Goal: Information Seeking & Learning: Learn about a topic

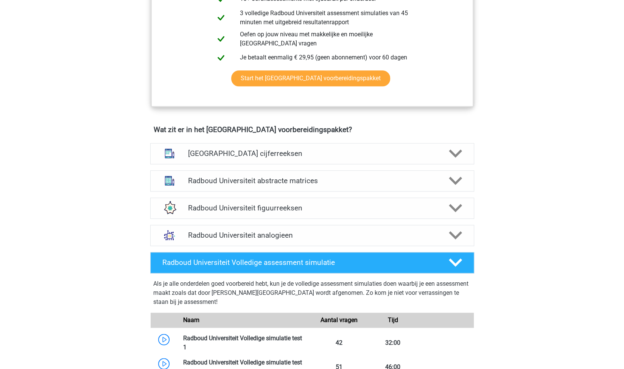
scroll to position [444, 0]
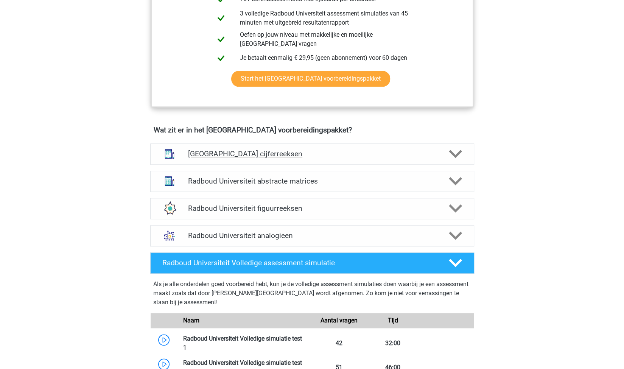
click at [262, 153] on h4 "Radboud Universiteit cijferreeksen" at bounding box center [312, 153] width 248 height 9
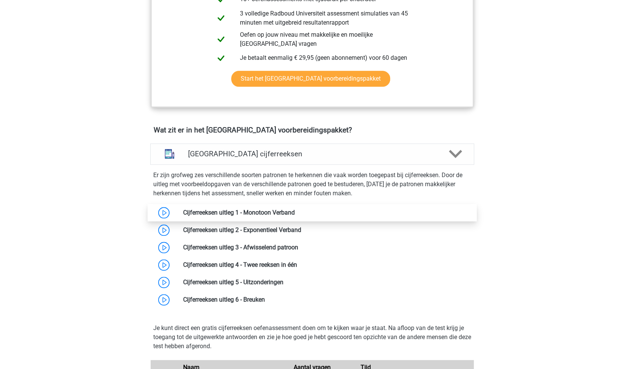
scroll to position [483, 0]
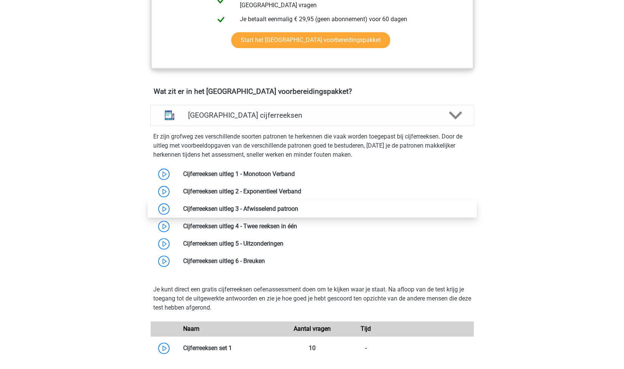
click at [298, 208] on link at bounding box center [298, 208] width 0 height 7
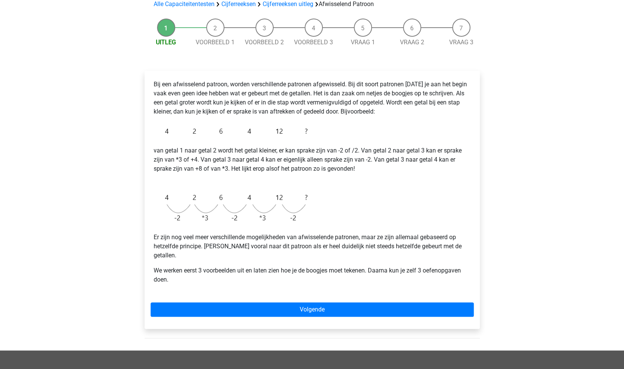
scroll to position [59, 0]
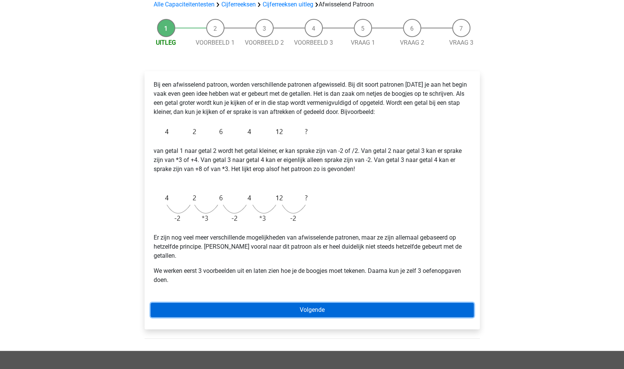
click at [313, 303] on link "Volgende" at bounding box center [312, 310] width 323 height 14
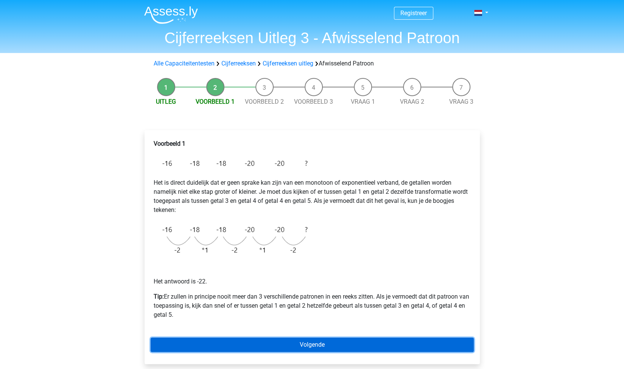
click at [318, 346] on link "Volgende" at bounding box center [312, 345] width 323 height 14
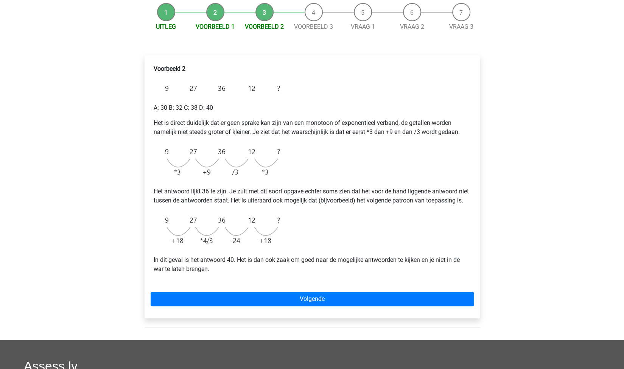
scroll to position [77, 0]
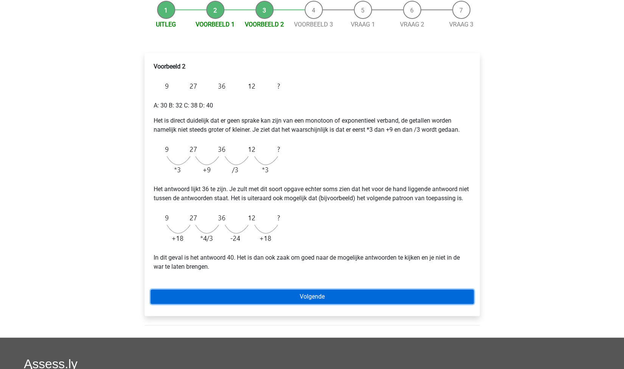
click at [241, 304] on link "Volgende" at bounding box center [312, 297] width 323 height 14
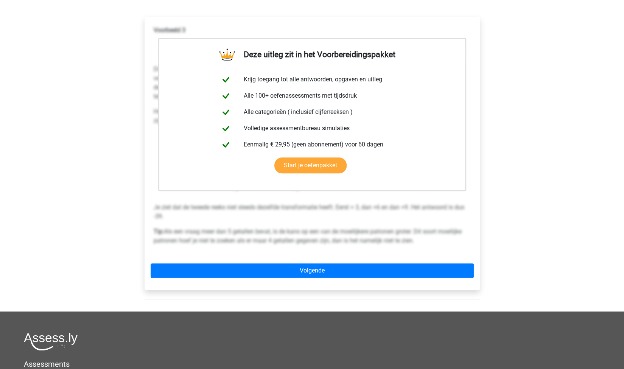
scroll to position [118, 0]
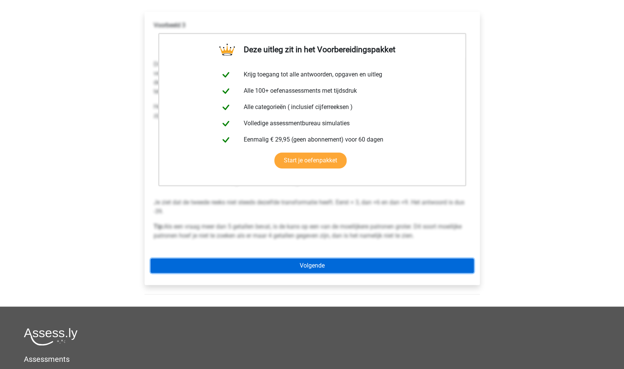
click at [314, 263] on link "Volgende" at bounding box center [312, 265] width 323 height 14
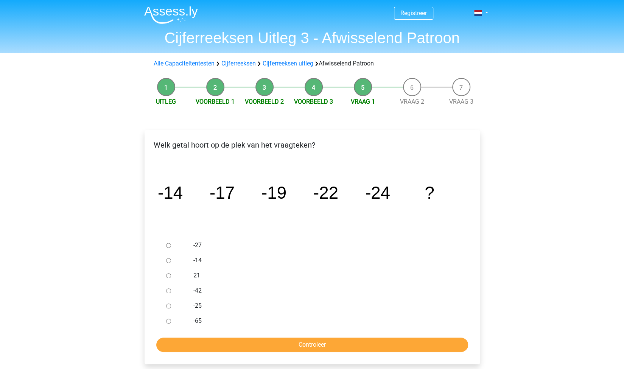
click at [166, 245] on input "-27" at bounding box center [168, 245] width 5 height 5
radio input "true"
click at [286, 341] on input "Controleer" at bounding box center [312, 345] width 312 height 14
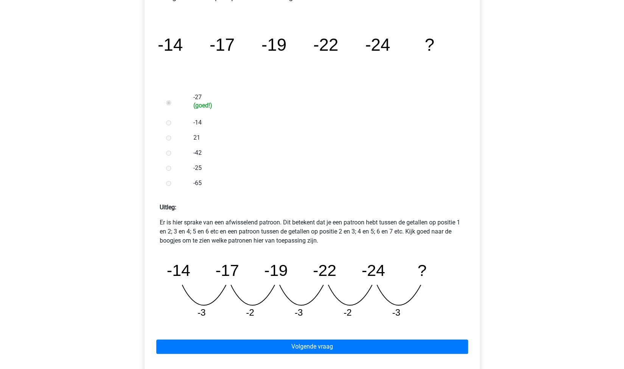
scroll to position [165, 0]
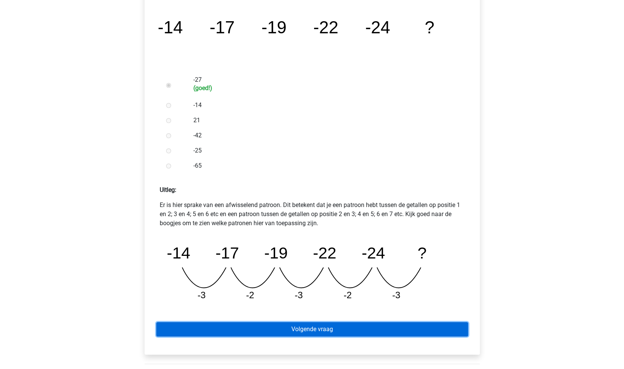
click at [349, 326] on link "Volgende vraag" at bounding box center [312, 329] width 312 height 14
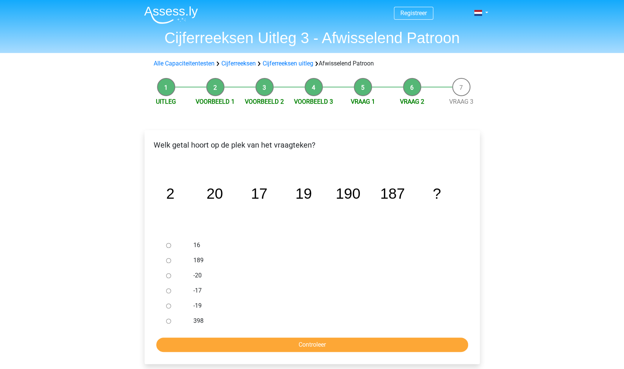
click at [199, 258] on label "189" at bounding box center [324, 260] width 262 height 9
click at [171, 258] on input "189" at bounding box center [168, 260] width 5 height 5
radio input "true"
click at [323, 342] on input "Controleer" at bounding box center [312, 345] width 312 height 14
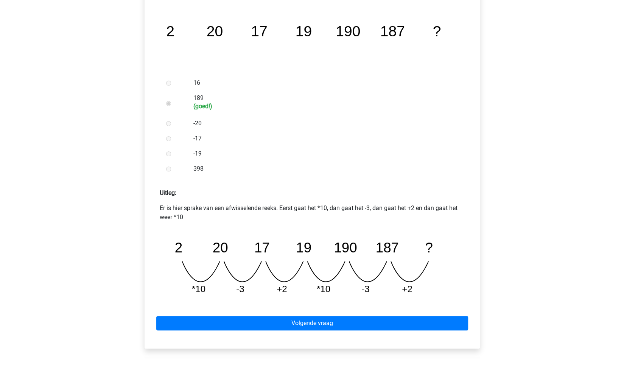
scroll to position [163, 0]
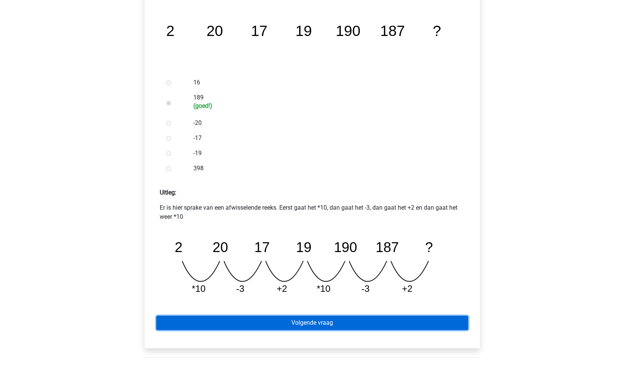
click at [319, 322] on link "Volgende vraag" at bounding box center [312, 323] width 312 height 14
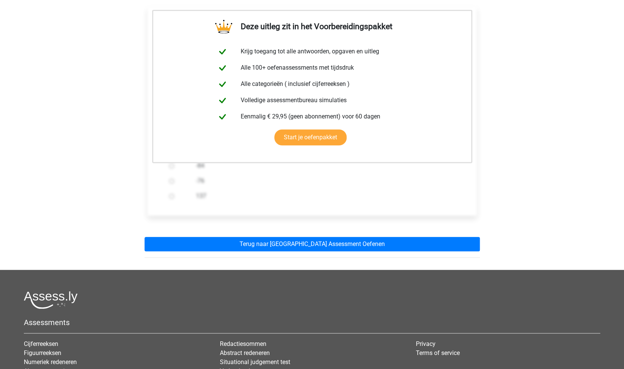
scroll to position [150, 0]
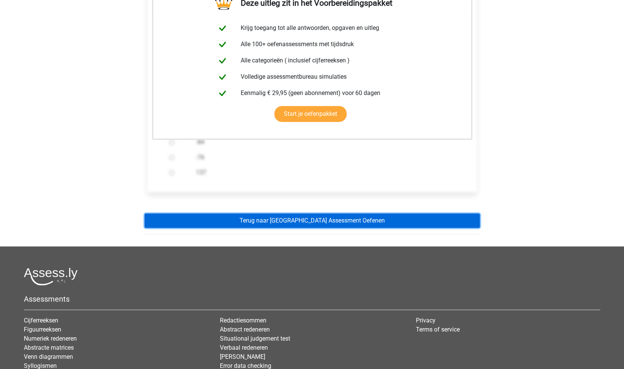
click at [328, 223] on link "Terug naar Radboud Universiteit Assessment Oefenen" at bounding box center [312, 220] width 335 height 14
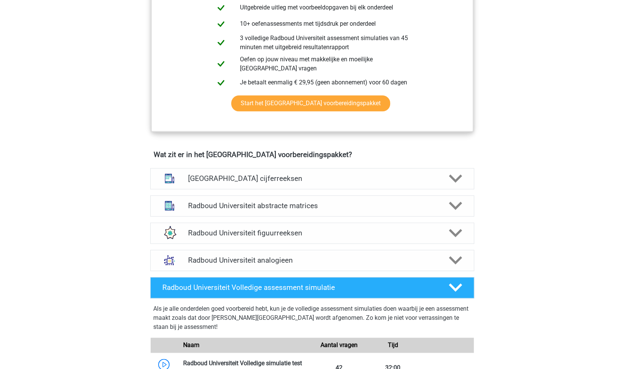
scroll to position [486, 0]
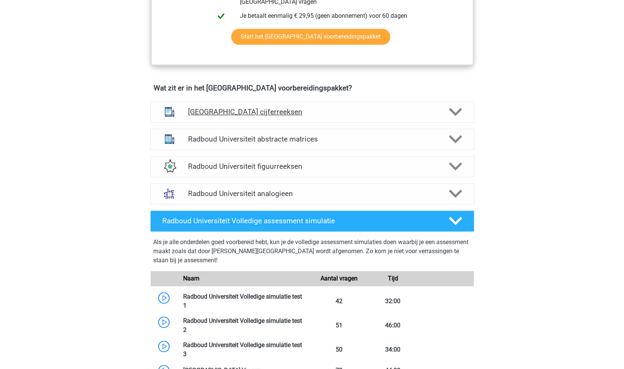
click at [328, 118] on div "Radboud Universiteit cijferreeksen" at bounding box center [312, 111] width 324 height 21
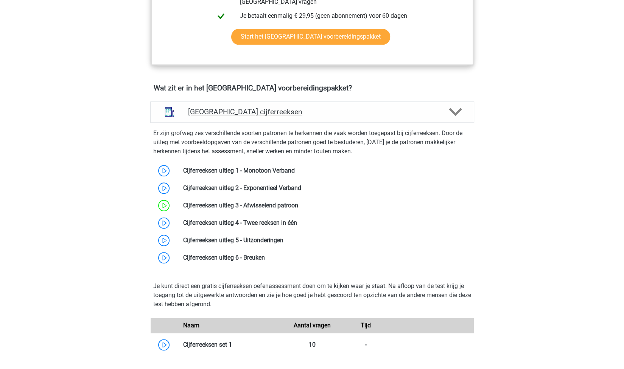
click at [346, 112] on h4 "Radboud Universiteit cijferreeksen" at bounding box center [312, 111] width 248 height 9
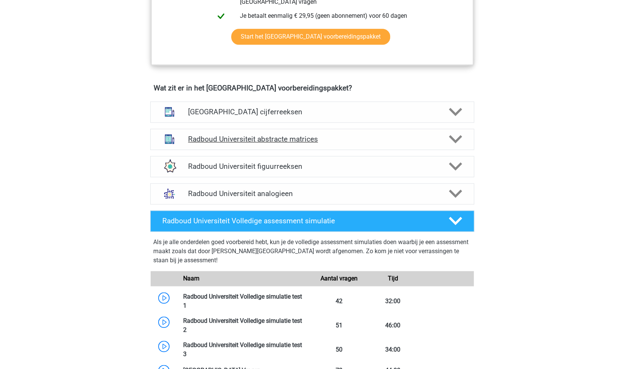
click at [365, 142] on h4 "Radboud Universiteit abstracte matrices" at bounding box center [312, 139] width 248 height 9
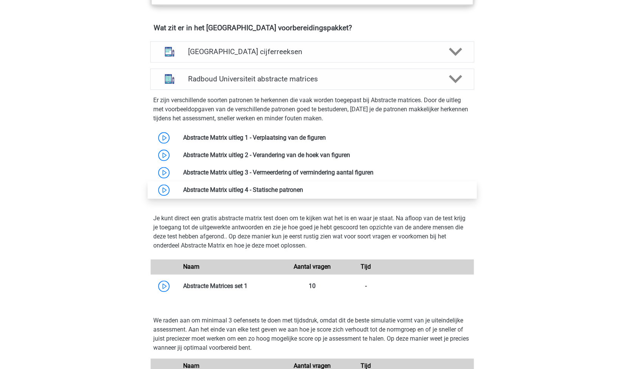
scroll to position [520, 0]
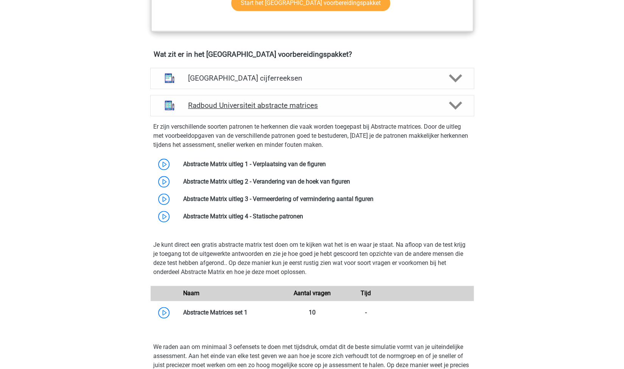
click at [428, 98] on div "Radboud Universiteit abstracte matrices" at bounding box center [312, 105] width 324 height 21
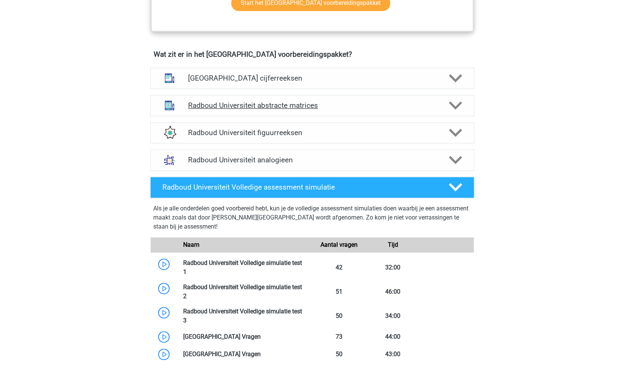
click at [428, 98] on div "Radboud Universiteit abstracte matrices" at bounding box center [312, 105] width 324 height 21
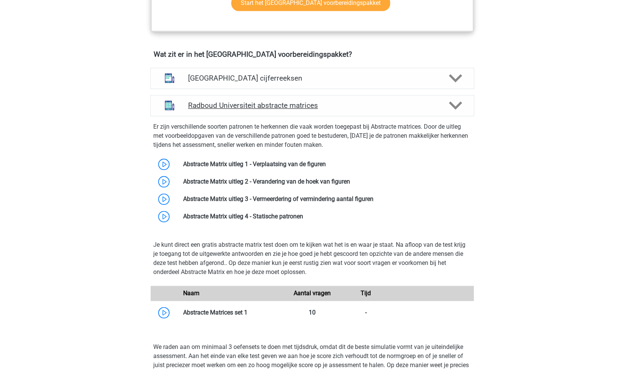
click at [416, 101] on h4 "Radboud Universiteit abstracte matrices" at bounding box center [312, 105] width 248 height 9
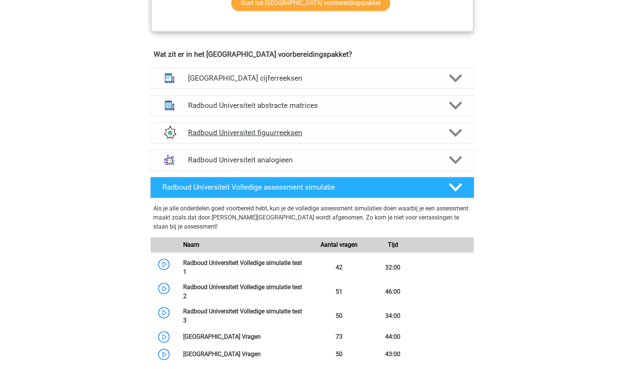
click at [349, 131] on h4 "Radboud Universiteit figuurreeksen" at bounding box center [312, 132] width 248 height 9
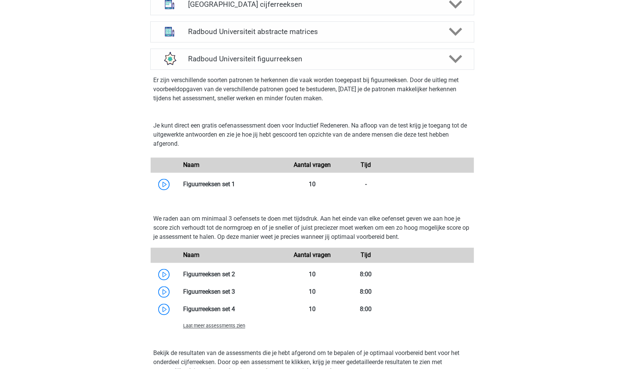
scroll to position [593, 0]
click at [396, 56] on h4 "Radboud Universiteit figuurreeksen" at bounding box center [312, 59] width 248 height 9
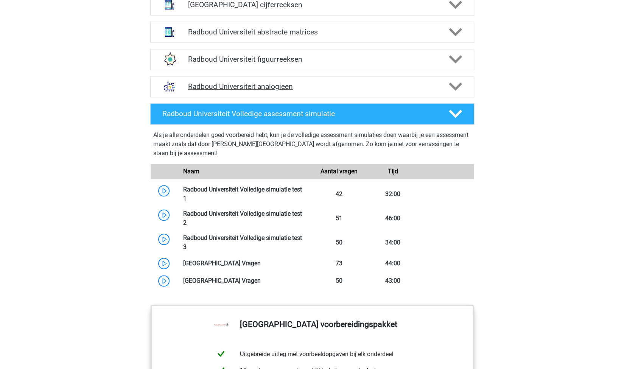
click at [367, 90] on div "Radboud Universiteit analogieen" at bounding box center [312, 86] width 324 height 21
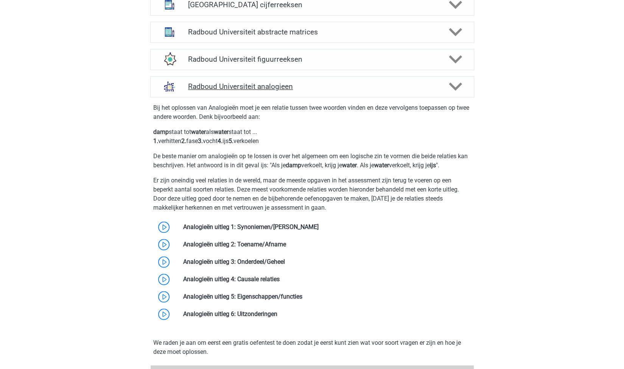
click at [367, 90] on div "Radboud Universiteit analogieen" at bounding box center [312, 86] width 324 height 21
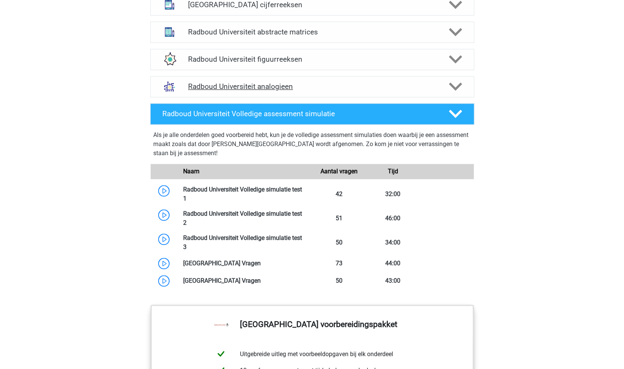
click at [378, 88] on h4 "Radboud Universiteit analogieen" at bounding box center [312, 86] width 248 height 9
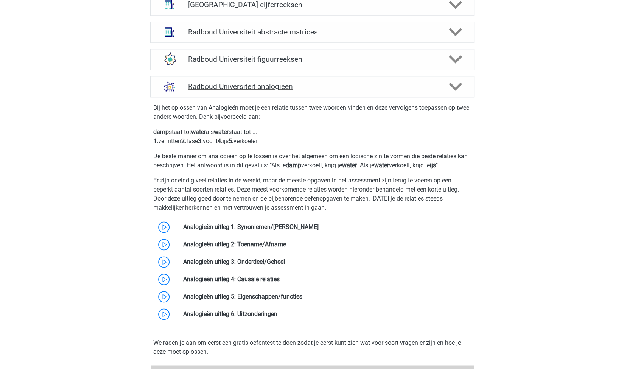
click at [383, 90] on div "Radboud Universiteit analogieen" at bounding box center [312, 86] width 324 height 21
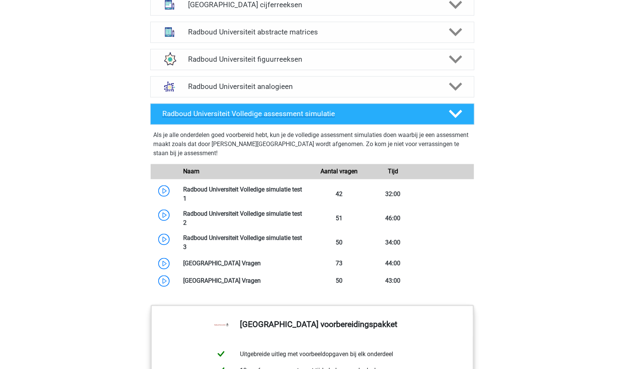
click at [399, 111] on h4 "Radboud Universiteit Volledige assessment simulatie" at bounding box center [299, 113] width 274 height 9
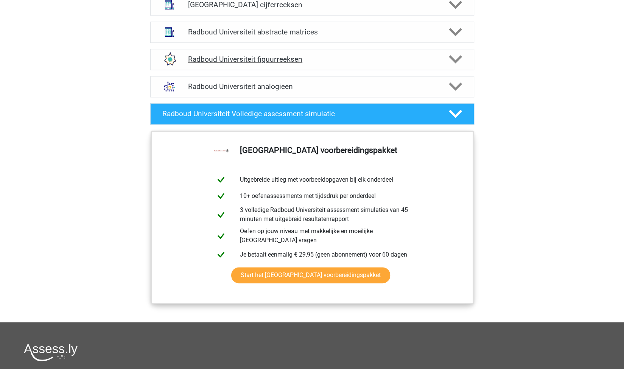
click at [399, 56] on h4 "Radboud Universiteit figuurreeksen" at bounding box center [312, 59] width 248 height 9
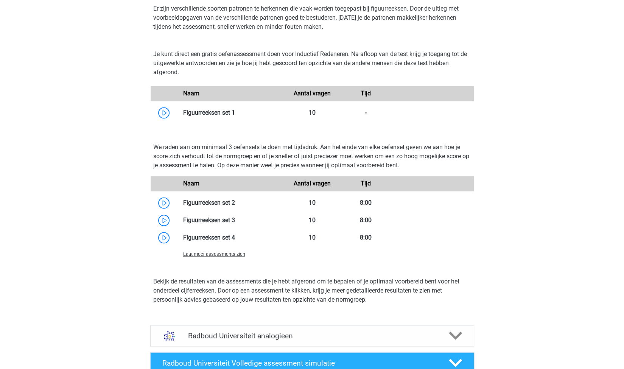
scroll to position [643, 0]
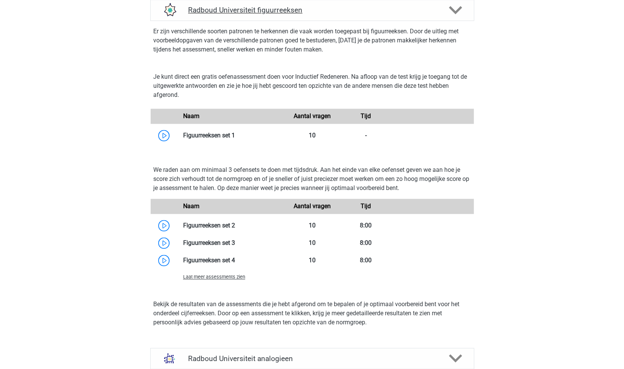
click at [400, 14] on div "Radboud Universiteit figuurreeksen" at bounding box center [312, 10] width 324 height 21
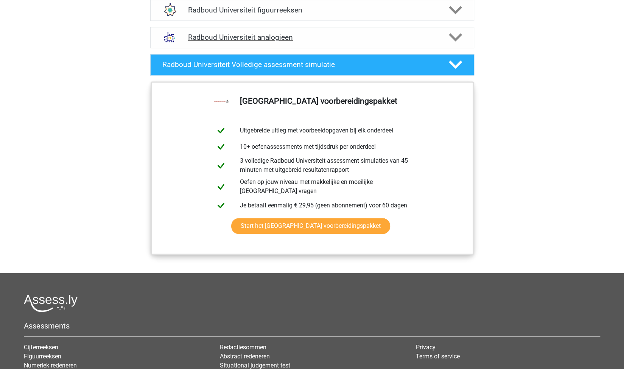
click at [365, 44] on div "Radboud Universiteit analogieen" at bounding box center [312, 37] width 324 height 21
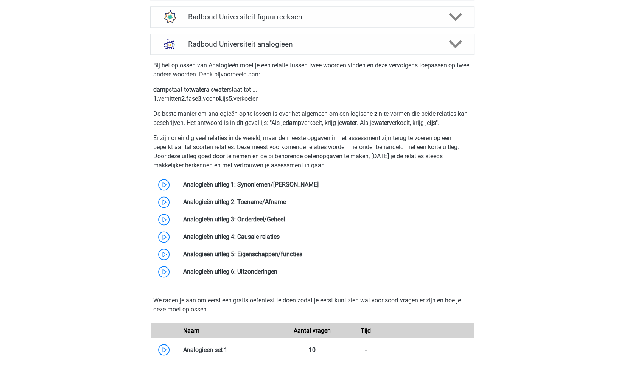
scroll to position [635, 0]
click at [358, 43] on h4 "Radboud Universiteit analogieen" at bounding box center [312, 44] width 248 height 9
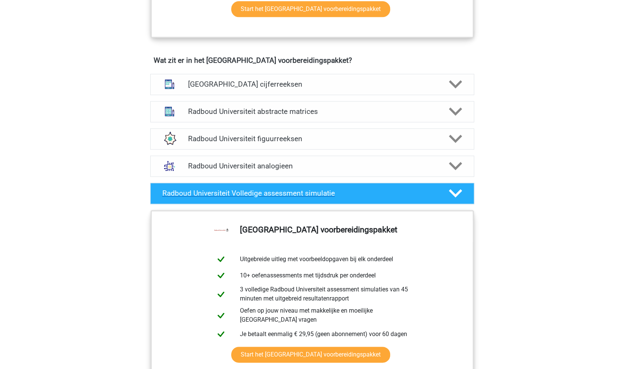
scroll to position [514, 0]
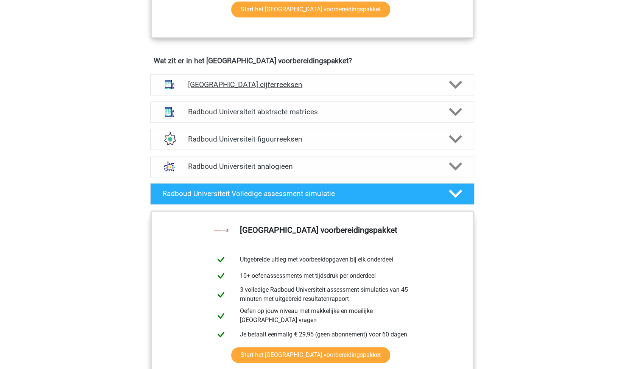
click at [343, 80] on h4 "Radboud Universiteit cijferreeksen" at bounding box center [312, 84] width 248 height 9
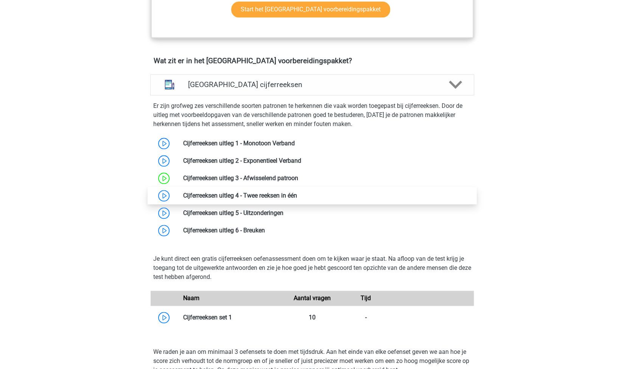
click at [297, 193] on link at bounding box center [297, 195] width 0 height 7
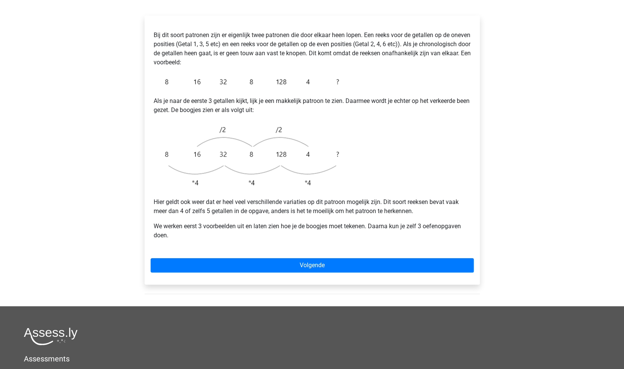
scroll to position [133, 0]
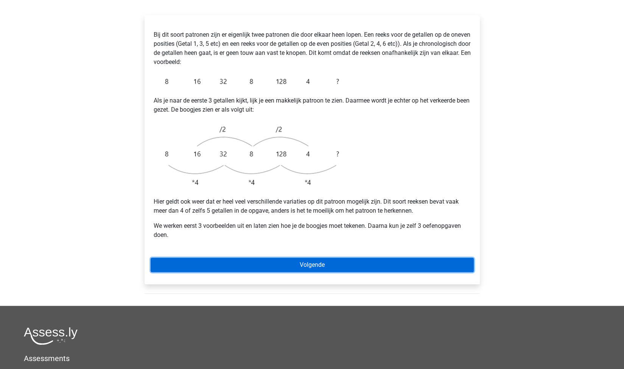
click at [327, 258] on link "Volgende" at bounding box center [312, 265] width 323 height 14
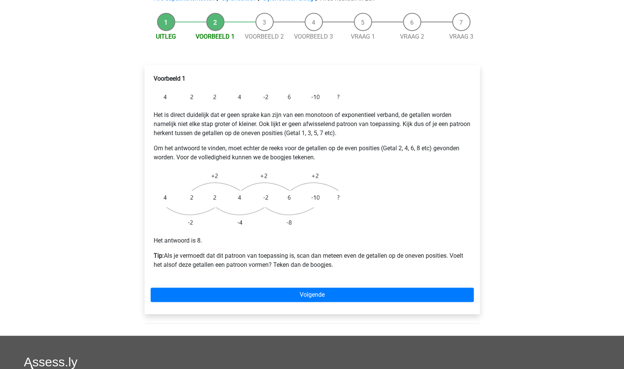
scroll to position [85, 0]
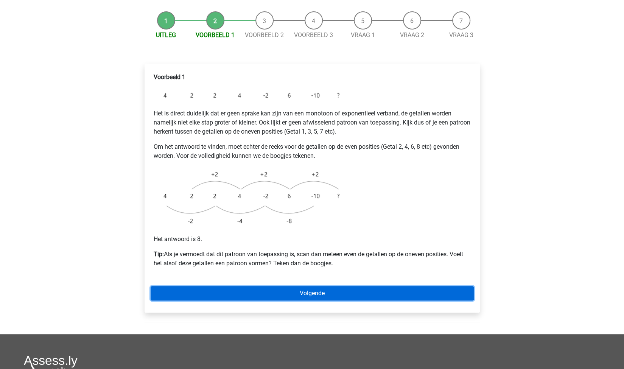
click at [308, 286] on link "Volgende" at bounding box center [312, 293] width 323 height 14
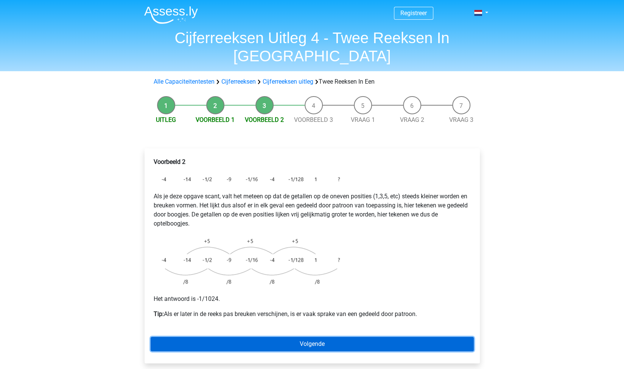
click at [321, 337] on link "Volgende" at bounding box center [312, 344] width 323 height 14
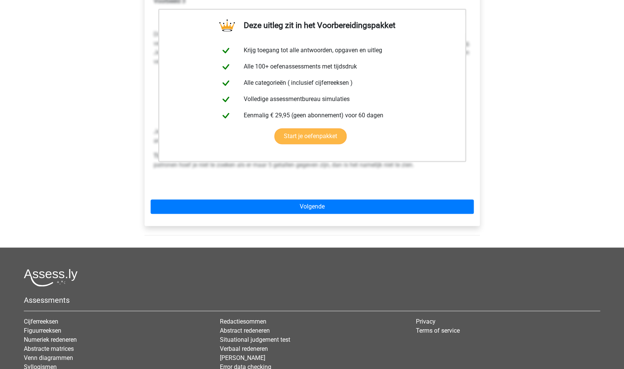
scroll to position [161, 0]
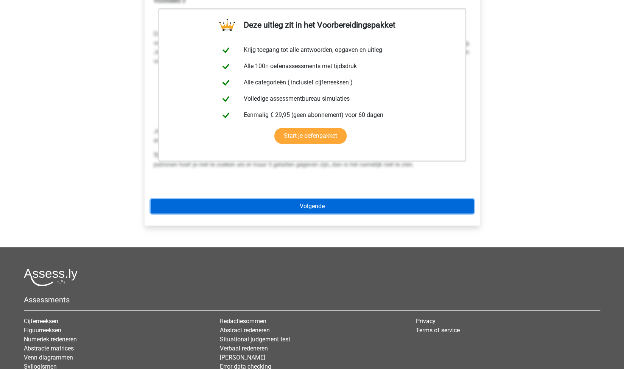
click at [319, 199] on link "Volgende" at bounding box center [312, 206] width 323 height 14
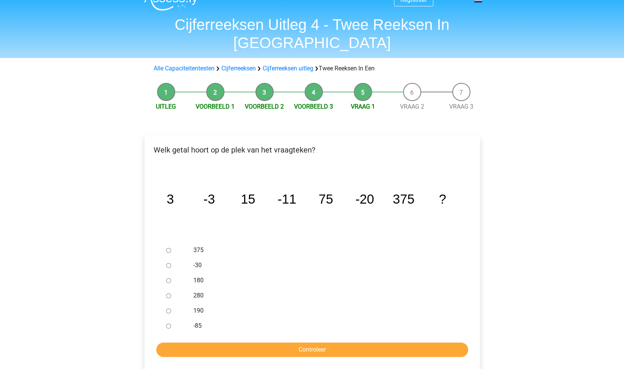
scroll to position [13, 0]
click at [170, 263] on input "-30" at bounding box center [168, 265] width 5 height 5
radio input "true"
click at [315, 343] on input "Controleer" at bounding box center [312, 350] width 312 height 14
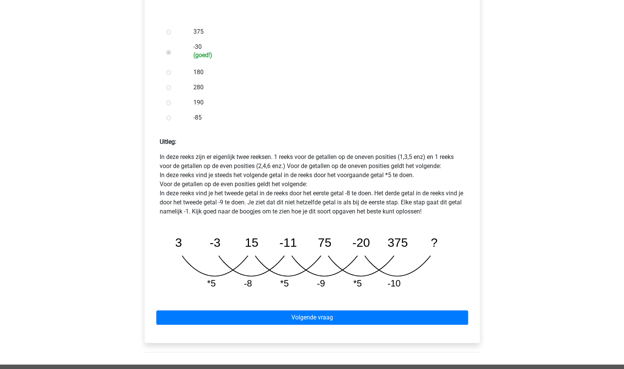
scroll to position [232, 0]
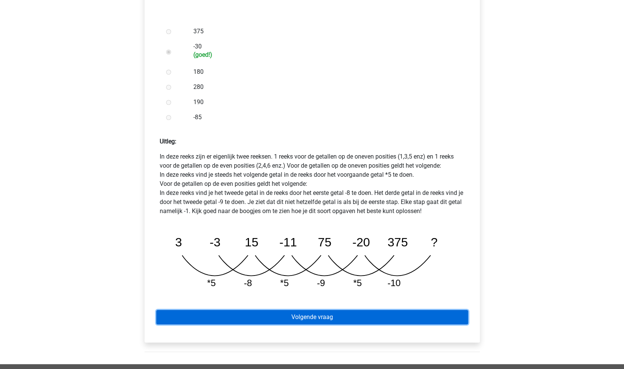
click at [322, 310] on link "Volgende vraag" at bounding box center [312, 317] width 312 height 14
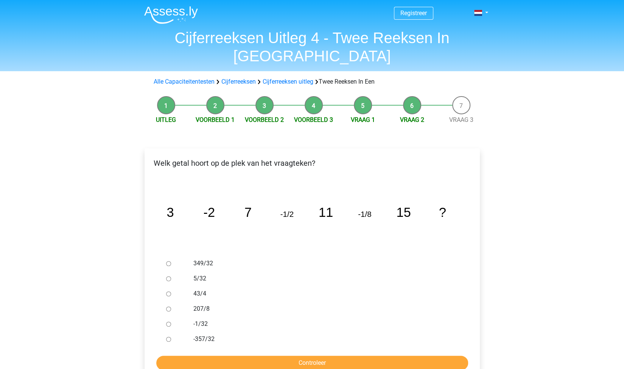
click at [200, 319] on label "-1/32" at bounding box center [324, 323] width 262 height 9
click at [171, 322] on input "-1/32" at bounding box center [168, 324] width 5 height 5
radio input "true"
click at [288, 356] on input "Controleer" at bounding box center [312, 363] width 312 height 14
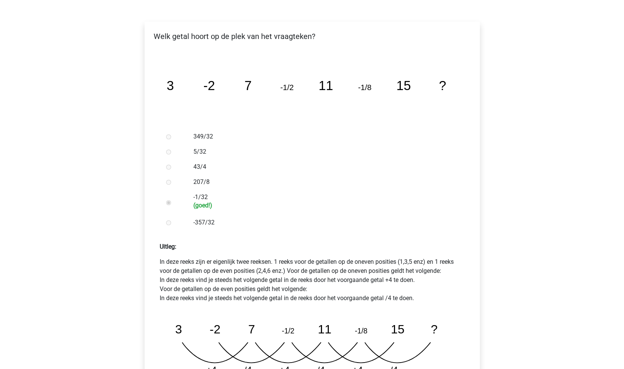
scroll to position [153, 0]
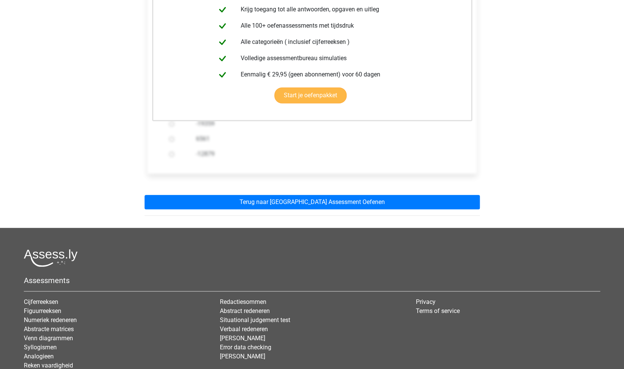
scroll to position [226, 0]
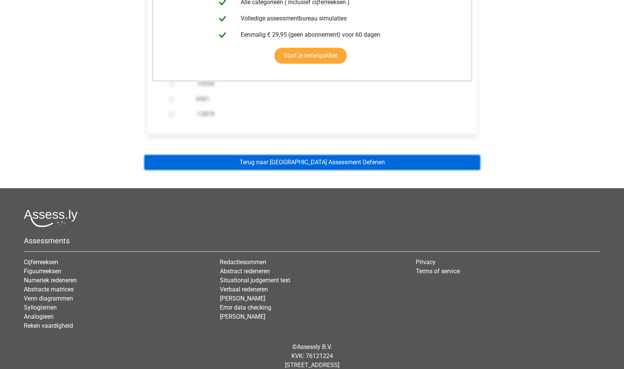
click at [343, 155] on link "Terug naar Radboud Universiteit Assessment Oefenen" at bounding box center [312, 162] width 335 height 14
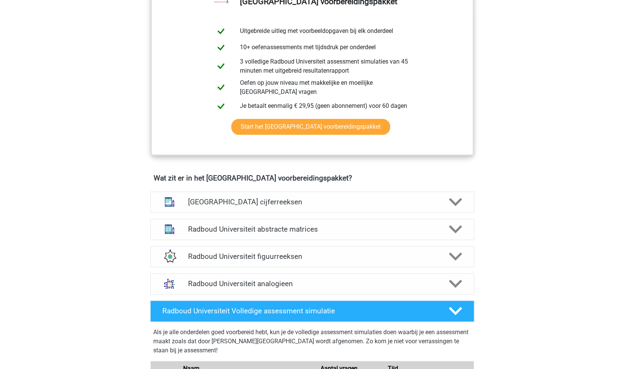
scroll to position [446, 0]
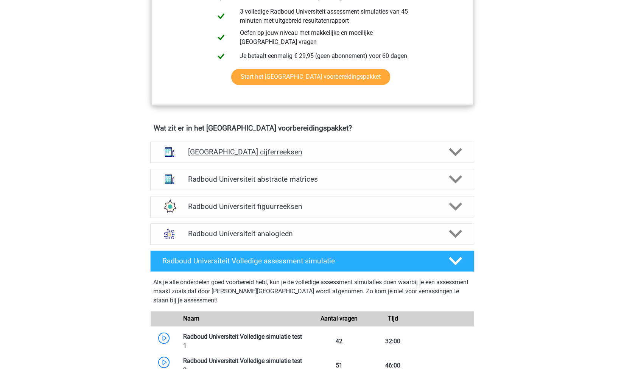
click at [400, 153] on h4 "Radboud Universiteit cijferreeksen" at bounding box center [312, 152] width 248 height 9
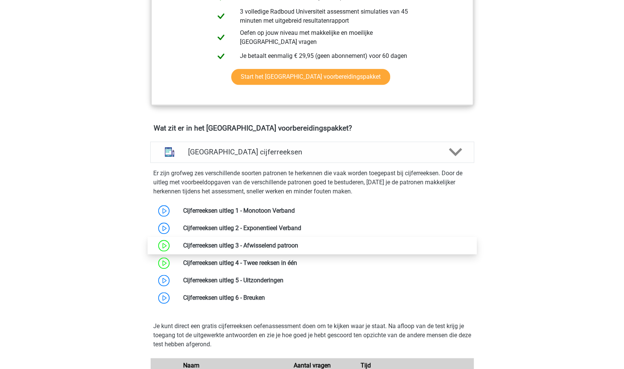
scroll to position [477, 0]
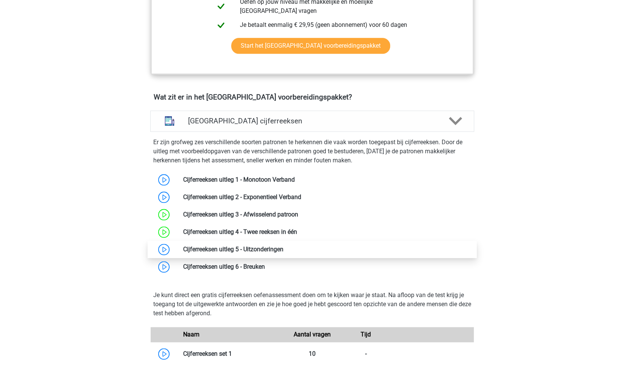
click at [283, 250] on link at bounding box center [283, 249] width 0 height 7
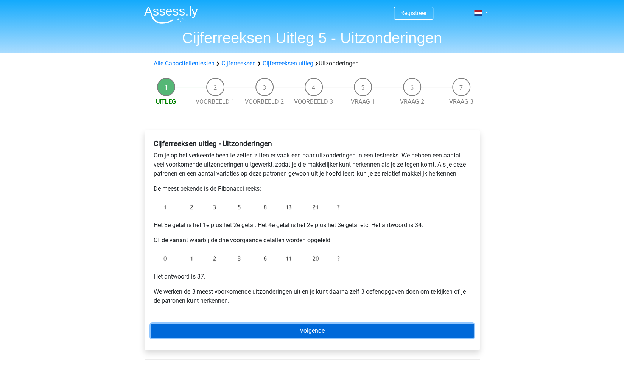
click at [322, 328] on link "Volgende" at bounding box center [312, 331] width 323 height 14
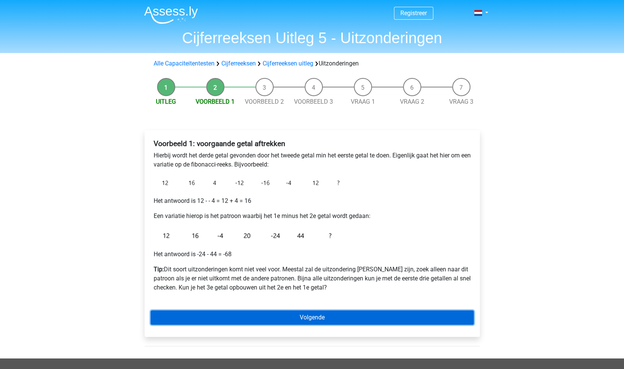
click at [326, 314] on link "Volgende" at bounding box center [312, 317] width 323 height 14
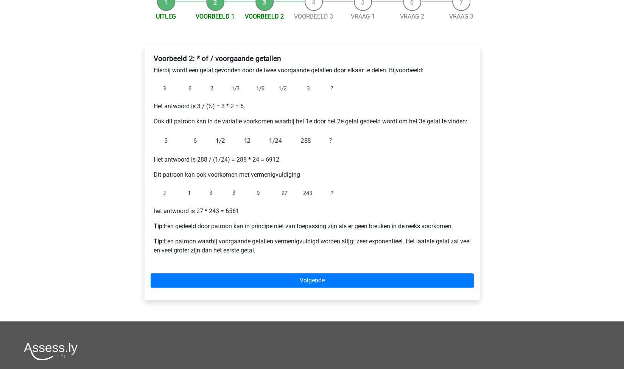
scroll to position [92, 0]
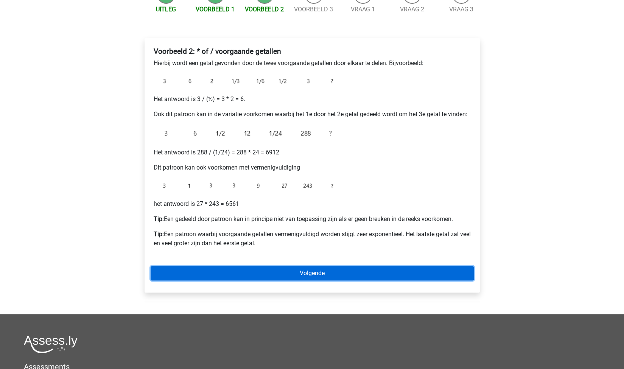
click at [339, 275] on link "Volgende" at bounding box center [312, 273] width 323 height 14
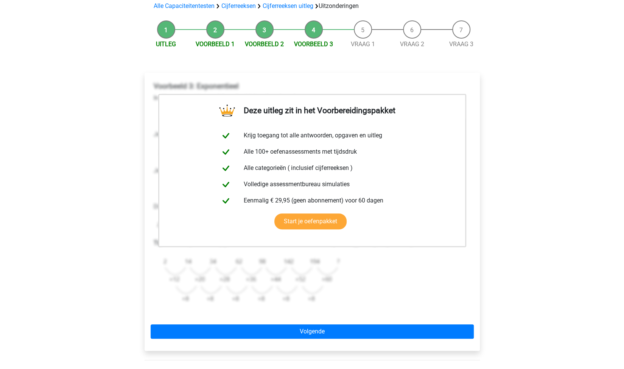
scroll to position [117, 0]
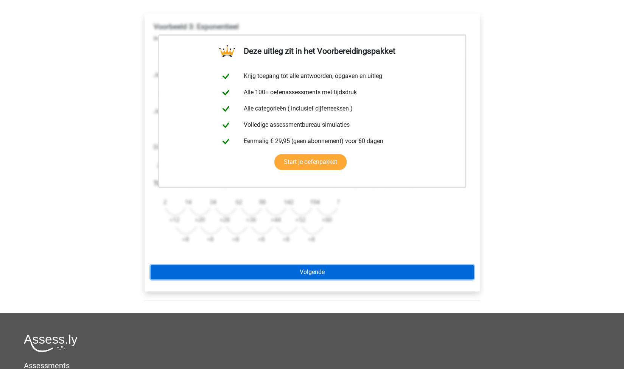
click at [309, 273] on link "Volgende" at bounding box center [312, 272] width 323 height 14
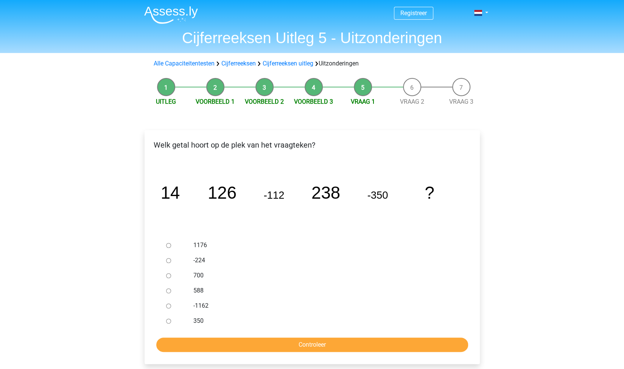
click at [198, 291] on label "588" at bounding box center [324, 290] width 262 height 9
click at [171, 291] on input "588" at bounding box center [168, 290] width 5 height 5
radio input "true"
click at [302, 351] on input "Controleer" at bounding box center [312, 345] width 312 height 14
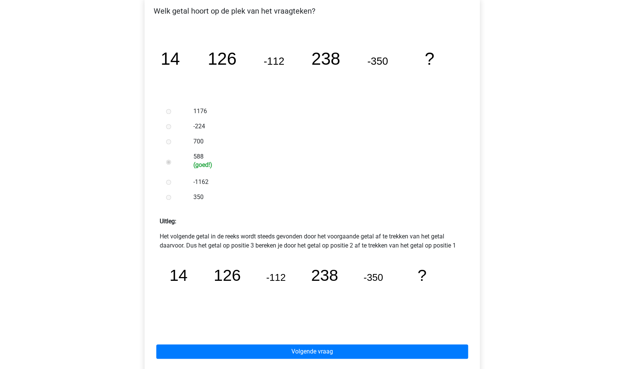
scroll to position [134, 0]
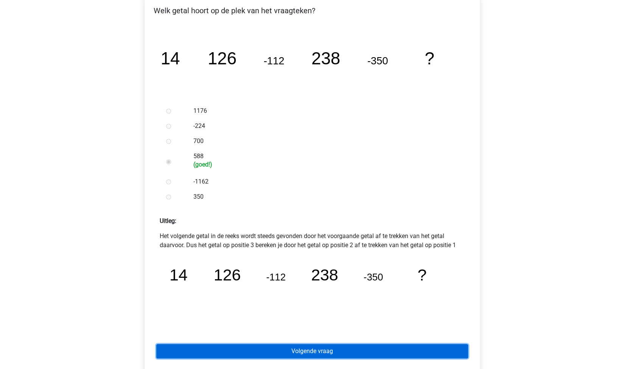
click at [368, 353] on link "Volgende vraag" at bounding box center [312, 351] width 312 height 14
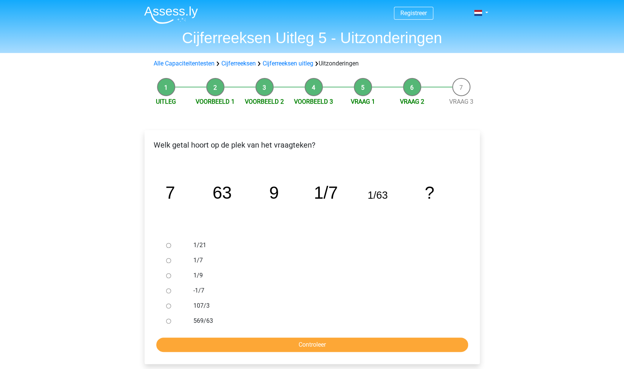
click at [198, 275] on label "1/9" at bounding box center [324, 275] width 262 height 9
click at [171, 275] on input "1/9" at bounding box center [168, 275] width 5 height 5
radio input "true"
click at [341, 346] on input "Controleer" at bounding box center [312, 345] width 312 height 14
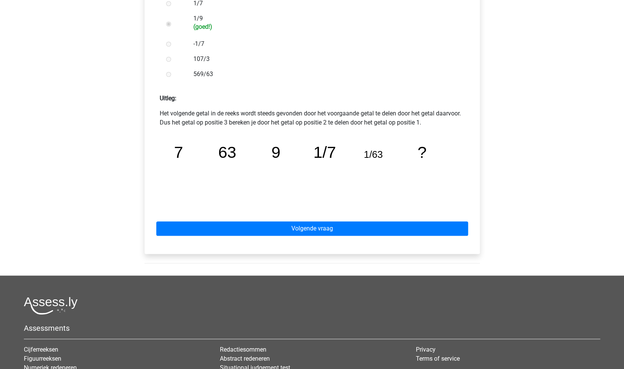
scroll to position [257, 0]
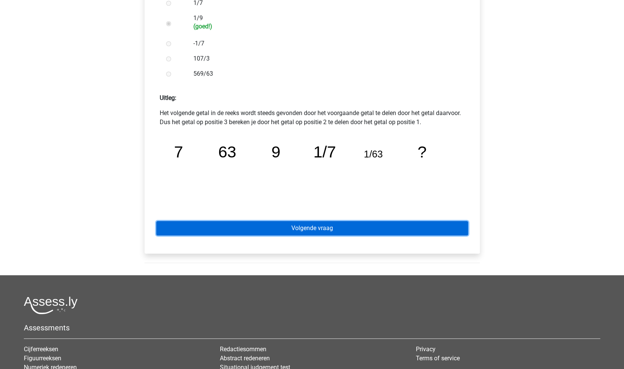
click at [314, 227] on link "Volgende vraag" at bounding box center [312, 228] width 312 height 14
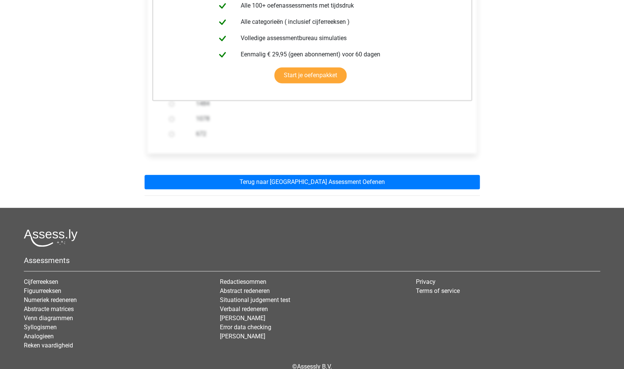
scroll to position [200, 0]
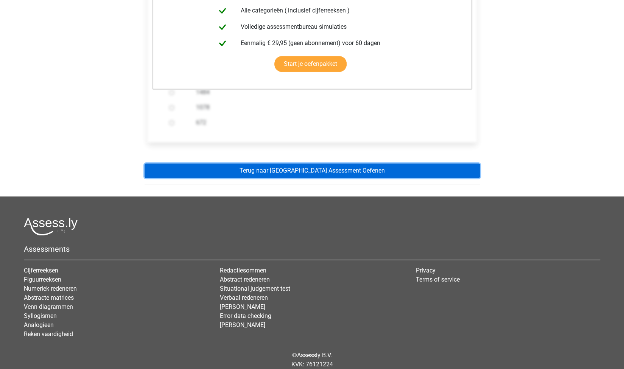
click at [328, 175] on link "Terug naar Radboud Universiteit Assessment Oefenen" at bounding box center [312, 170] width 335 height 14
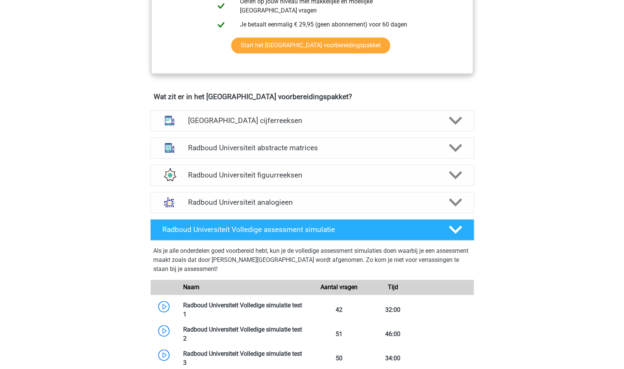
scroll to position [483, 0]
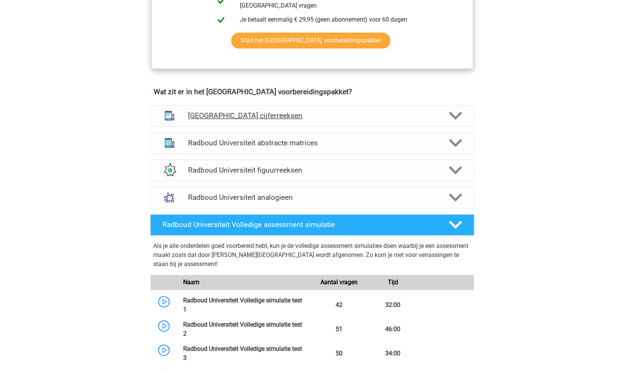
click at [331, 121] on div "Radboud Universiteit cijferreeksen" at bounding box center [312, 115] width 324 height 21
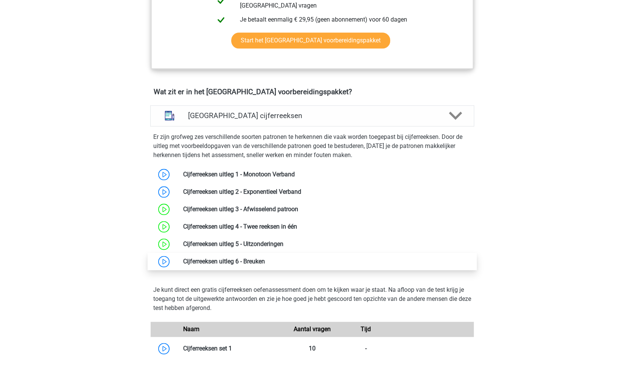
click at [265, 262] on link at bounding box center [265, 261] width 0 height 7
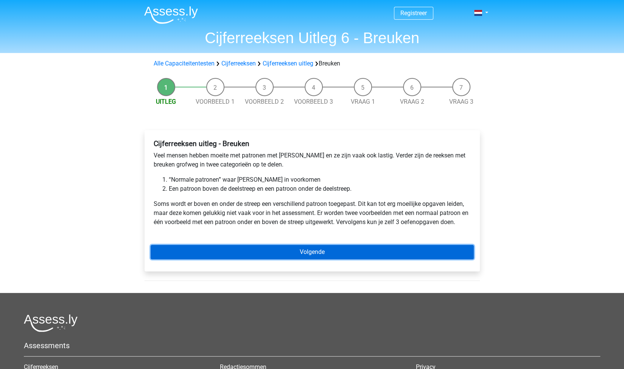
click at [285, 250] on link "Volgende" at bounding box center [312, 252] width 323 height 14
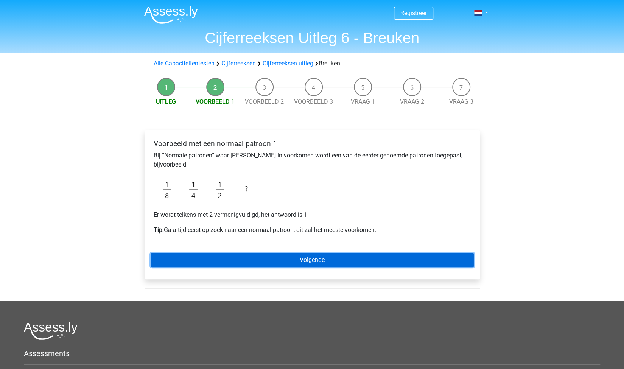
click at [316, 257] on link "Volgende" at bounding box center [312, 260] width 323 height 14
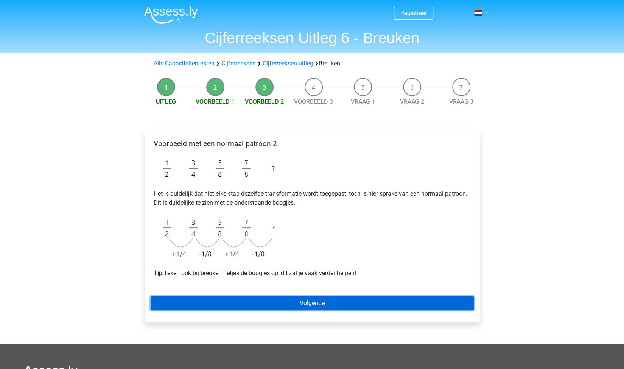
click at [320, 302] on link "Volgende" at bounding box center [312, 303] width 323 height 14
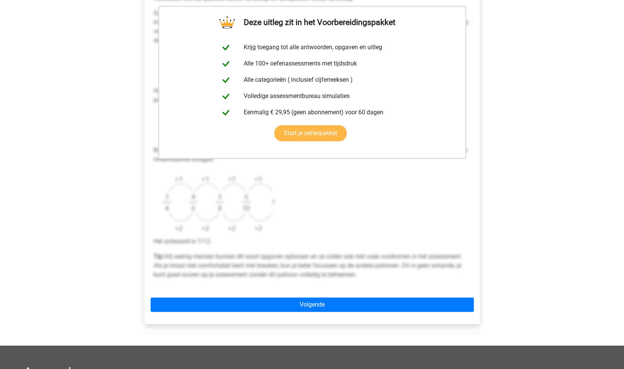
scroll to position [148, 0]
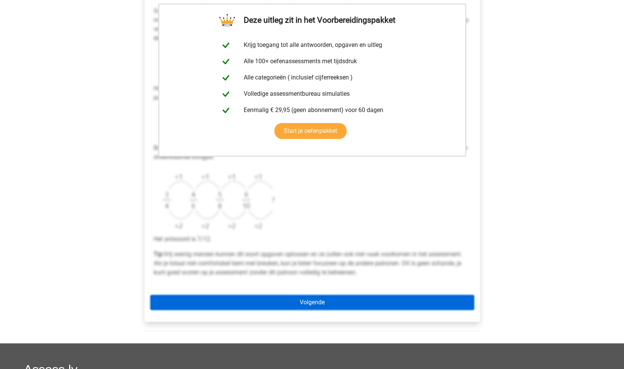
click at [303, 304] on link "Volgende" at bounding box center [312, 302] width 323 height 14
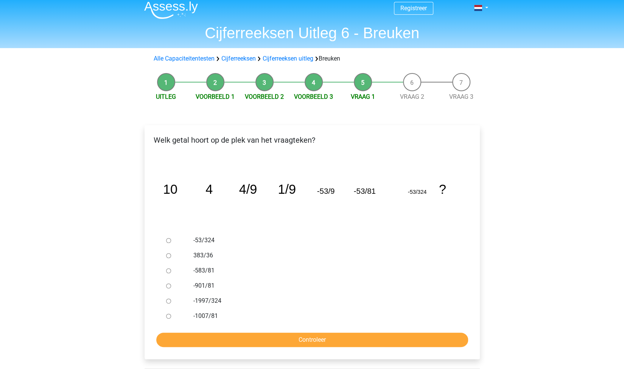
scroll to position [5, 0]
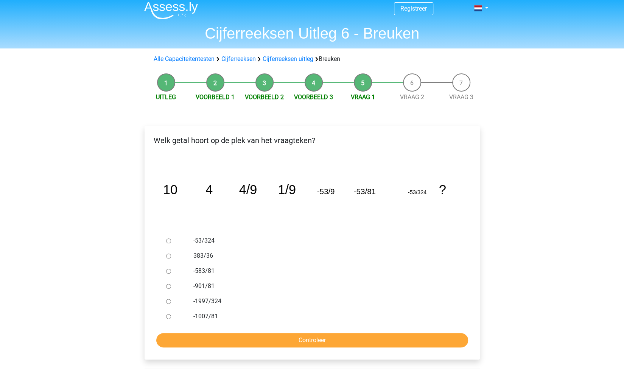
click at [264, 82] on li "Voorbeeld 2" at bounding box center [264, 87] width 49 height 28
click at [222, 87] on li "Voorbeeld 1" at bounding box center [215, 87] width 49 height 28
click at [308, 59] on link "Cijferreeksen uitleg" at bounding box center [288, 58] width 51 height 7
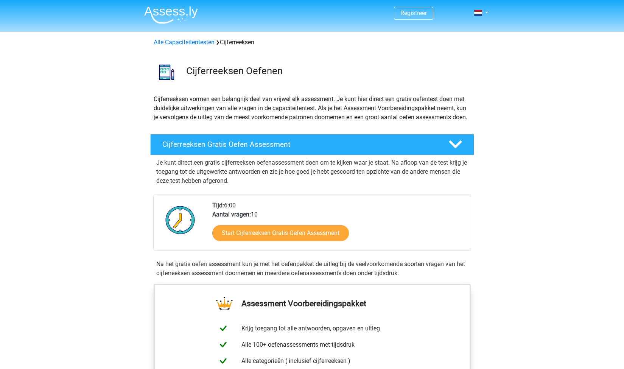
scroll to position [487, 0]
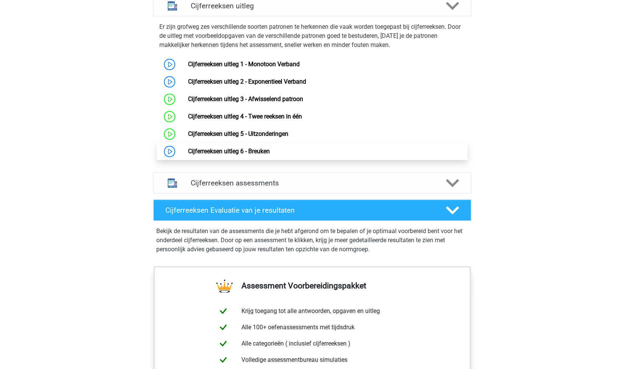
click at [269, 155] on link "Cijferreeksen uitleg 6 - Breuken" at bounding box center [229, 151] width 82 height 7
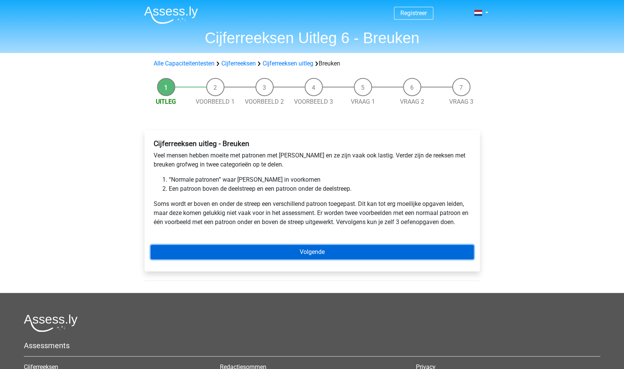
click at [301, 247] on link "Volgende" at bounding box center [312, 252] width 323 height 14
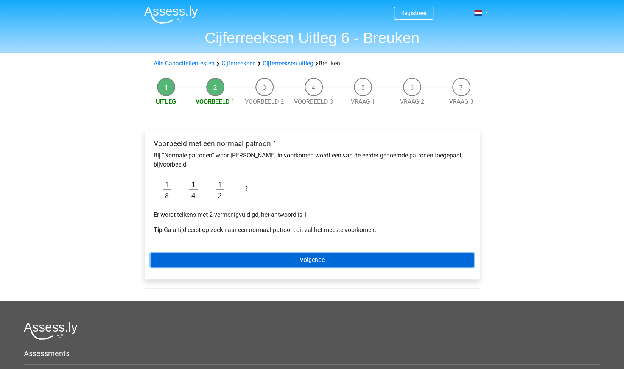
click at [309, 258] on link "Volgende" at bounding box center [312, 260] width 323 height 14
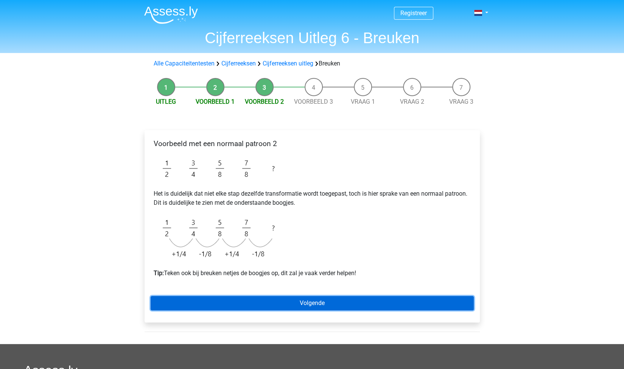
click at [307, 301] on link "Volgende" at bounding box center [312, 303] width 323 height 14
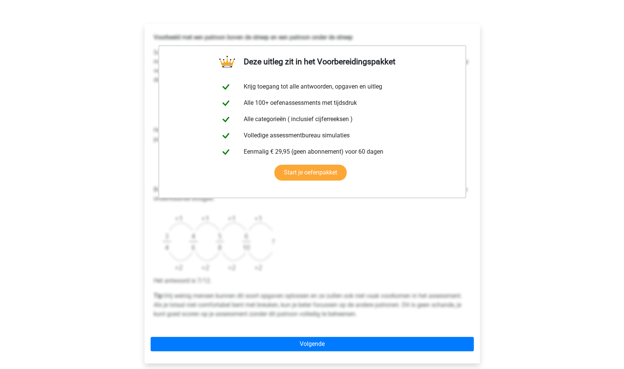
scroll to position [107, 0]
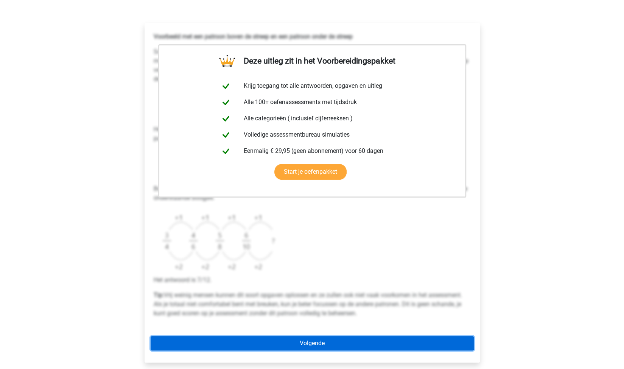
click at [309, 337] on link "Volgende" at bounding box center [312, 343] width 323 height 14
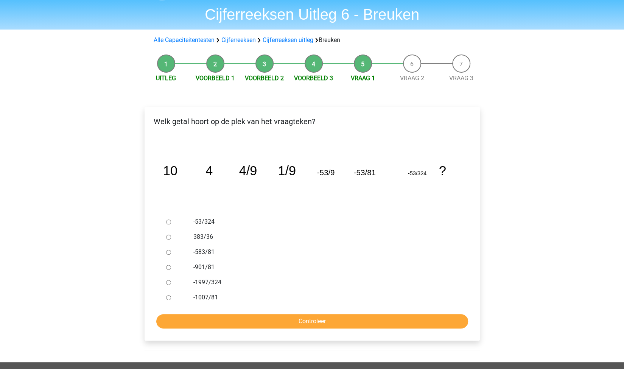
scroll to position [25, 0]
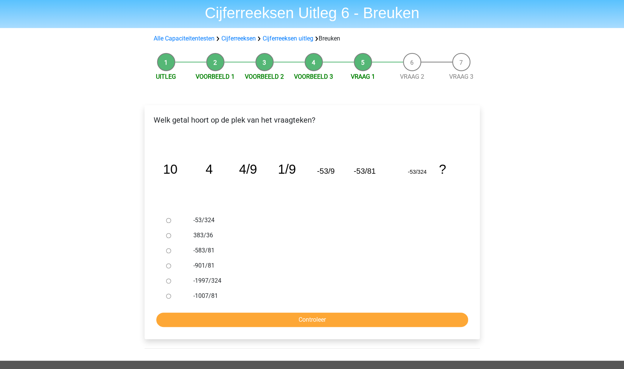
click at [208, 263] on label "-901/81" at bounding box center [324, 265] width 262 height 9
click at [171, 263] on input "-901/81" at bounding box center [168, 265] width 5 height 5
radio input "true"
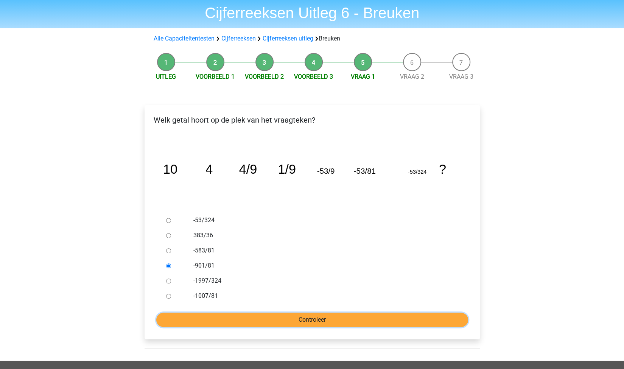
click at [300, 314] on input "Controleer" at bounding box center [312, 320] width 312 height 14
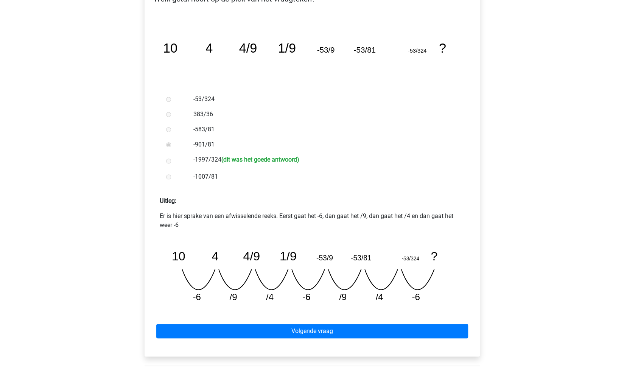
scroll to position [153, 0]
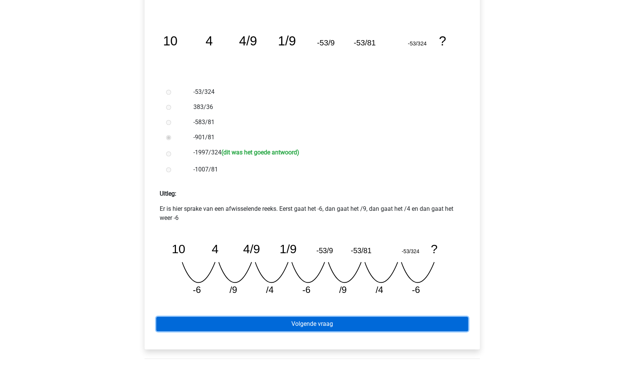
click at [361, 327] on link "Volgende vraag" at bounding box center [312, 324] width 312 height 14
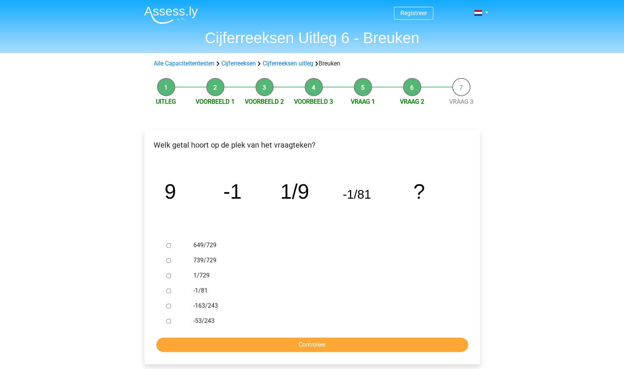
click at [202, 274] on label "1/729" at bounding box center [324, 275] width 262 height 9
click at [171, 274] on input "1/729" at bounding box center [168, 275] width 5 height 5
radio input "true"
click at [307, 338] on input "Controleer" at bounding box center [312, 345] width 312 height 14
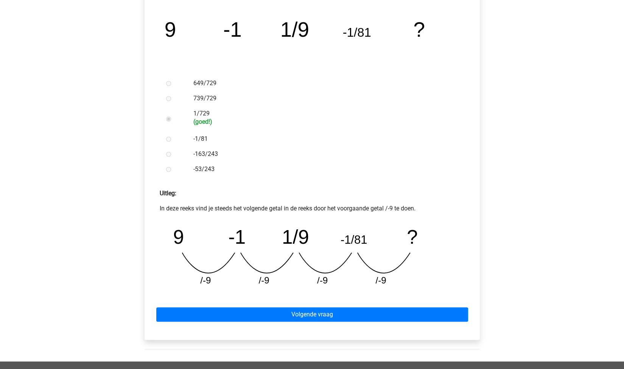
scroll to position [169, 0]
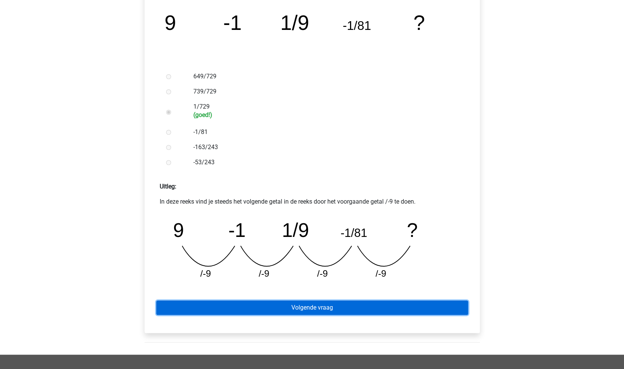
click at [354, 305] on link "Volgende vraag" at bounding box center [312, 307] width 312 height 14
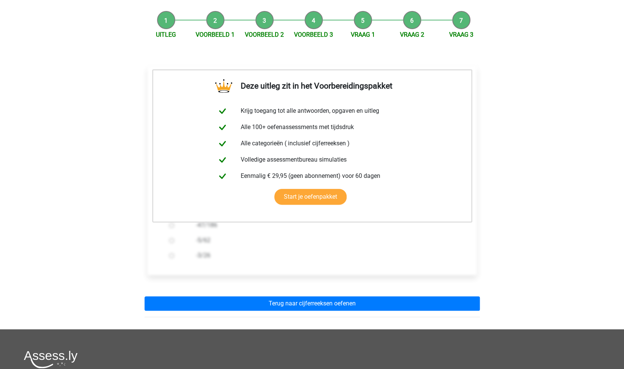
scroll to position [140, 0]
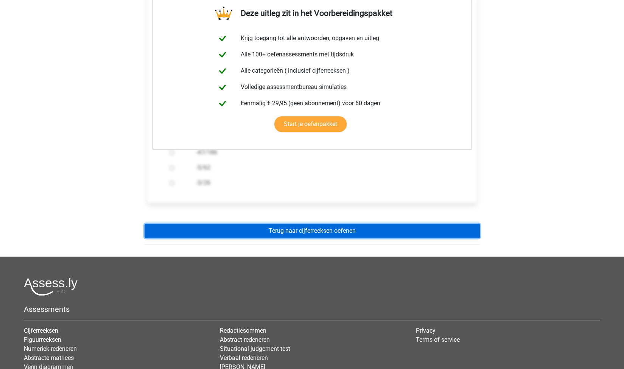
click at [328, 232] on link "Terug naar cijferreeksen oefenen" at bounding box center [312, 231] width 335 height 14
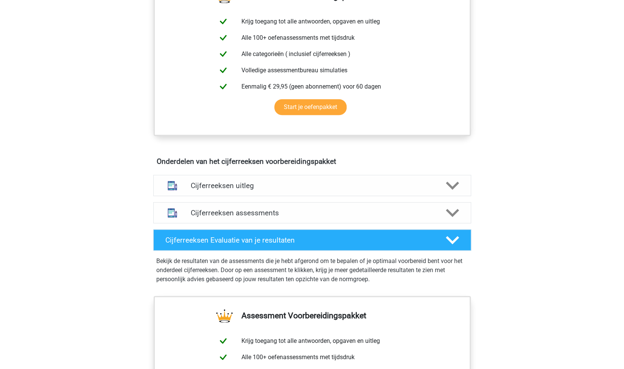
scroll to position [307, 0]
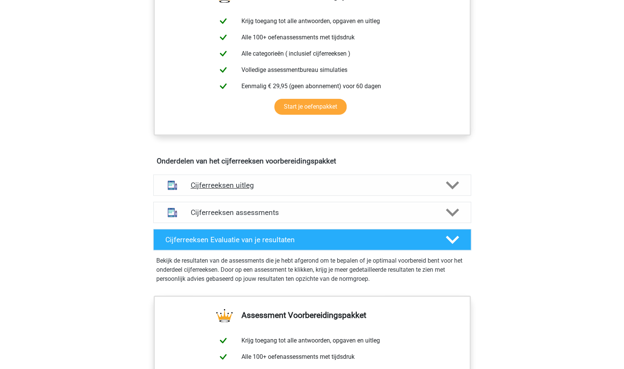
click at [383, 190] on h4 "Cijferreeksen uitleg" at bounding box center [312, 185] width 243 height 9
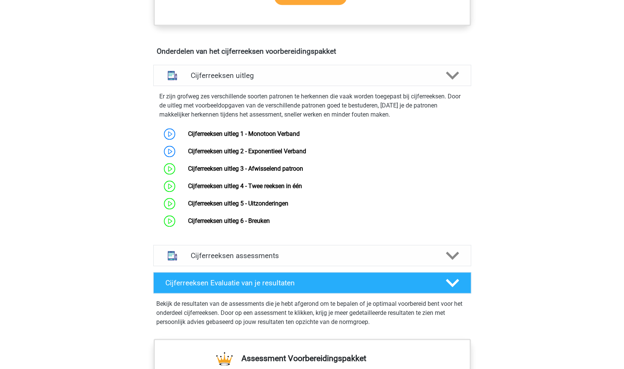
scroll to position [417, 0]
click at [415, 79] on div "Cijferreeksen uitleg" at bounding box center [312, 75] width 318 height 21
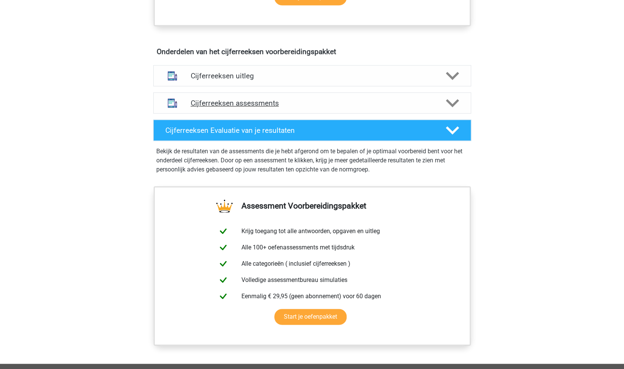
click at [359, 107] on h4 "Cijferreeksen assessments" at bounding box center [312, 103] width 243 height 9
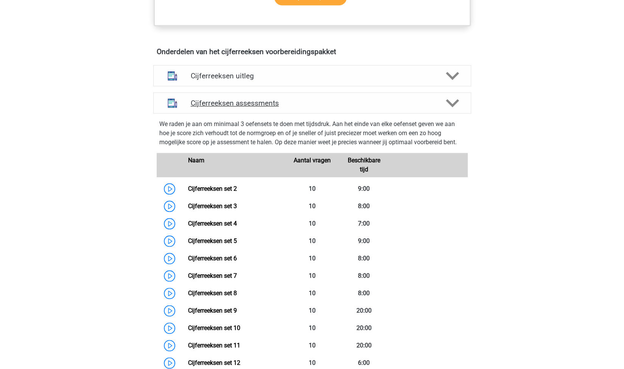
click at [359, 107] on h4 "Cijferreeksen assessments" at bounding box center [312, 103] width 243 height 9
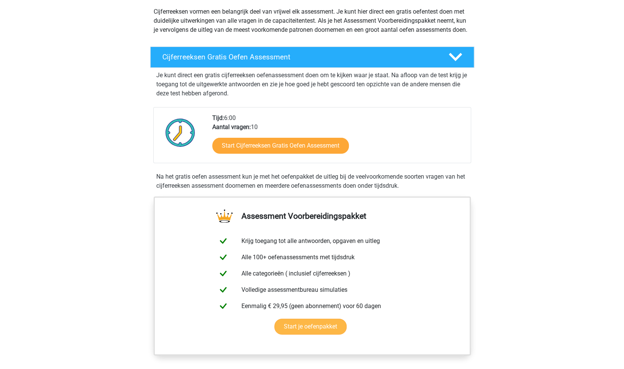
scroll to position [87, 0]
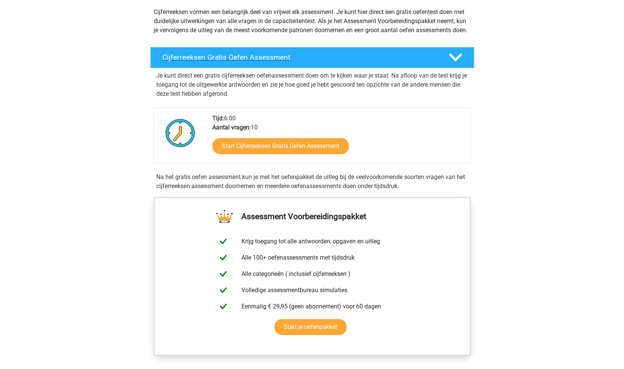
click at [373, 68] on div "Cijferreeksen Gratis Oefen Assessment" at bounding box center [312, 57] width 324 height 21
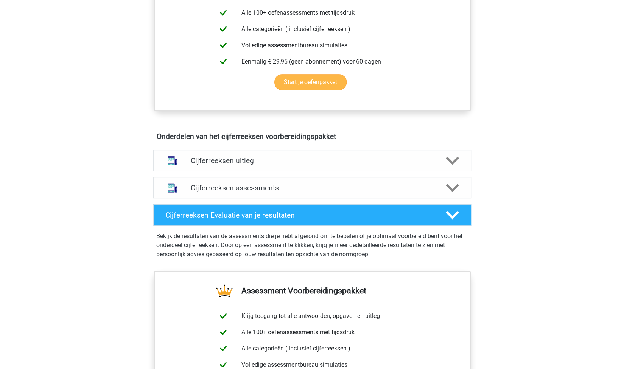
scroll to position [227, 0]
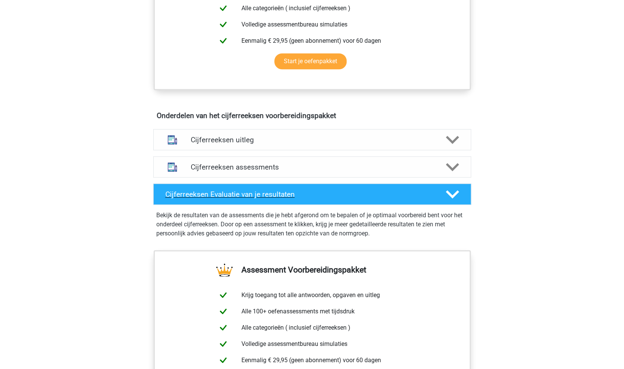
click at [361, 199] on h4 "Cijferreeksen Evaluatie van je resultaten" at bounding box center [299, 194] width 268 height 9
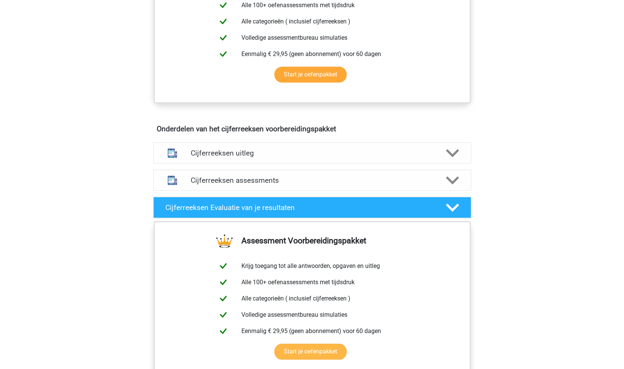
scroll to position [213, 0]
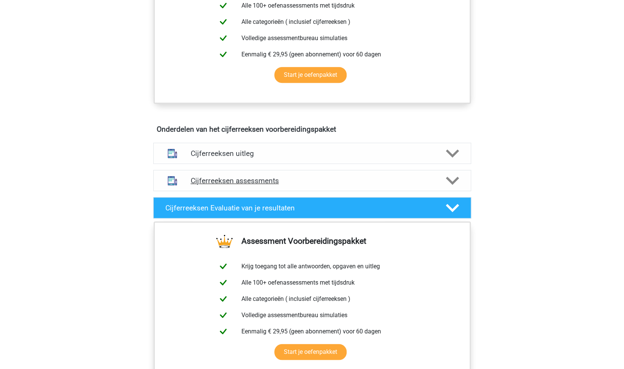
click at [311, 185] on h4 "Cijferreeksen assessments" at bounding box center [312, 180] width 243 height 9
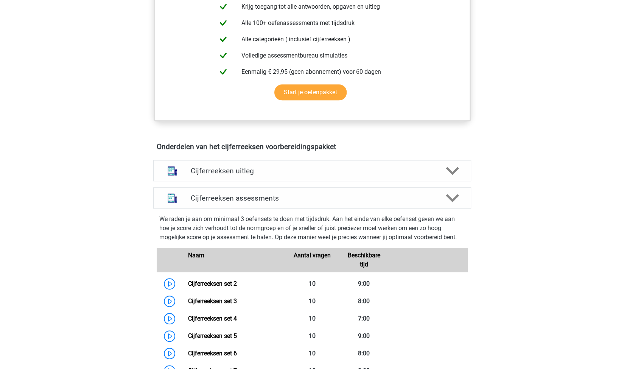
scroll to position [0, 0]
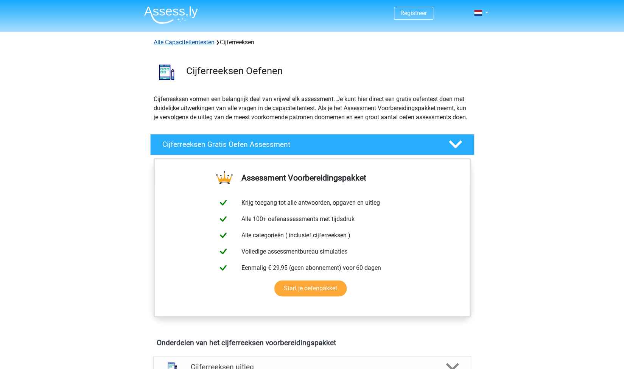
click at [201, 43] on link "Alle Capaciteitentesten" at bounding box center [184, 42] width 61 height 7
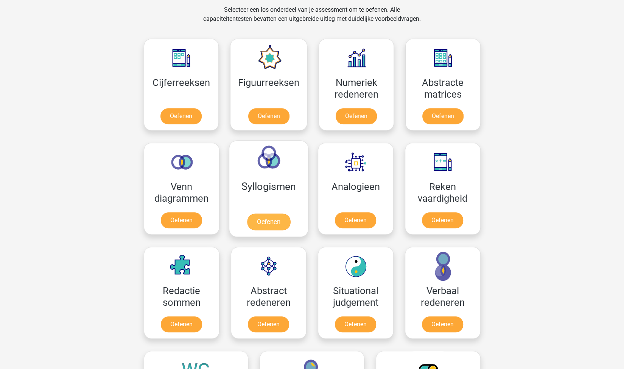
scroll to position [316, 0]
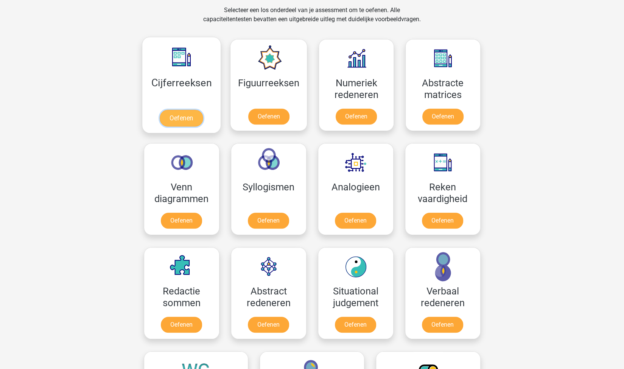
click at [190, 116] on link "Oefenen" at bounding box center [181, 118] width 43 height 17
click at [187, 118] on link "Oefenen" at bounding box center [181, 118] width 43 height 17
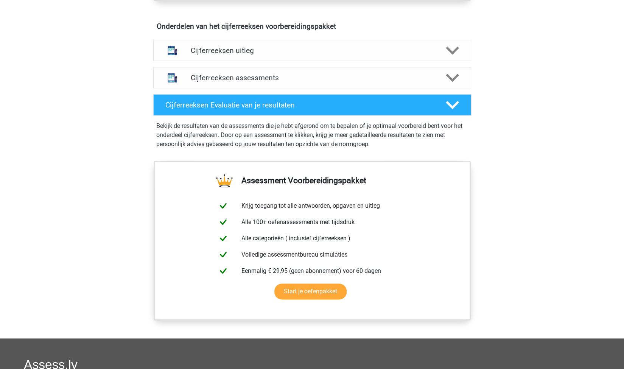
scroll to position [429, 0]
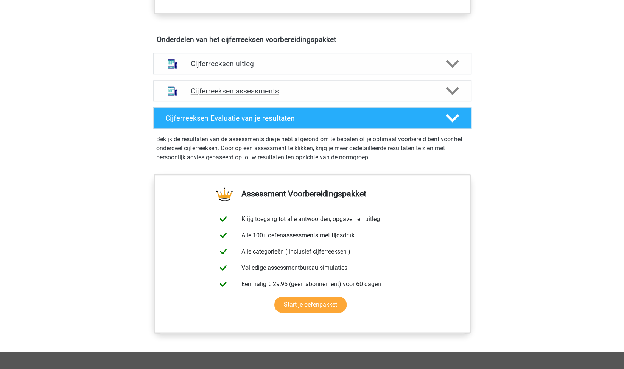
click at [383, 95] on h4 "Cijferreeksen assessments" at bounding box center [312, 91] width 243 height 9
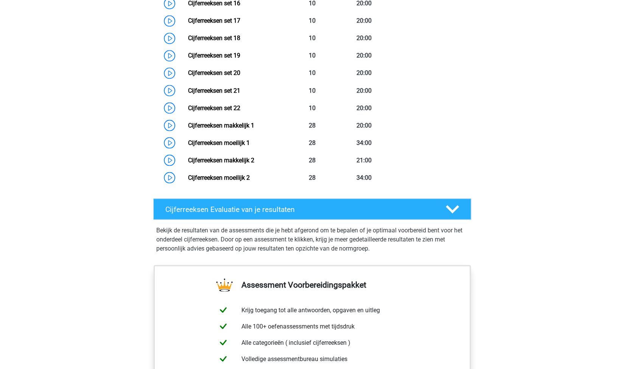
scroll to position [845, 0]
click at [297, 214] on h4 "Cijferreeksen Evaluatie van je resultaten" at bounding box center [299, 209] width 268 height 9
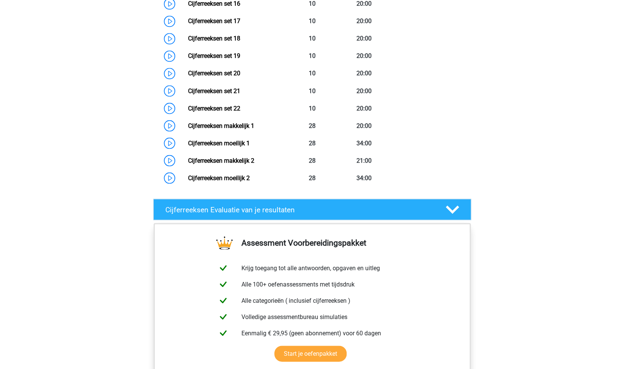
click at [297, 214] on h4 "Cijferreeksen Evaluatie van je resultaten" at bounding box center [299, 209] width 268 height 9
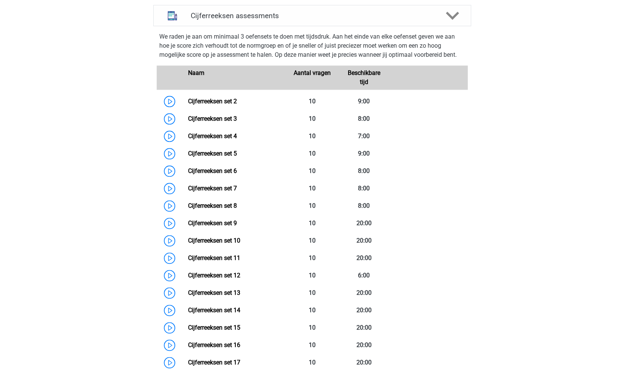
scroll to position [497, 0]
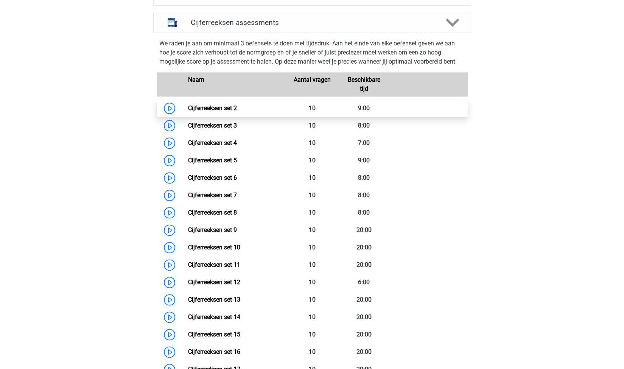
click at [219, 112] on link "Cijferreeksen set 2" at bounding box center [212, 107] width 49 height 7
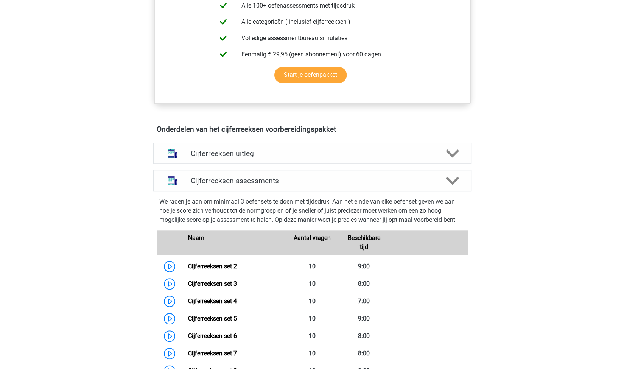
scroll to position [335, 0]
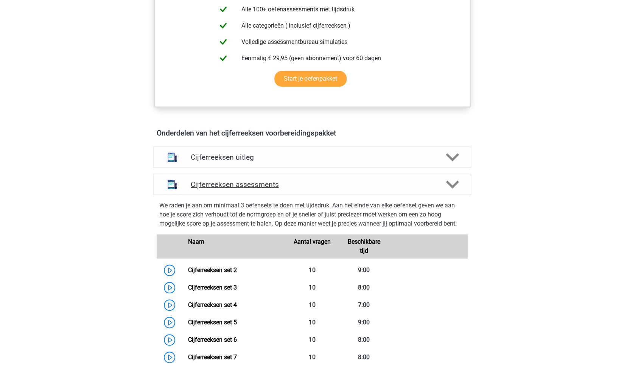
click at [274, 189] on h4 "Cijferreeksen assessments" at bounding box center [312, 184] width 243 height 9
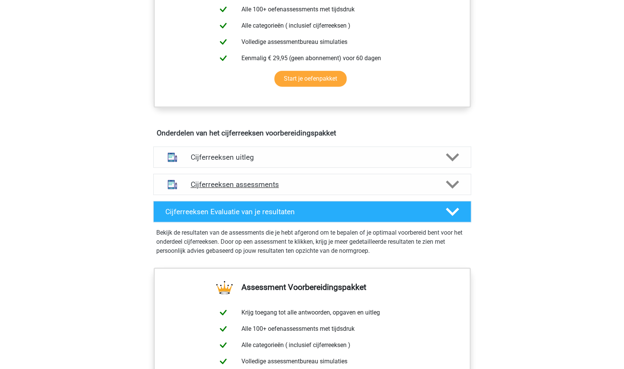
click at [284, 195] on div "Cijferreeksen assessments" at bounding box center [312, 184] width 318 height 21
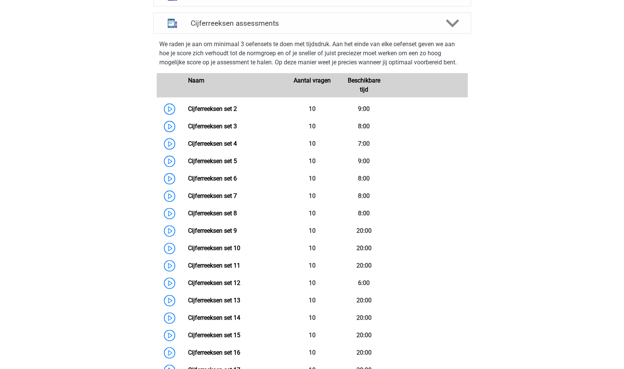
scroll to position [484, 0]
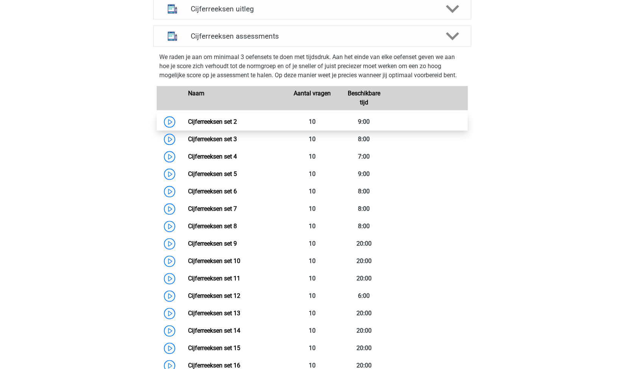
click at [230, 125] on link "Cijferreeksen set 2" at bounding box center [212, 121] width 49 height 7
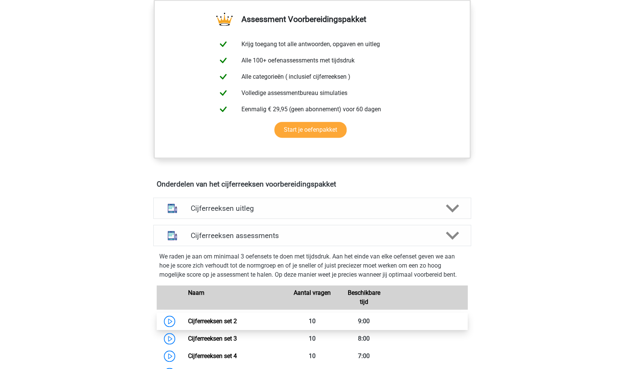
scroll to position [282, 0]
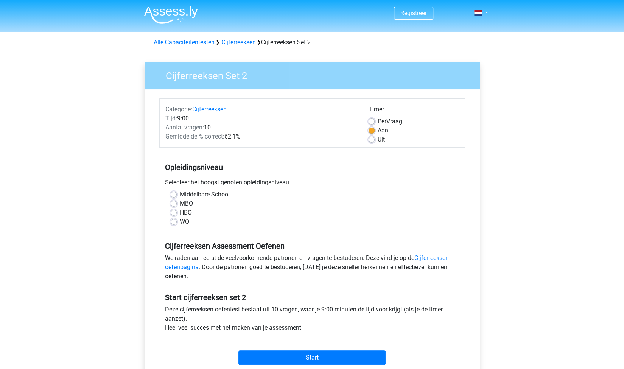
click at [180, 222] on label "WO" at bounding box center [184, 221] width 9 height 9
click at [174, 222] on input "WO" at bounding box center [174, 221] width 6 height 8
radio input "true"
click at [180, 221] on label "WO" at bounding box center [184, 221] width 9 height 9
click at [176, 221] on input "WO" at bounding box center [174, 221] width 6 height 8
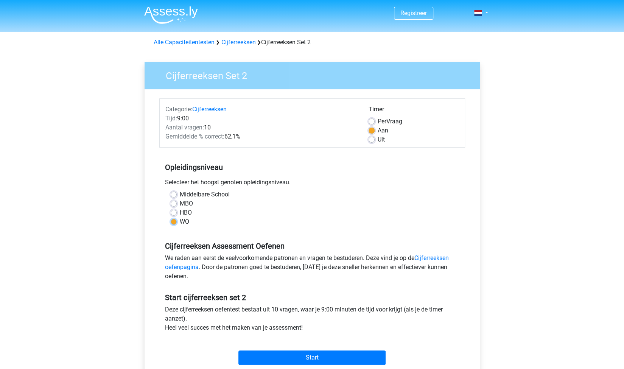
radio input "true"
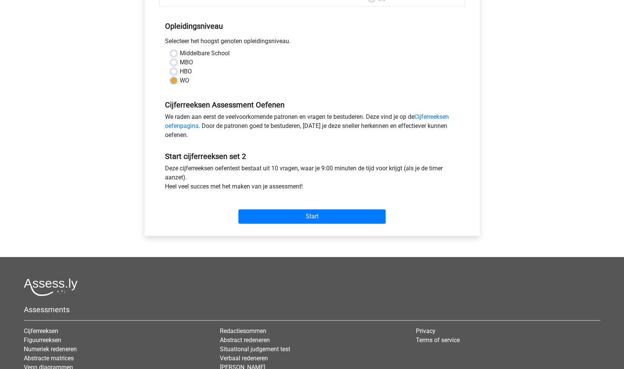
scroll to position [142, 0]
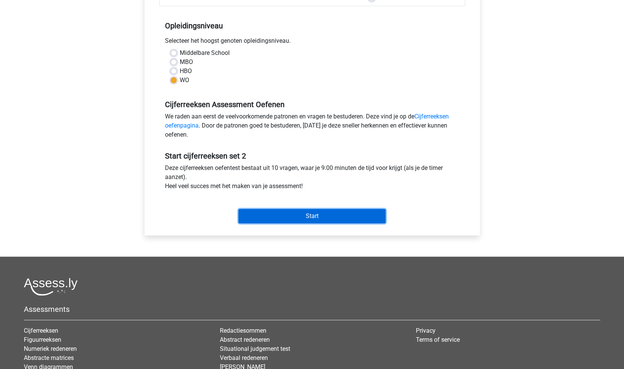
click at [305, 221] on input "Start" at bounding box center [311, 216] width 147 height 14
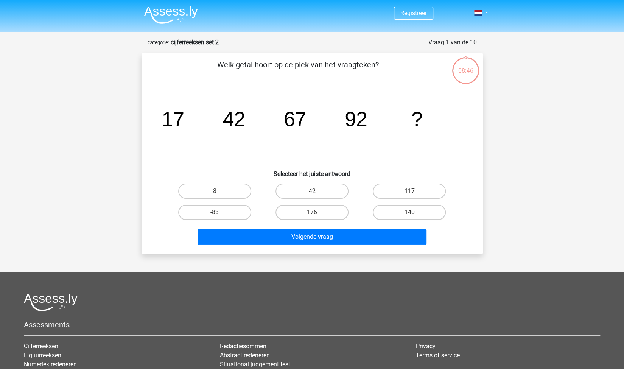
click at [408, 201] on div "117" at bounding box center [409, 191] width 97 height 21
click at [407, 187] on label "117" at bounding box center [409, 191] width 73 height 15
click at [409, 191] on input "117" at bounding box center [411, 193] width 5 height 5
radio input "true"
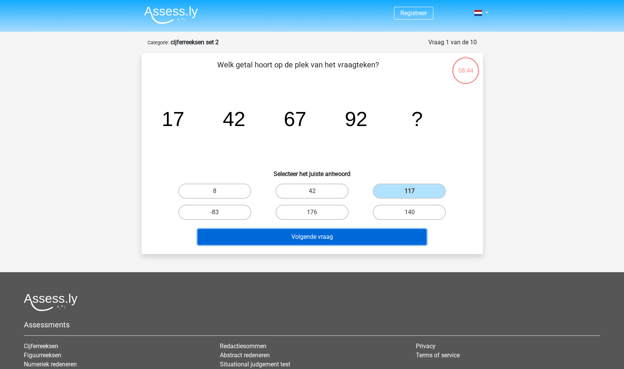
click at [344, 237] on button "Volgende vraag" at bounding box center [312, 237] width 229 height 16
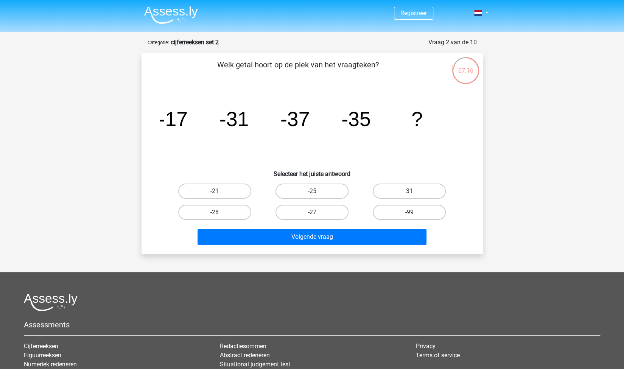
click at [471, 73] on div "07:16" at bounding box center [465, 65] width 28 height 19
click at [453, 66] on div "07:14" at bounding box center [465, 65] width 28 height 19
click at [302, 192] on label "-25" at bounding box center [312, 191] width 73 height 15
click at [312, 192] on input "-25" at bounding box center [314, 193] width 5 height 5
radio input "true"
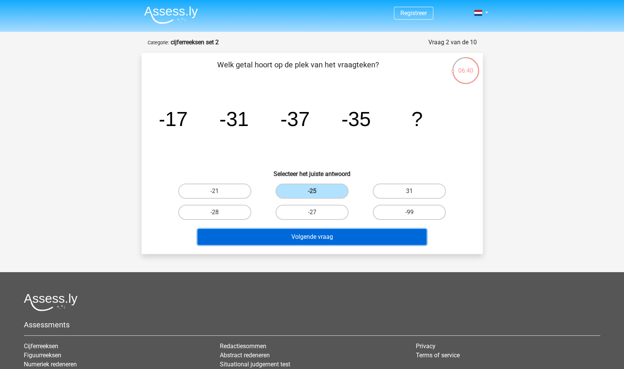
click at [324, 238] on button "Volgende vraag" at bounding box center [312, 237] width 229 height 16
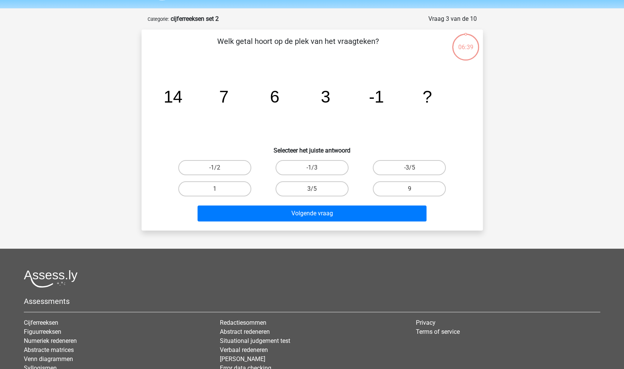
scroll to position [38, 0]
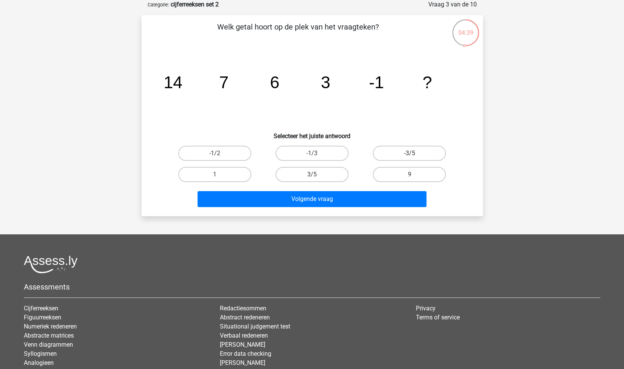
click at [390, 154] on label "-3/5" at bounding box center [409, 153] width 73 height 15
click at [409, 154] on input "-3/5" at bounding box center [411, 155] width 5 height 5
radio input "true"
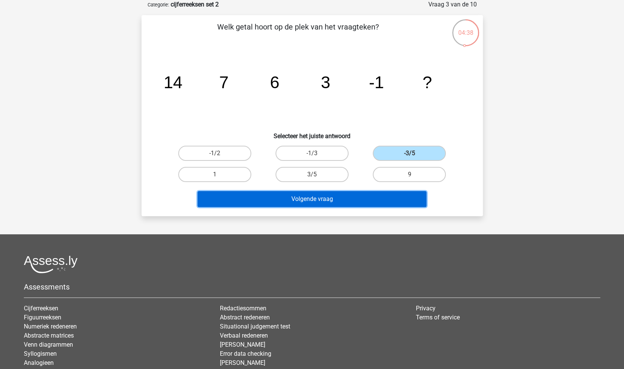
click at [344, 200] on button "Volgende vraag" at bounding box center [312, 199] width 229 height 16
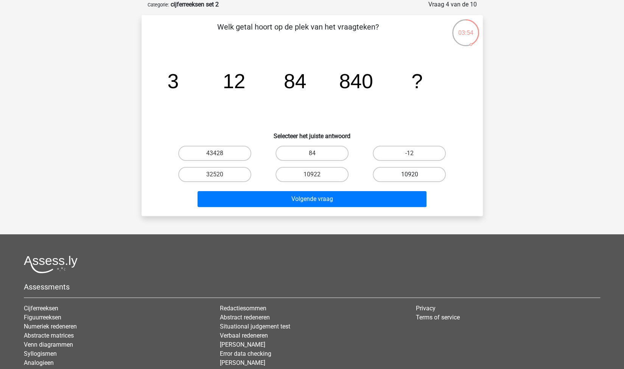
click at [391, 168] on label "10920" at bounding box center [409, 174] width 73 height 15
click at [409, 174] on input "10920" at bounding box center [411, 176] width 5 height 5
radio input "true"
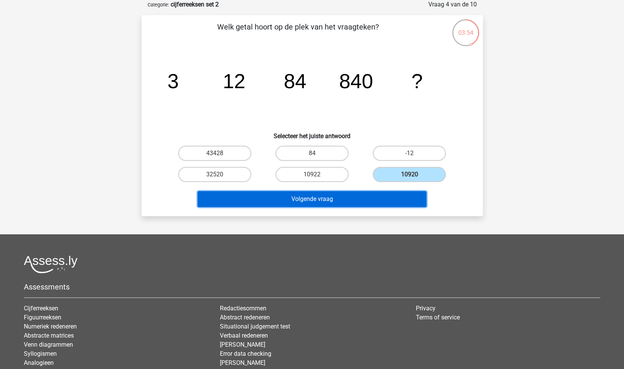
click at [356, 201] on button "Volgende vraag" at bounding box center [312, 199] width 229 height 16
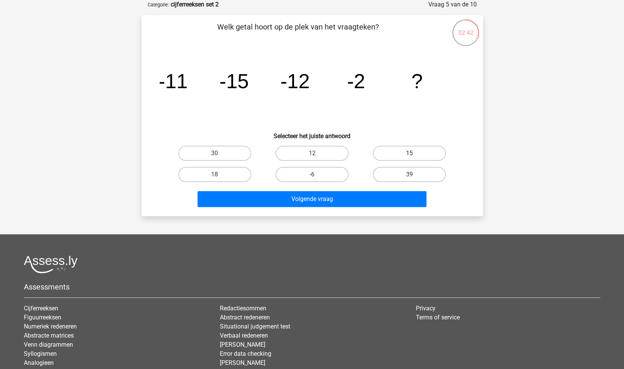
click at [405, 156] on label "15" at bounding box center [409, 153] width 73 height 15
click at [409, 156] on input "15" at bounding box center [411, 155] width 5 height 5
radio input "true"
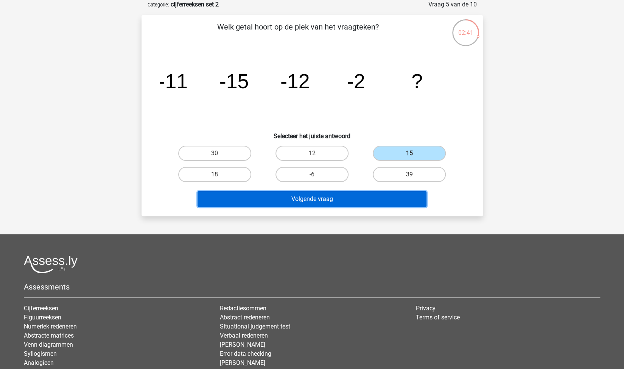
click at [354, 196] on button "Volgende vraag" at bounding box center [312, 199] width 229 height 16
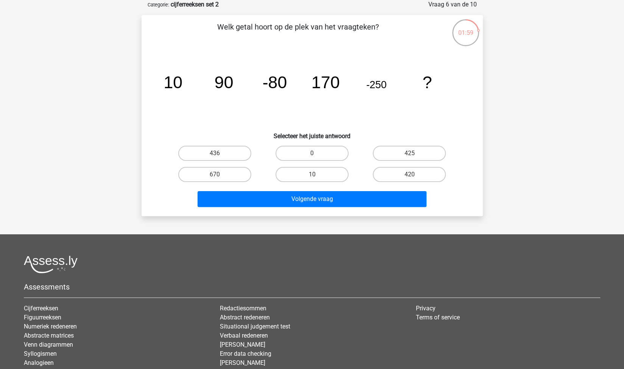
click at [411, 178] on input "420" at bounding box center [411, 176] width 5 height 5
radio input "true"
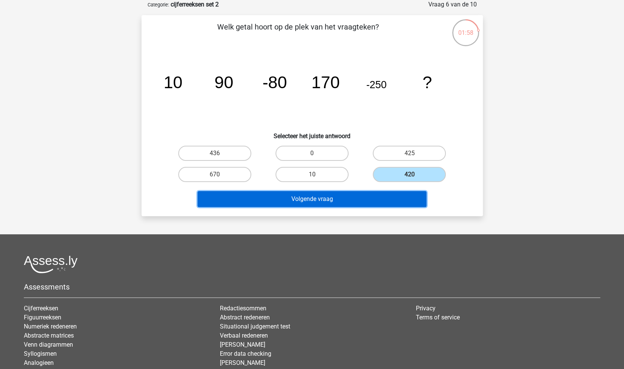
click at [365, 197] on button "Volgende vraag" at bounding box center [312, 199] width 229 height 16
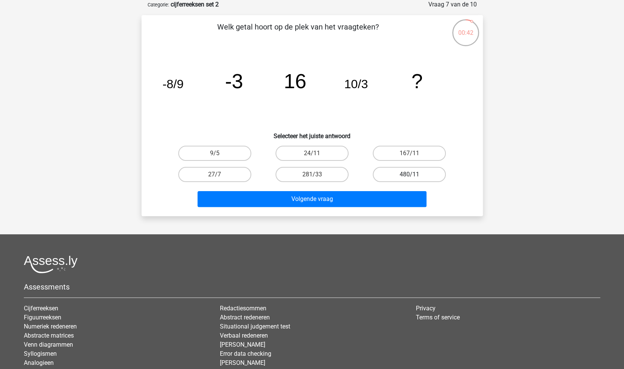
click at [385, 173] on label "480/11" at bounding box center [409, 174] width 73 height 15
click at [409, 174] on input "480/11" at bounding box center [411, 176] width 5 height 5
radio input "true"
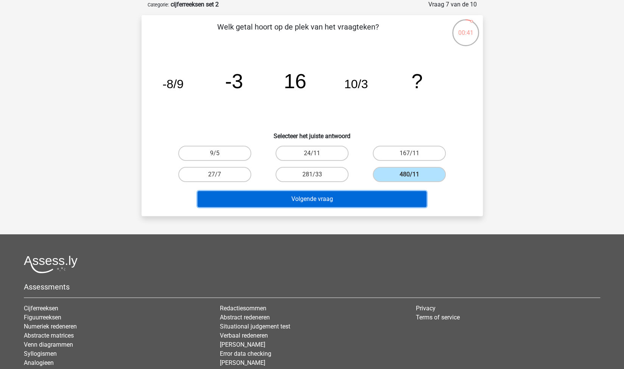
click at [337, 195] on button "Volgende vraag" at bounding box center [312, 199] width 229 height 16
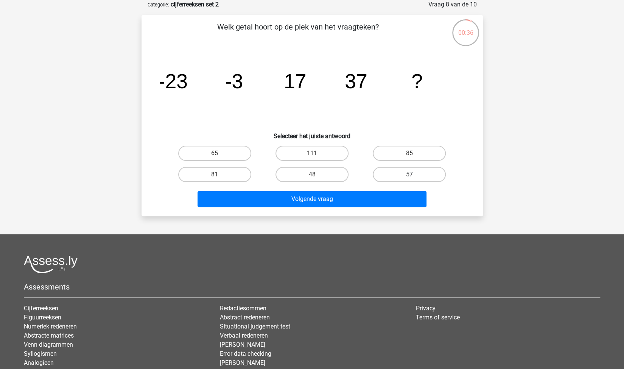
click at [399, 176] on label "57" at bounding box center [409, 174] width 73 height 15
click at [409, 176] on input "57" at bounding box center [411, 176] width 5 height 5
radio input "true"
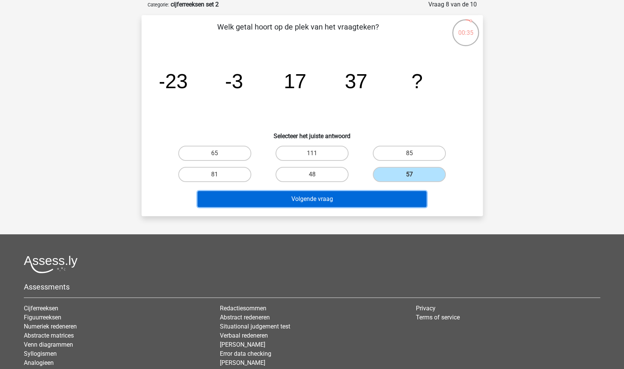
click at [363, 193] on button "Volgende vraag" at bounding box center [312, 199] width 229 height 16
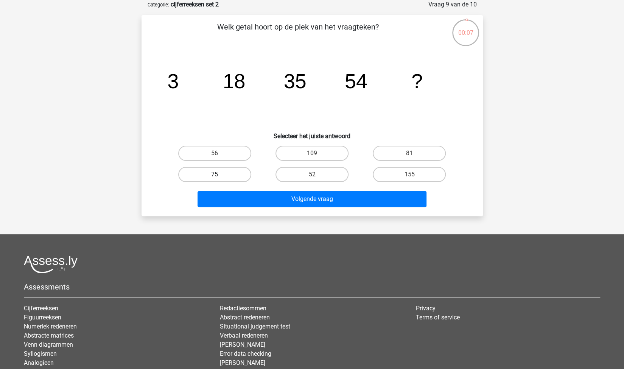
click at [236, 171] on label "75" at bounding box center [214, 174] width 73 height 15
click at [220, 174] on input "75" at bounding box center [217, 176] width 5 height 5
radio input "true"
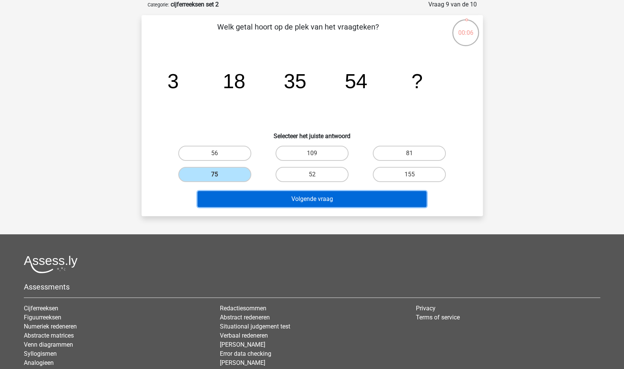
click at [258, 196] on button "Volgende vraag" at bounding box center [312, 199] width 229 height 16
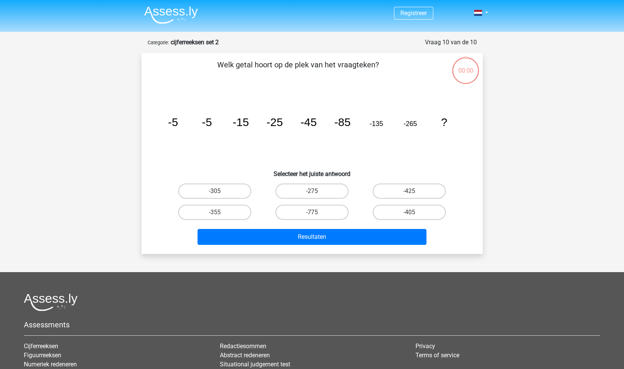
scroll to position [38, 0]
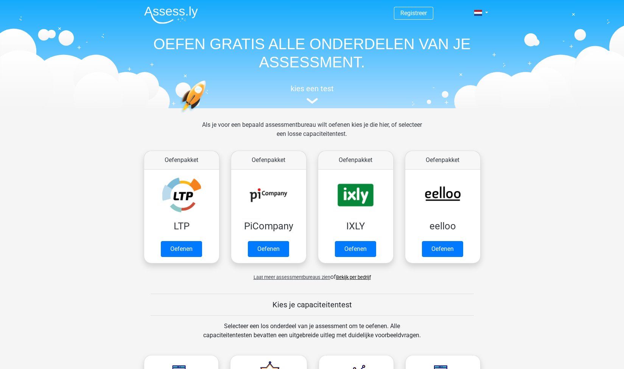
scroll to position [316, 0]
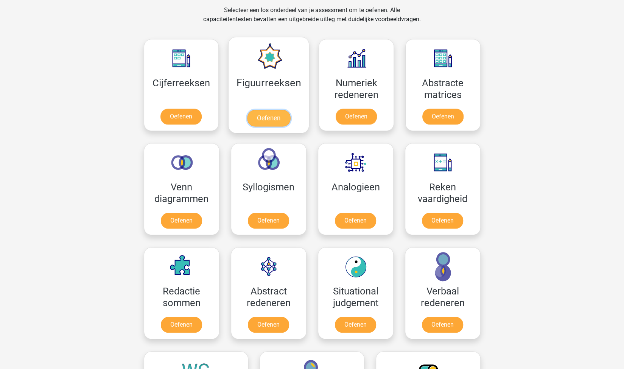
click at [269, 117] on link "Oefenen" at bounding box center [268, 118] width 43 height 17
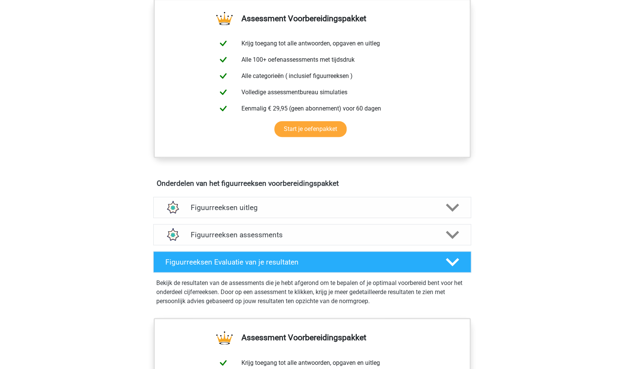
scroll to position [315, 0]
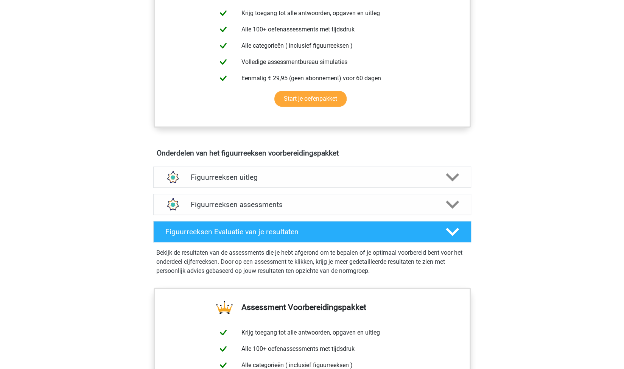
click at [348, 173] on h4 "Figuurreeksen uitleg" at bounding box center [312, 177] width 243 height 9
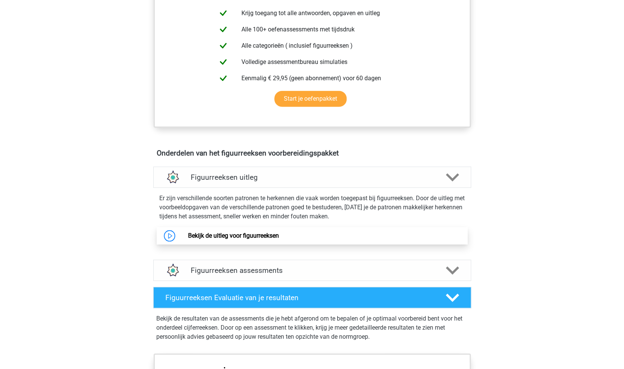
click at [249, 236] on link "Bekijk de uitleg voor figuurreeksen" at bounding box center [233, 235] width 91 height 7
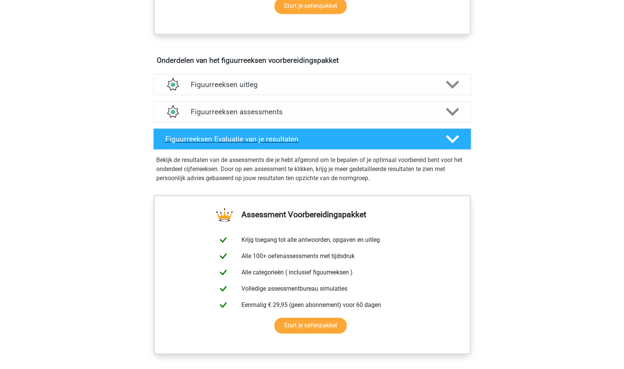
scroll to position [404, 0]
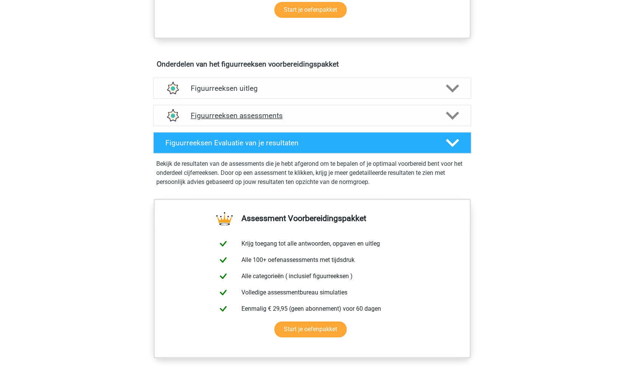
click at [288, 115] on h4 "Figuurreeksen assessments" at bounding box center [312, 115] width 243 height 9
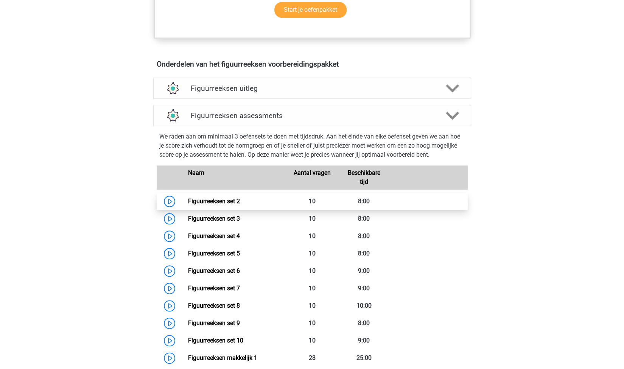
click at [239, 199] on link "Figuurreeksen set 2" at bounding box center [214, 201] width 52 height 7
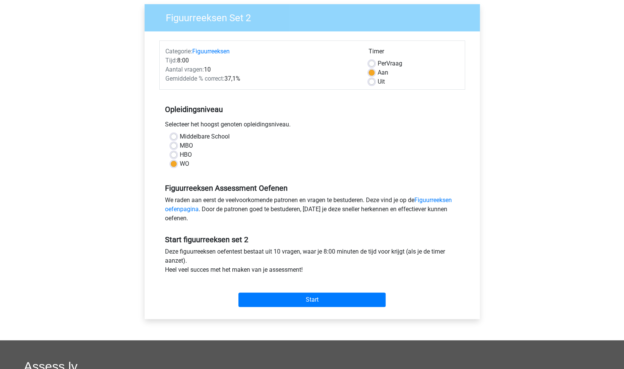
scroll to position [60, 0]
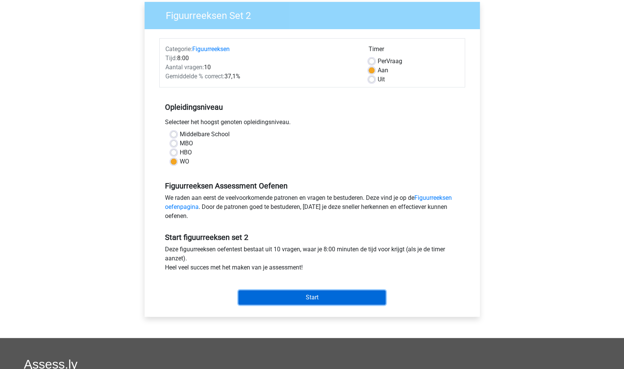
click at [323, 299] on input "Start" at bounding box center [311, 297] width 147 height 14
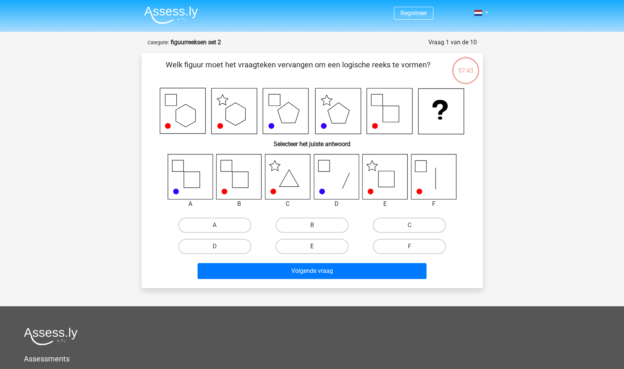
click at [314, 244] on label "E" at bounding box center [312, 246] width 73 height 15
click at [314, 246] on input "E" at bounding box center [314, 248] width 5 height 5
radio input "true"
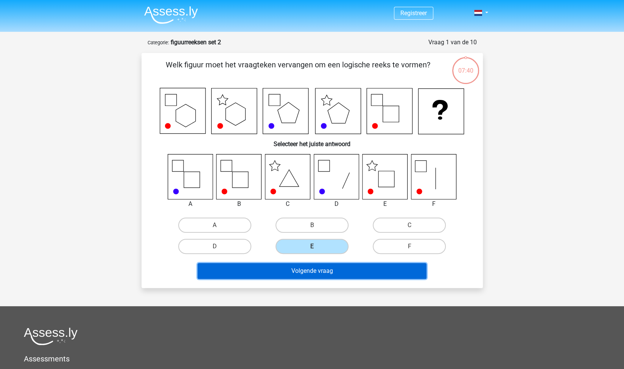
click at [321, 269] on button "Volgende vraag" at bounding box center [312, 271] width 229 height 16
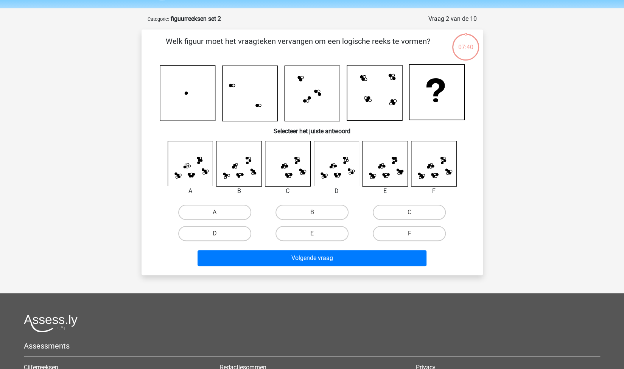
scroll to position [38, 0]
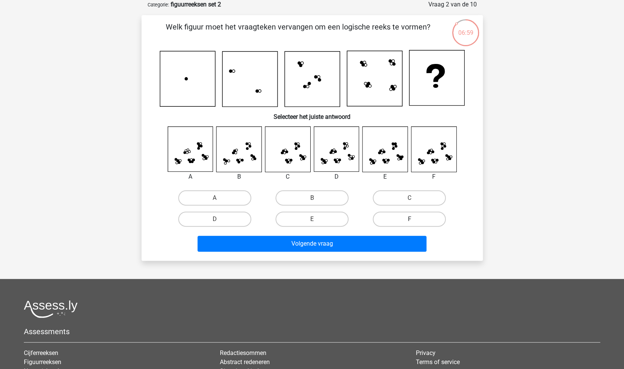
click at [389, 217] on label "F" at bounding box center [409, 219] width 73 height 15
click at [409, 219] on input "F" at bounding box center [411, 221] width 5 height 5
radio input "true"
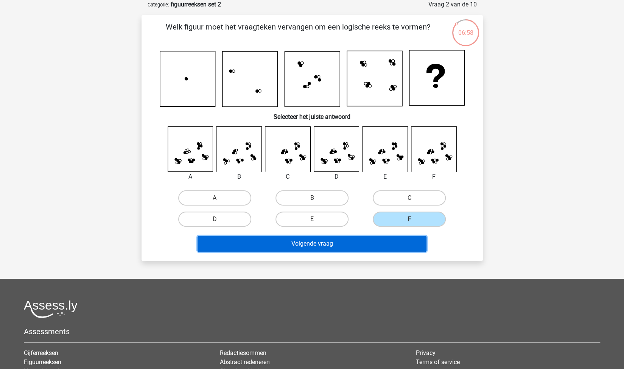
click at [345, 242] on button "Volgende vraag" at bounding box center [312, 244] width 229 height 16
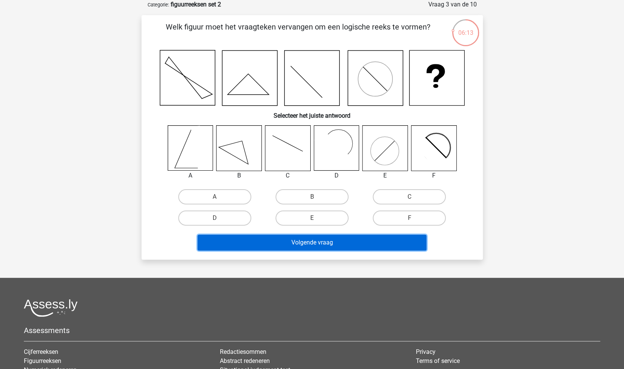
click at [291, 244] on button "Volgende vraag" at bounding box center [312, 243] width 229 height 16
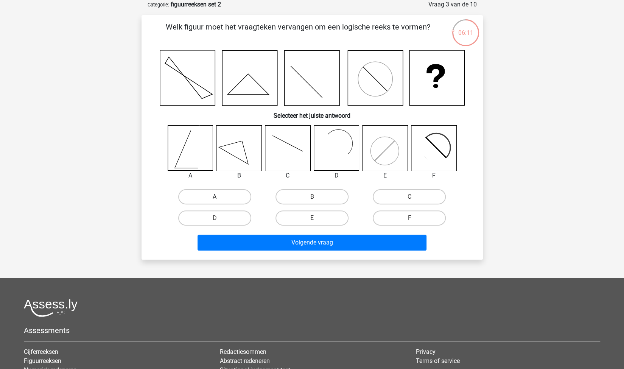
click at [221, 192] on label "A" at bounding box center [214, 196] width 73 height 15
click at [220, 197] on input "A" at bounding box center [217, 199] width 5 height 5
radio input "true"
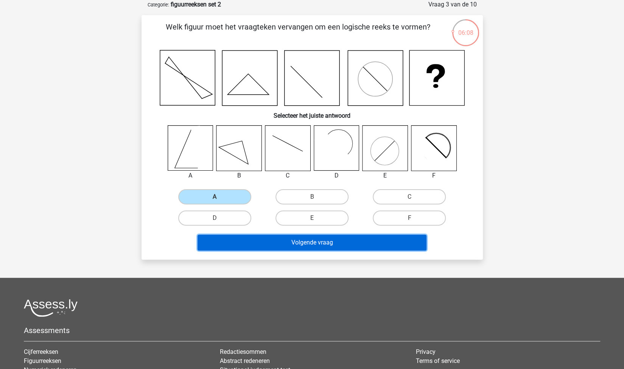
click at [304, 242] on button "Volgende vraag" at bounding box center [312, 243] width 229 height 16
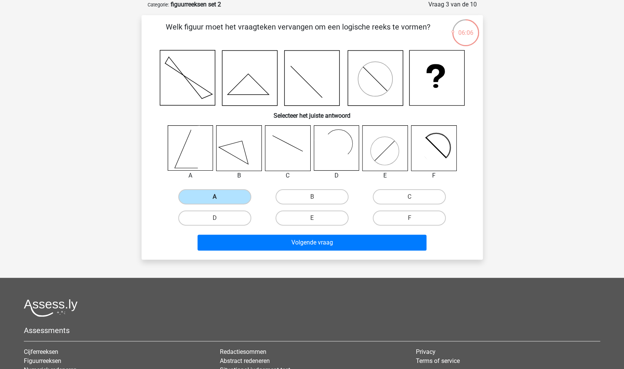
click at [223, 196] on label "A" at bounding box center [214, 196] width 73 height 15
click at [220, 197] on input "A" at bounding box center [217, 199] width 5 height 5
click at [232, 199] on label "A" at bounding box center [214, 196] width 73 height 15
click at [220, 199] on input "A" at bounding box center [217, 199] width 5 height 5
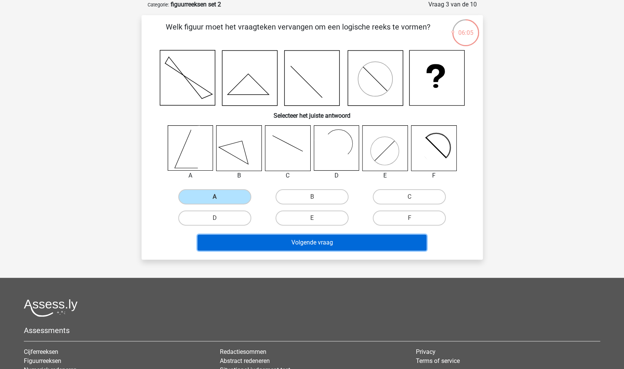
click at [269, 244] on button "Volgende vraag" at bounding box center [312, 243] width 229 height 16
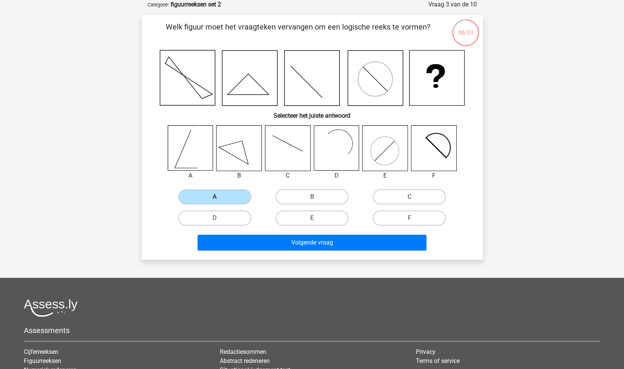
click at [302, 227] on div "E" at bounding box center [311, 217] width 97 height 21
click at [300, 219] on label "E" at bounding box center [312, 217] width 73 height 15
click at [312, 219] on input "E" at bounding box center [314, 220] width 5 height 5
radio input "true"
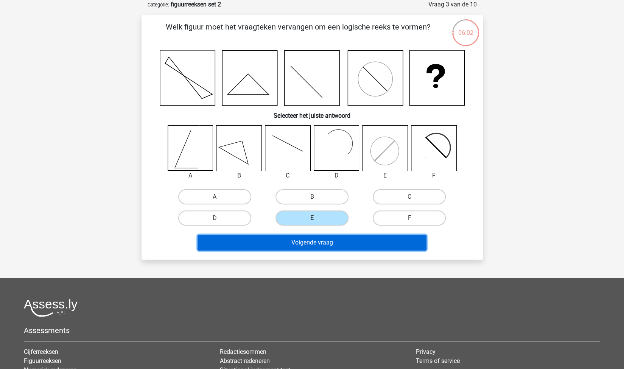
click at [267, 239] on button "Volgende vraag" at bounding box center [312, 243] width 229 height 16
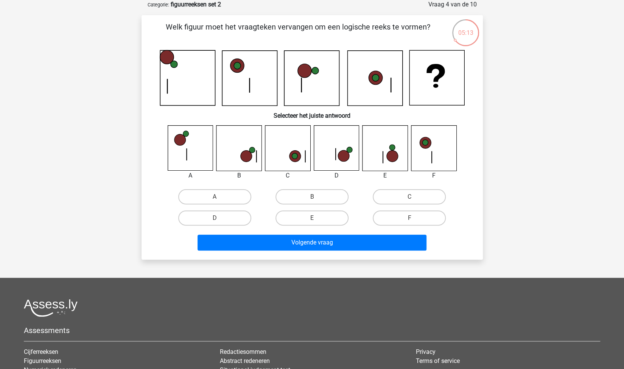
click at [339, 154] on icon at bounding box center [343, 156] width 11 height 11
click at [239, 216] on label "D" at bounding box center [214, 217] width 73 height 15
click at [220, 218] on input "D" at bounding box center [217, 220] width 5 height 5
radio input "true"
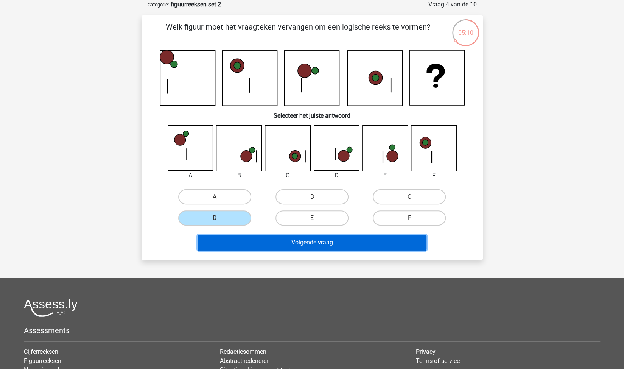
click at [288, 240] on button "Volgende vraag" at bounding box center [312, 243] width 229 height 16
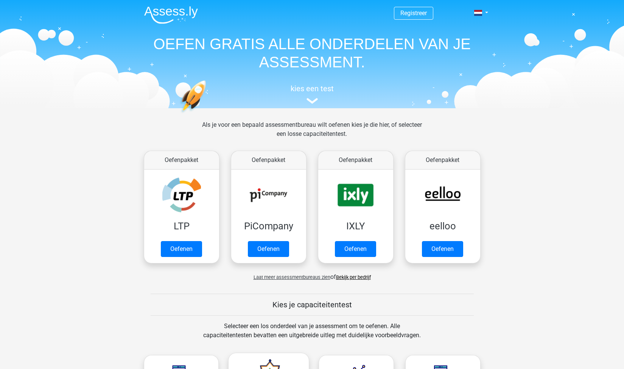
scroll to position [316, 0]
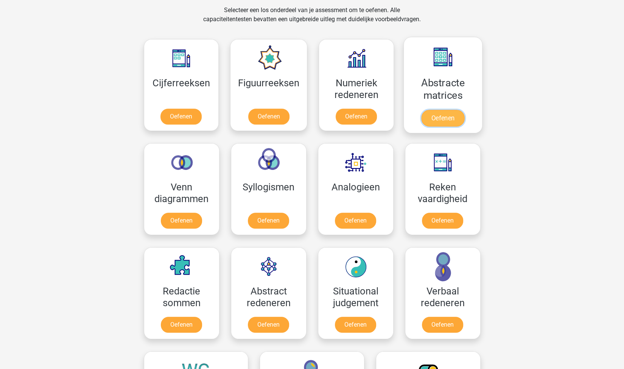
click at [435, 115] on link "Oefenen" at bounding box center [442, 118] width 43 height 17
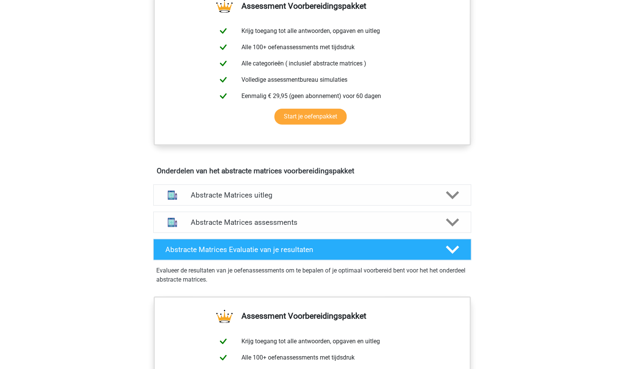
scroll to position [317, 0]
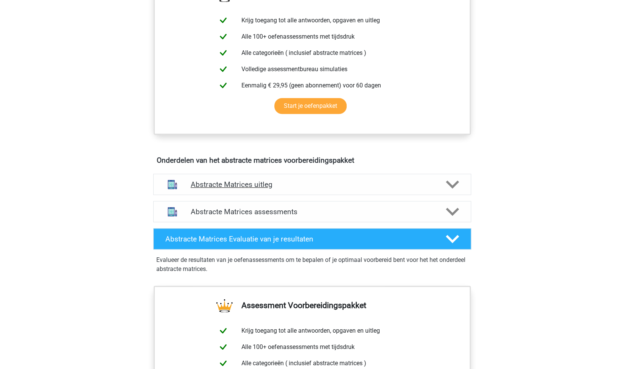
click at [323, 182] on h4 "Abstracte Matrices uitleg" at bounding box center [312, 184] width 243 height 9
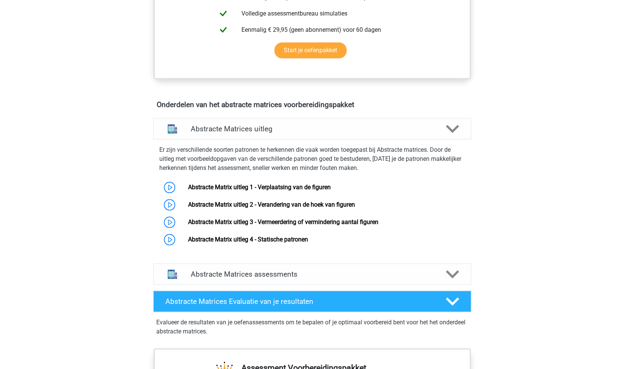
scroll to position [392, 0]
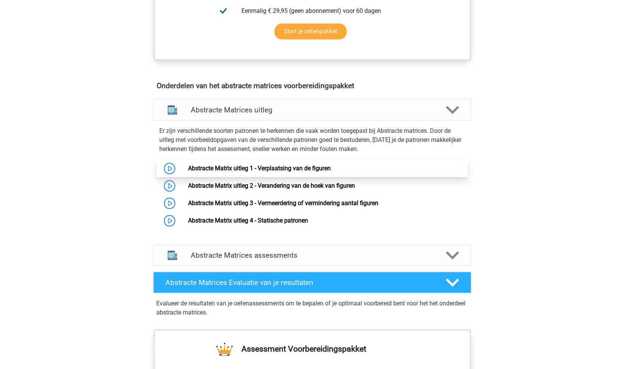
click at [269, 167] on link "Abstracte Matrix uitleg 1 - Verplaatsing van de figuren" at bounding box center [259, 168] width 143 height 7
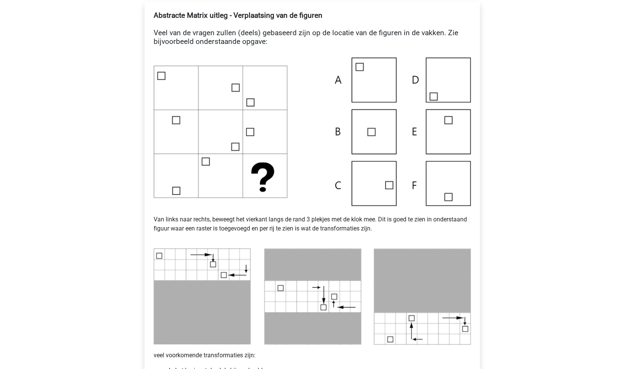
scroll to position [314, 0]
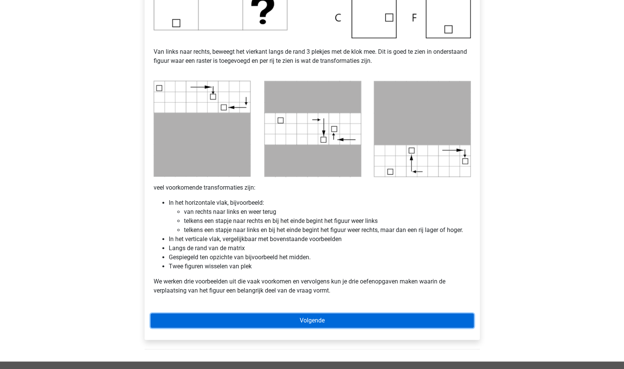
click at [305, 319] on link "Volgende" at bounding box center [312, 320] width 323 height 14
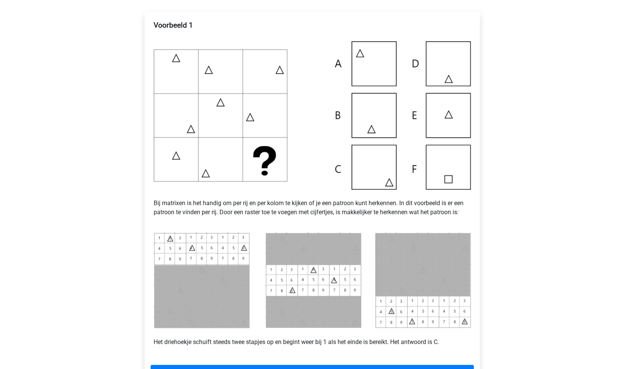
scroll to position [335, 0]
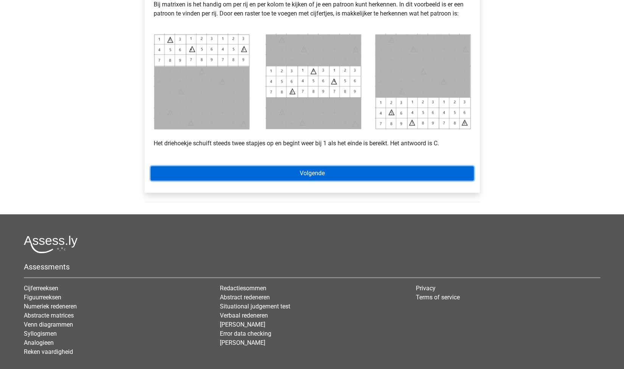
click at [316, 174] on link "Volgende" at bounding box center [312, 173] width 323 height 14
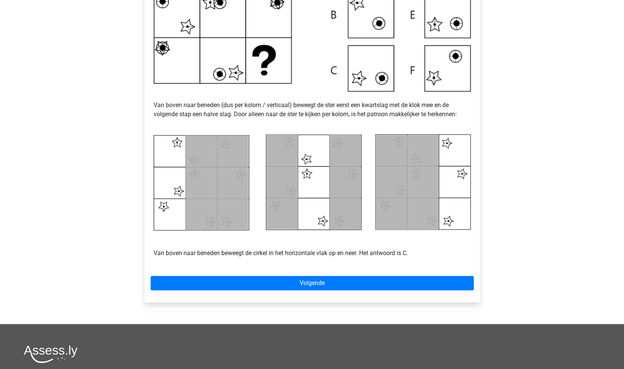
scroll to position [240, 0]
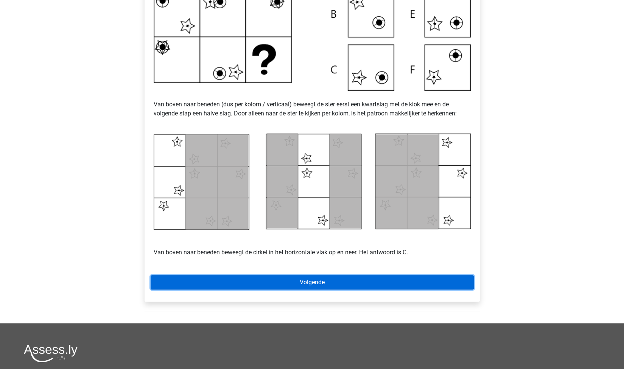
click at [255, 280] on link "Volgende" at bounding box center [312, 282] width 323 height 14
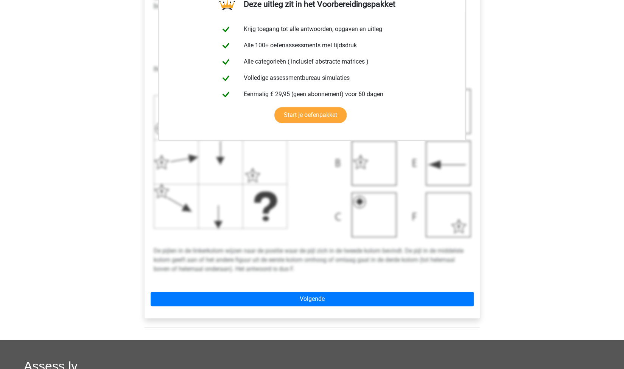
scroll to position [184, 0]
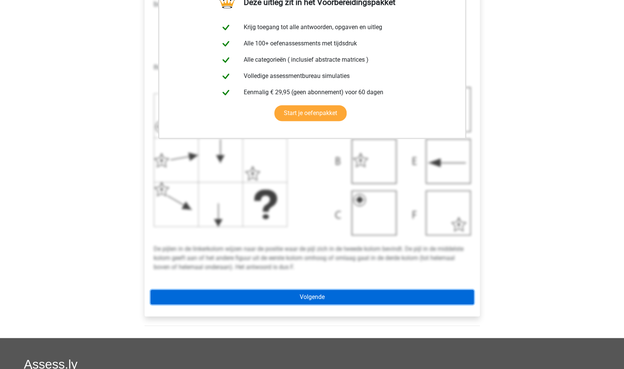
click at [280, 294] on link "Volgende" at bounding box center [312, 297] width 323 height 14
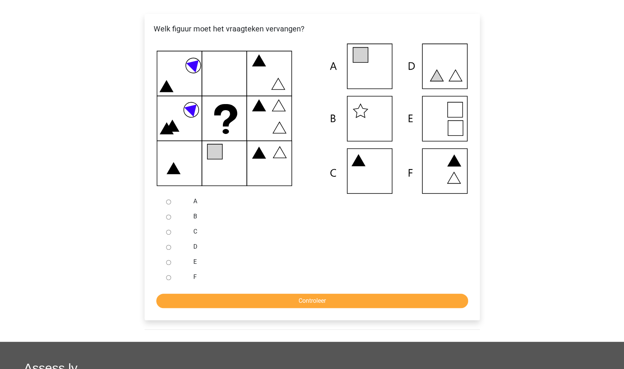
scroll to position [125, 0]
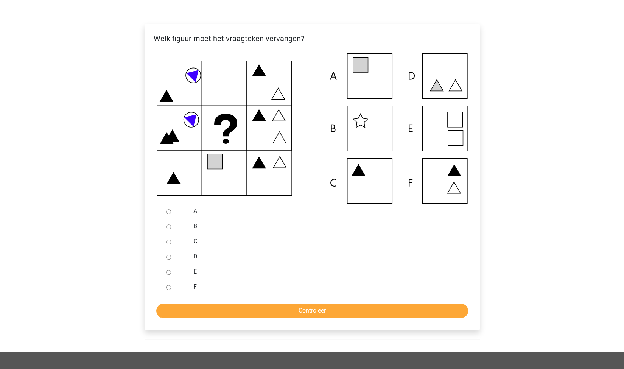
click at [168, 273] on input "E" at bounding box center [168, 272] width 5 height 5
radio input "true"
click at [257, 310] on input "Controleer" at bounding box center [312, 311] width 312 height 14
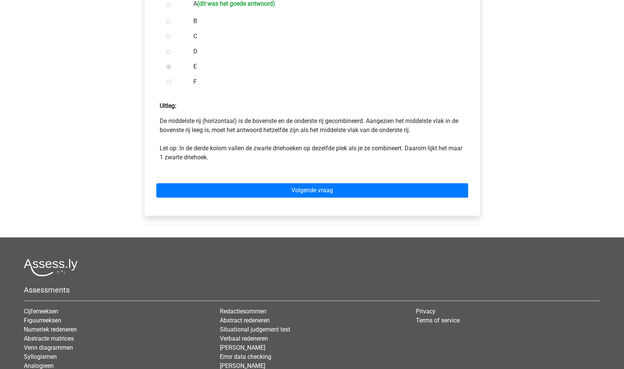
scroll to position [334, 0]
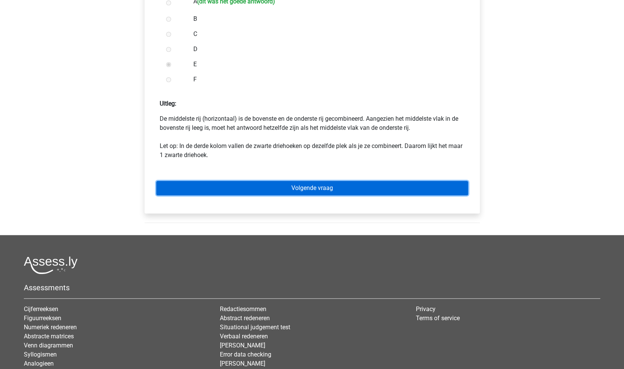
click at [338, 186] on link "Volgende vraag" at bounding box center [312, 188] width 312 height 14
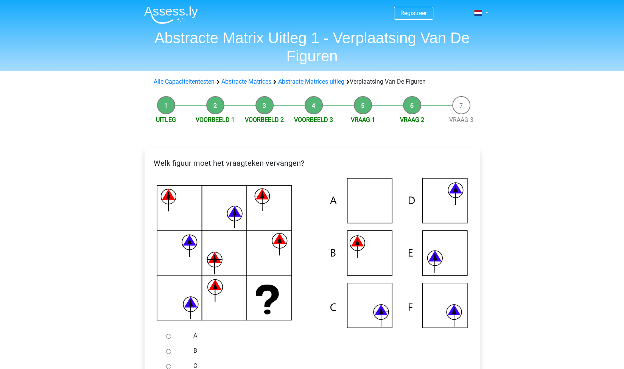
scroll to position [106, 0]
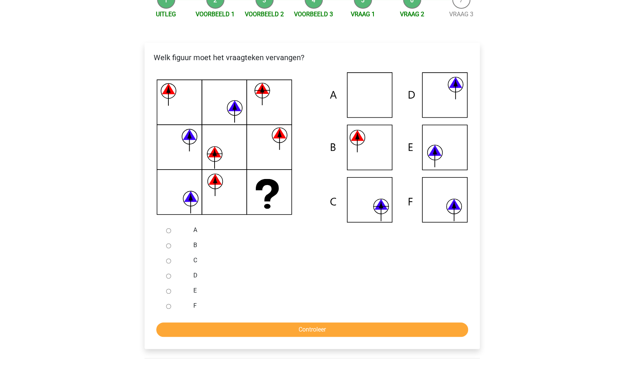
click at [195, 262] on label "C" at bounding box center [324, 260] width 262 height 9
click at [171, 262] on input "C" at bounding box center [168, 260] width 5 height 5
radio input "true"
click at [319, 326] on input "Controleer" at bounding box center [312, 329] width 312 height 14
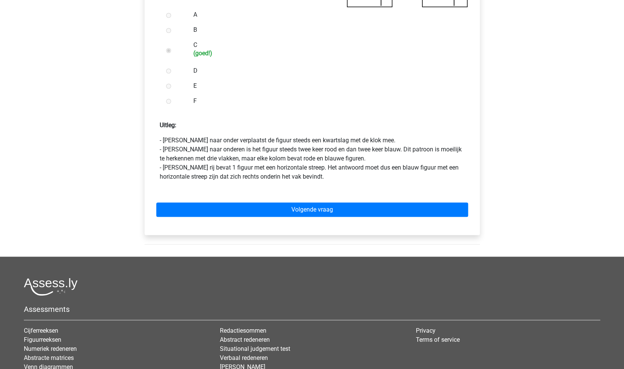
scroll to position [333, 0]
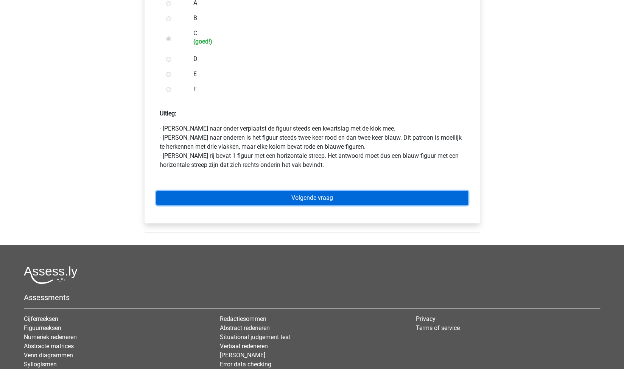
click at [352, 196] on link "Volgende vraag" at bounding box center [312, 198] width 312 height 14
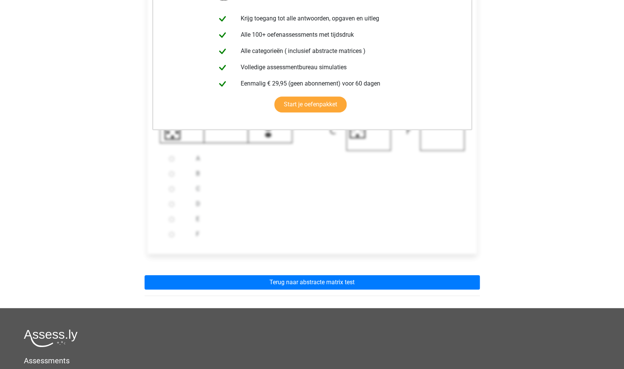
scroll to position [177, 0]
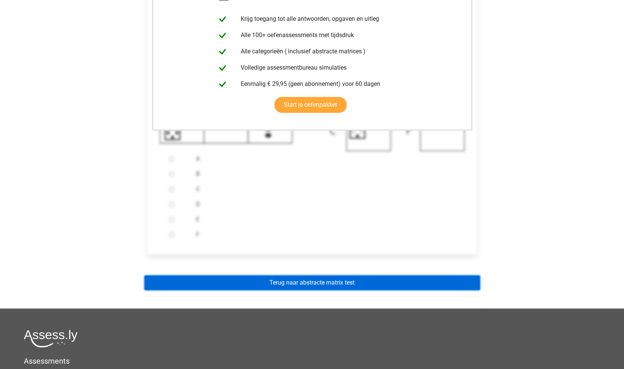
click at [339, 280] on link "Terug naar abstracte matrix test" at bounding box center [312, 283] width 335 height 14
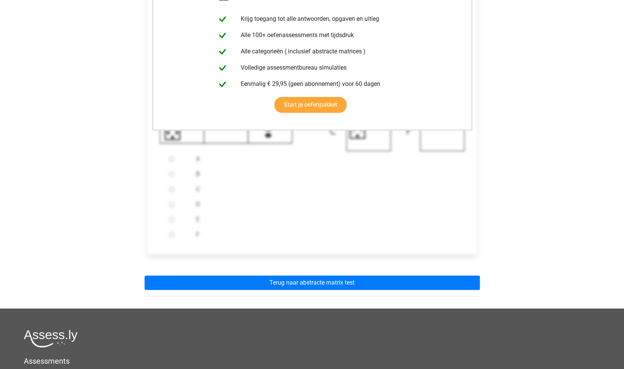
scroll to position [0, 0]
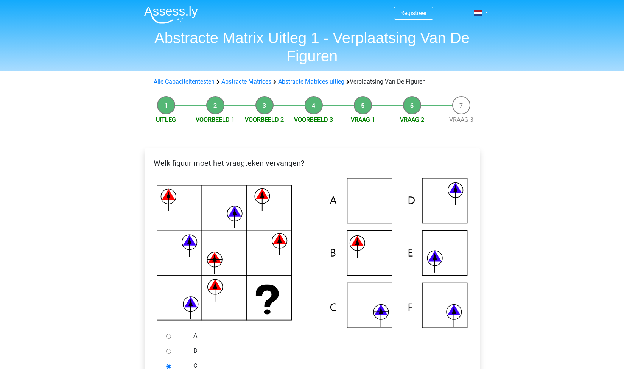
scroll to position [106, 0]
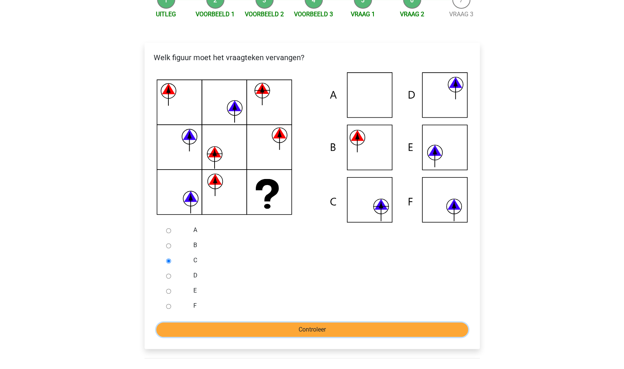
click at [361, 329] on input "Controleer" at bounding box center [312, 329] width 312 height 14
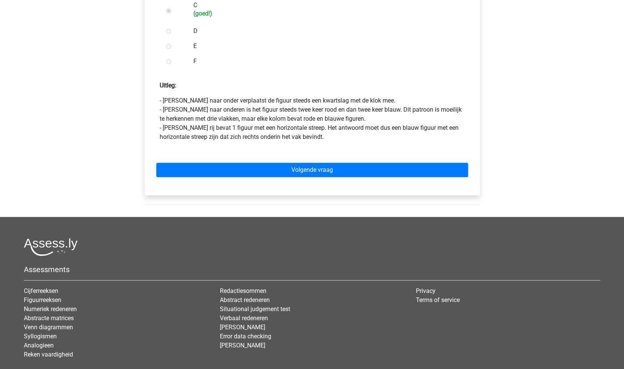
scroll to position [408, 0]
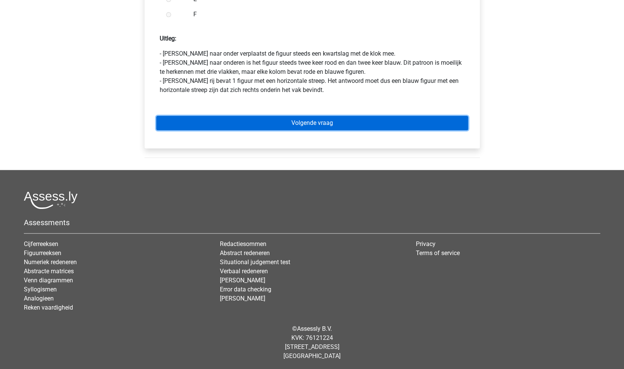
click at [335, 118] on link "Volgende vraag" at bounding box center [312, 123] width 312 height 14
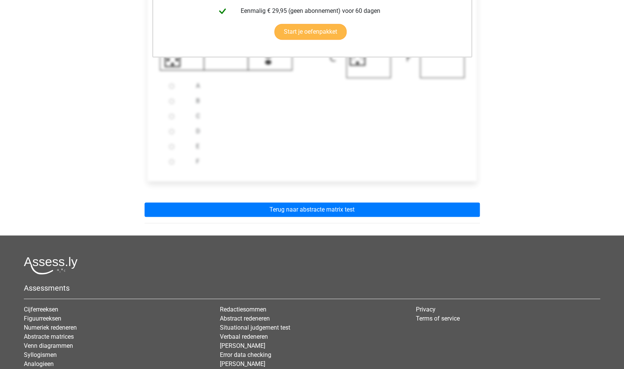
scroll to position [316, 0]
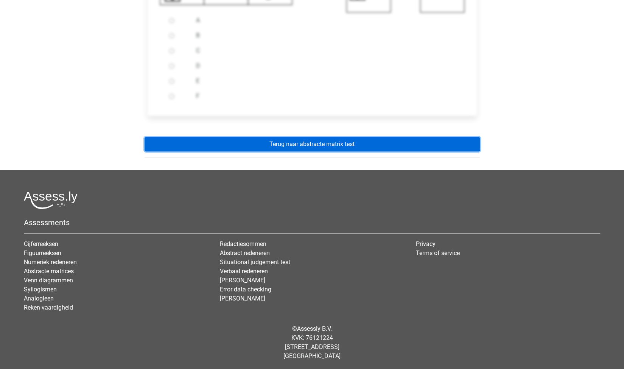
click at [352, 142] on link "Terug naar abstracte matrix test" at bounding box center [312, 144] width 335 height 14
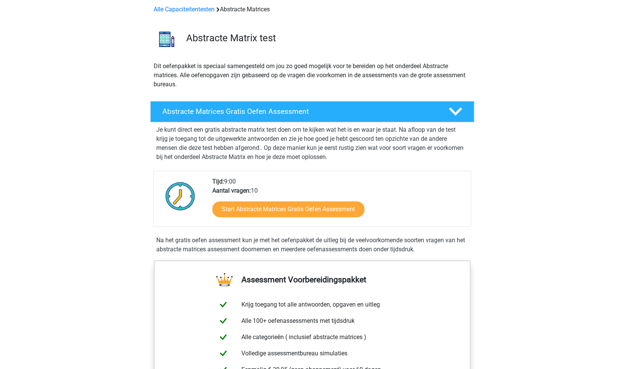
scroll to position [33, 0]
click at [176, 8] on link "Alle Capaciteitentesten" at bounding box center [184, 8] width 61 height 7
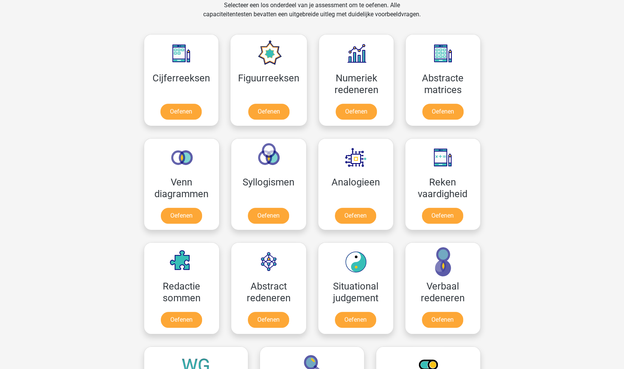
scroll to position [330, 0]
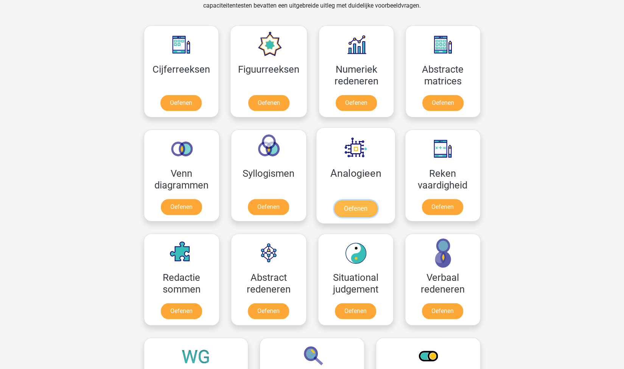
click at [354, 207] on link "Oefenen" at bounding box center [355, 208] width 43 height 17
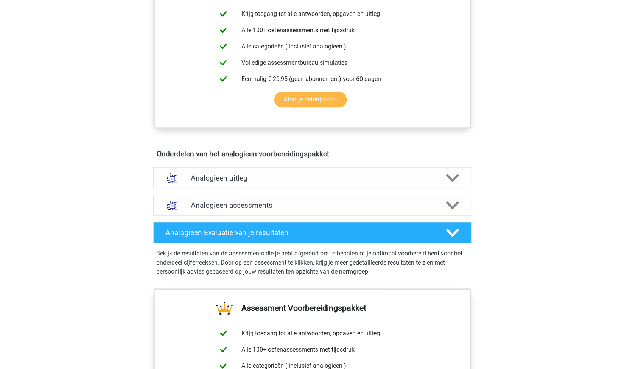
scroll to position [297, 0]
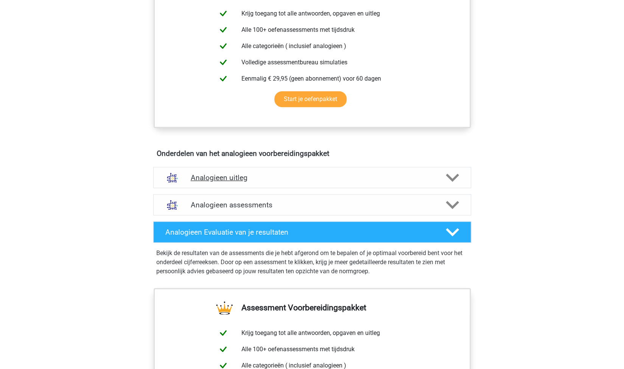
click at [356, 176] on h4 "Analogieen uitleg" at bounding box center [312, 177] width 243 height 9
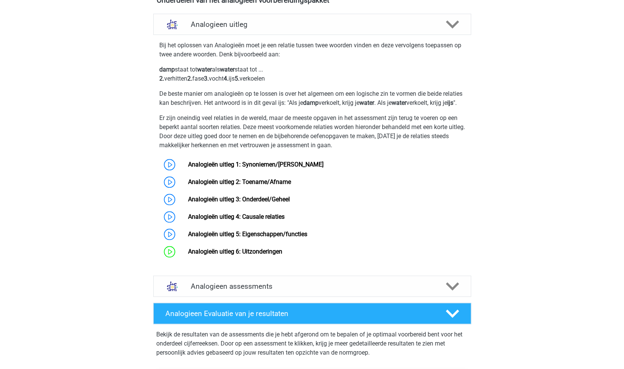
scroll to position [464, 0]
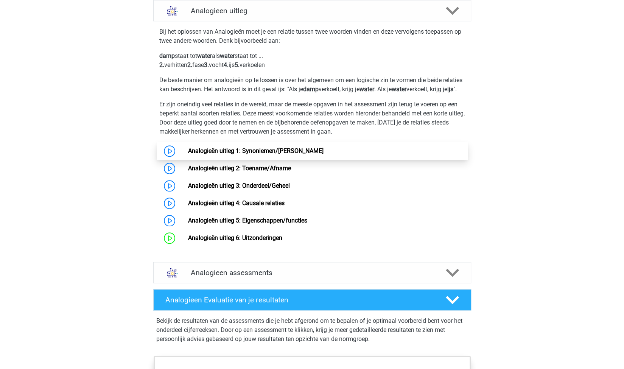
click at [280, 154] on link "Analogieën uitleg 1: Synoniemen/[PERSON_NAME]" at bounding box center [255, 150] width 135 height 7
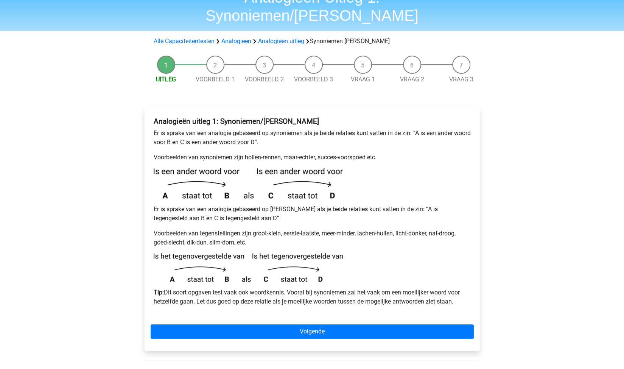
scroll to position [41, 0]
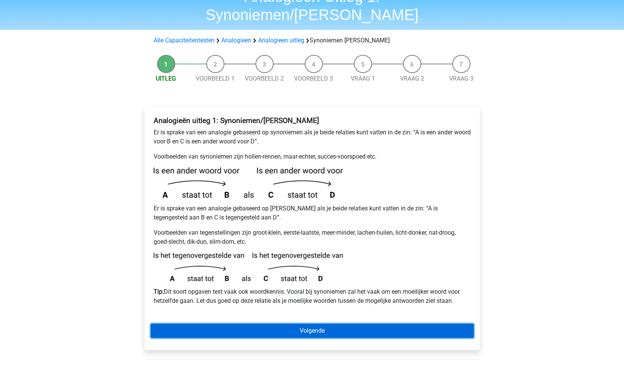
click at [277, 324] on link "Volgende" at bounding box center [312, 331] width 323 height 14
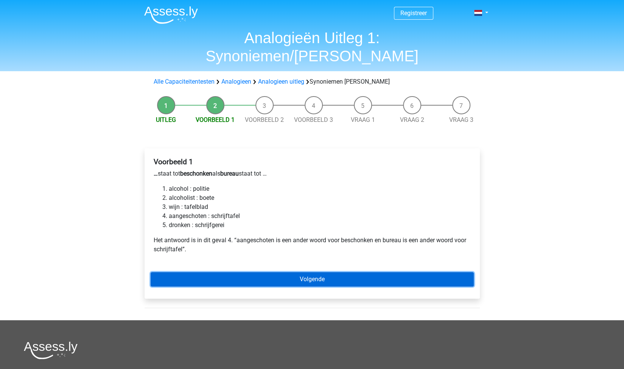
click at [255, 272] on link "Volgende" at bounding box center [312, 279] width 323 height 14
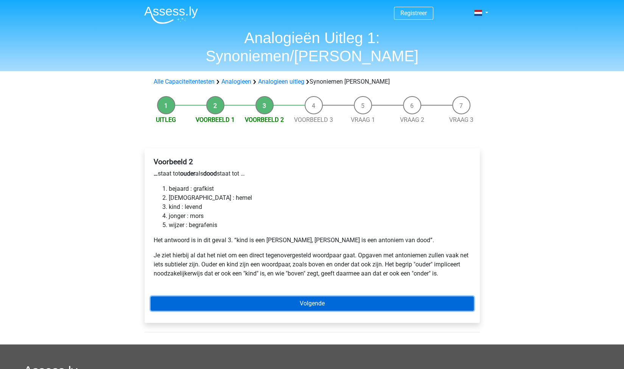
click at [299, 296] on link "Volgende" at bounding box center [312, 303] width 323 height 14
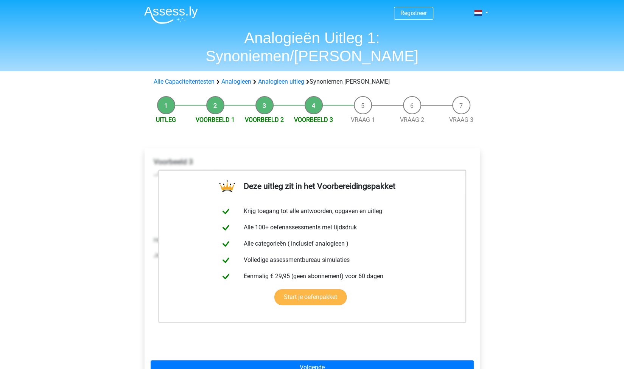
scroll to position [85, 0]
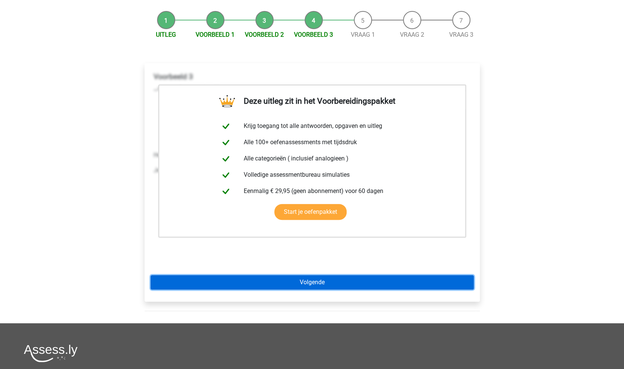
click at [324, 275] on link "Volgende" at bounding box center [312, 282] width 323 height 14
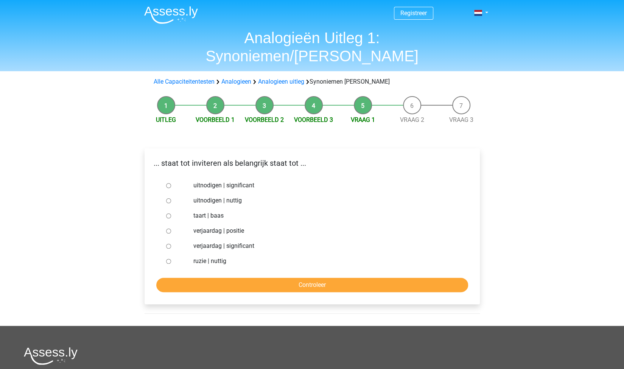
click at [213, 196] on label "uitnodigen | nuttig" at bounding box center [324, 200] width 262 height 9
click at [171, 198] on input "uitnodigen | nuttig" at bounding box center [168, 200] width 5 height 5
radio input "true"
click at [231, 181] on label "uitnodigen | significant" at bounding box center [324, 185] width 262 height 9
click at [171, 183] on input "uitnodigen | significant" at bounding box center [168, 185] width 5 height 5
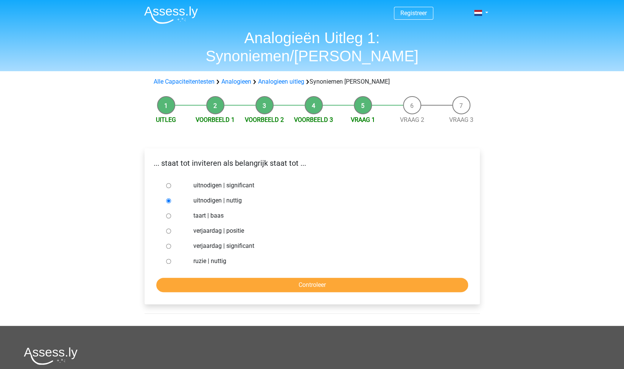
radio input "true"
click at [336, 278] on input "Controleer" at bounding box center [312, 285] width 312 height 14
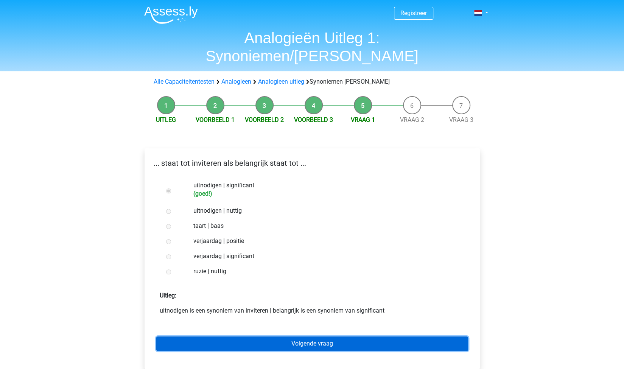
click at [319, 336] on link "Volgende vraag" at bounding box center [312, 343] width 312 height 14
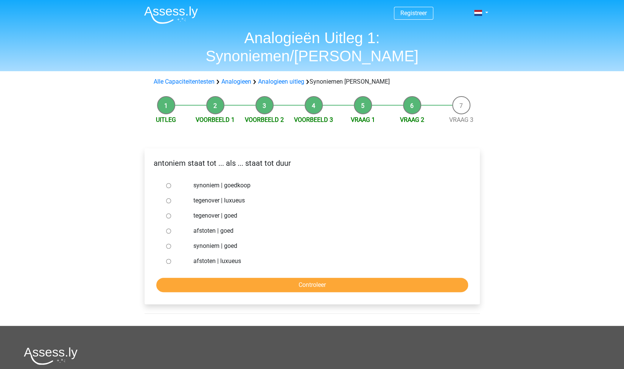
click at [216, 181] on label "synoniem | goedkoop" at bounding box center [324, 185] width 262 height 9
click at [171, 183] on input "synoniem | goedkoop" at bounding box center [168, 185] width 5 height 5
radio input "true"
click at [309, 278] on input "Controleer" at bounding box center [312, 285] width 312 height 14
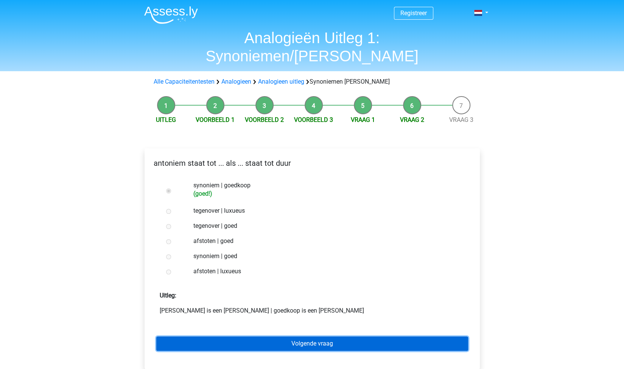
click at [335, 336] on link "Volgende vraag" at bounding box center [312, 343] width 312 height 14
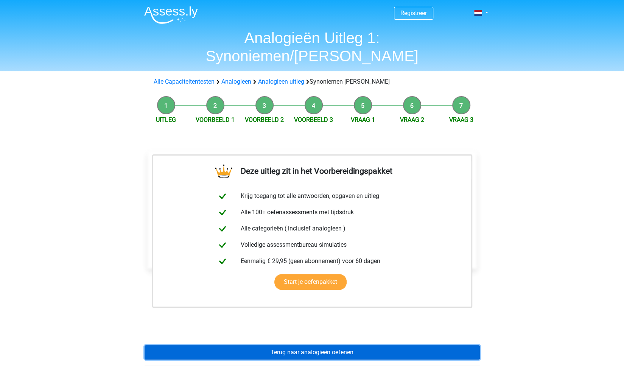
click at [351, 345] on link "Terug naar analogieën oefenen" at bounding box center [312, 352] width 335 height 14
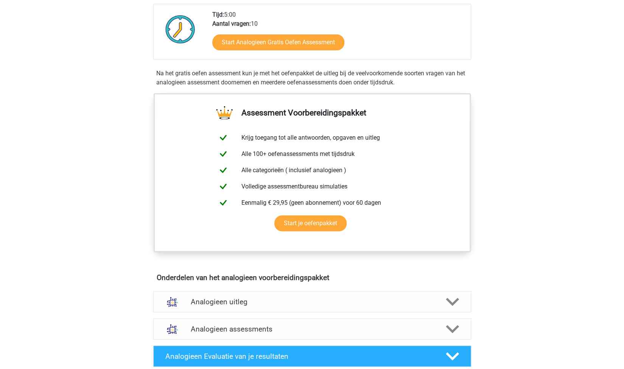
scroll to position [277, 0]
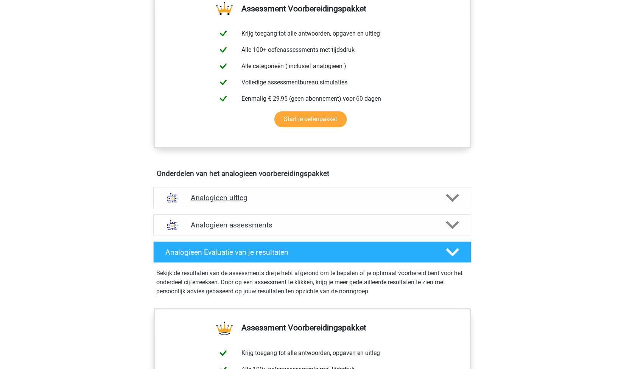
click at [318, 196] on h4 "Analogieen uitleg" at bounding box center [312, 197] width 243 height 9
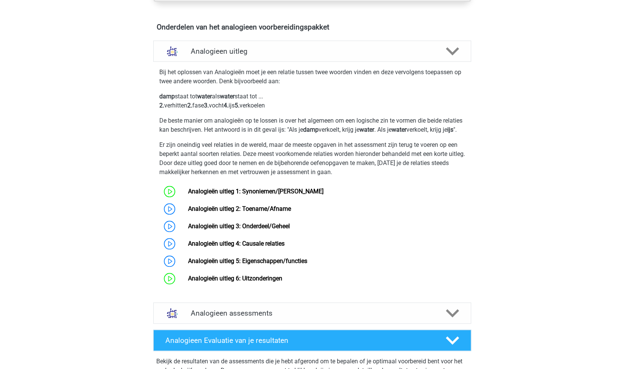
scroll to position [423, 0]
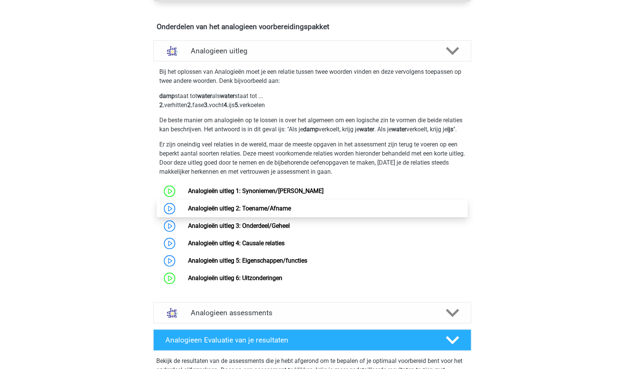
click at [287, 212] on link "Analogieën uitleg 2: Toename/Afname" at bounding box center [239, 208] width 103 height 7
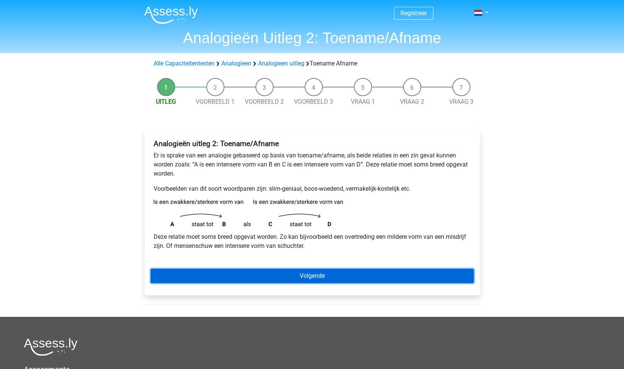
click at [277, 276] on link "Volgende" at bounding box center [312, 276] width 323 height 14
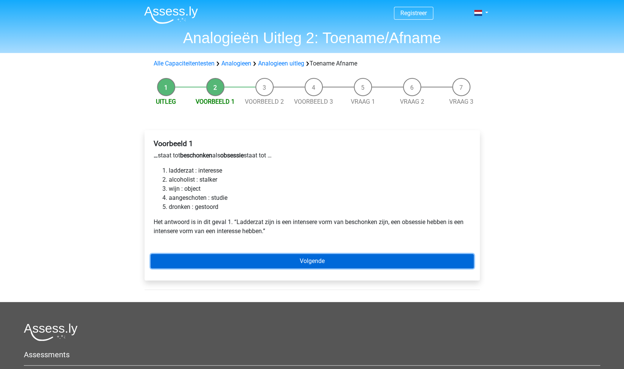
click at [265, 261] on link "Volgende" at bounding box center [312, 261] width 323 height 14
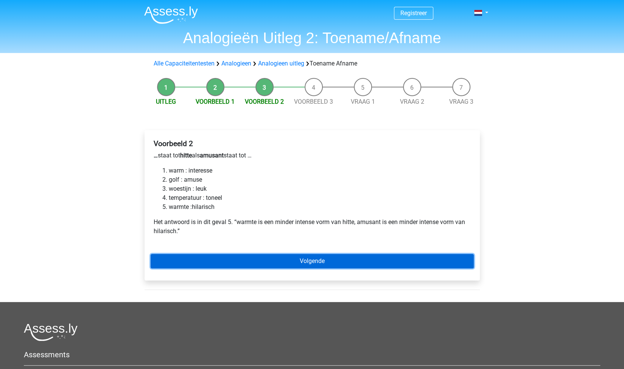
click at [307, 261] on link "Volgende" at bounding box center [312, 261] width 323 height 14
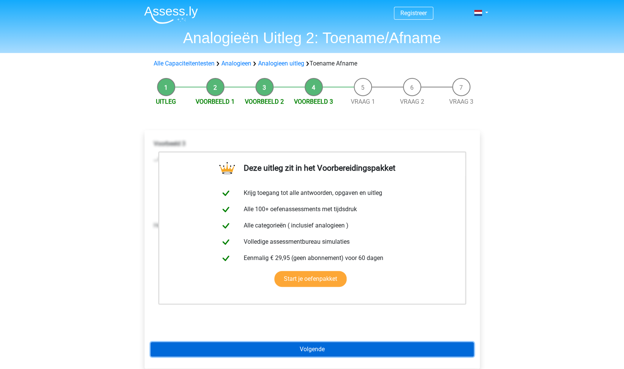
click at [308, 347] on link "Volgende" at bounding box center [312, 349] width 323 height 14
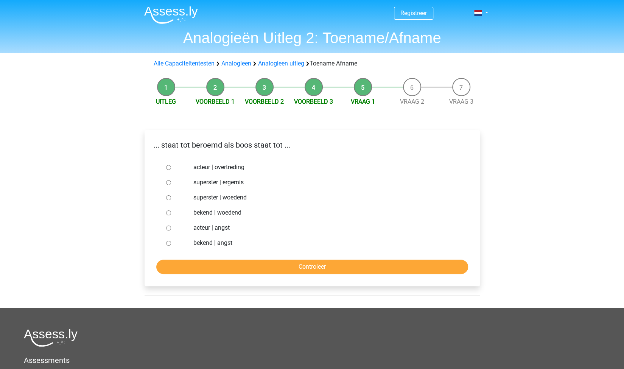
click at [232, 213] on label "bekend | woedend" at bounding box center [324, 212] width 262 height 9
click at [171, 213] on input "bekend | woedend" at bounding box center [168, 212] width 5 height 5
radio input "true"
click at [317, 265] on input "Controleer" at bounding box center [312, 267] width 312 height 14
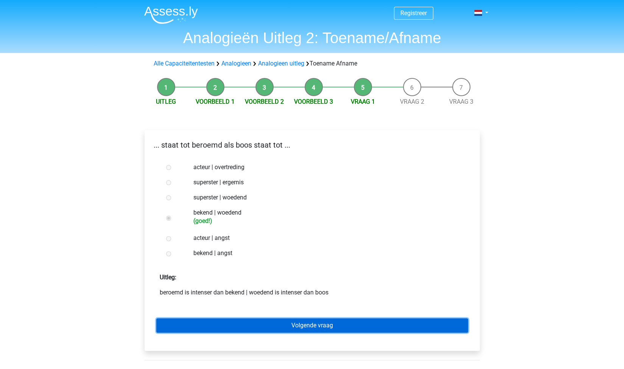
click at [331, 326] on link "Volgende vraag" at bounding box center [312, 325] width 312 height 14
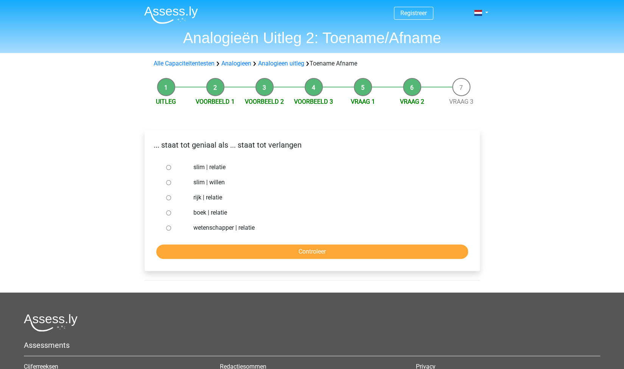
click at [209, 183] on label "slim | willen" at bounding box center [324, 182] width 262 height 9
click at [171, 183] on input "slim | willen" at bounding box center [168, 182] width 5 height 5
radio input "true"
click at [305, 250] on input "Controleer" at bounding box center [312, 251] width 312 height 14
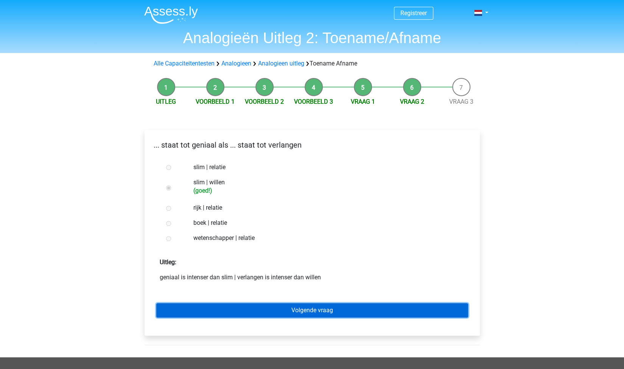
click at [327, 308] on link "Volgende vraag" at bounding box center [312, 310] width 312 height 14
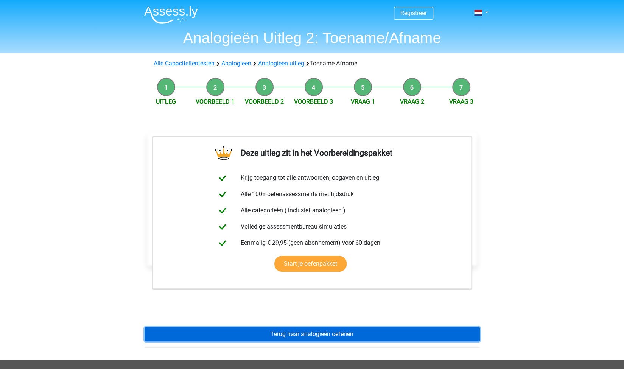
click at [342, 337] on link "Terug naar analogieën oefenen" at bounding box center [312, 334] width 335 height 14
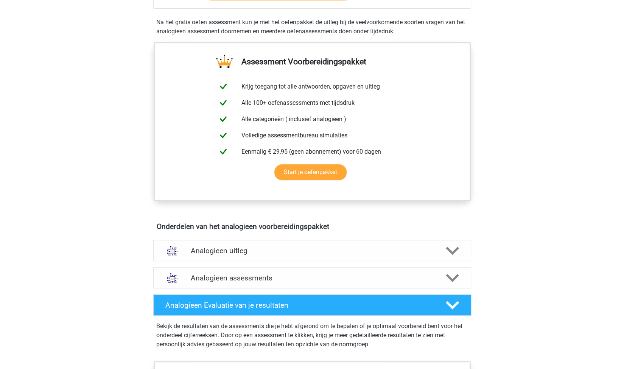
scroll to position [224, 0]
click at [261, 249] on h4 "Analogieen uitleg" at bounding box center [312, 250] width 243 height 9
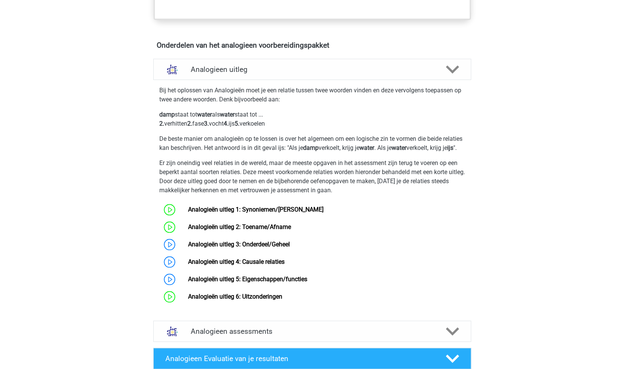
scroll to position [405, 0]
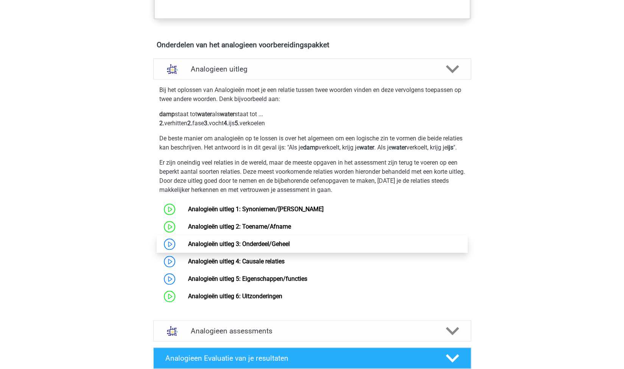
click at [277, 246] on link "Analogieën uitleg 3: Onderdeel/Geheel" at bounding box center [239, 243] width 102 height 7
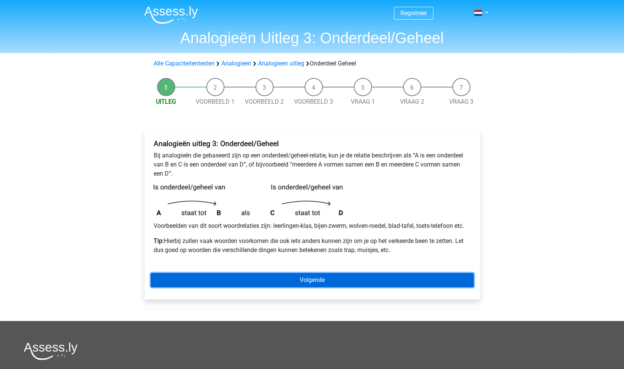
click at [313, 283] on link "Volgende" at bounding box center [312, 280] width 323 height 14
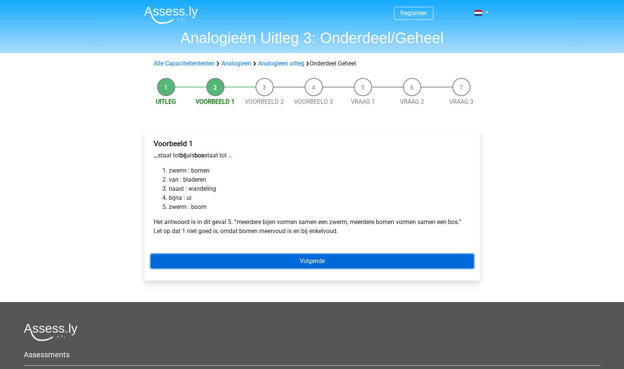
click at [271, 261] on link "Volgende" at bounding box center [312, 261] width 323 height 14
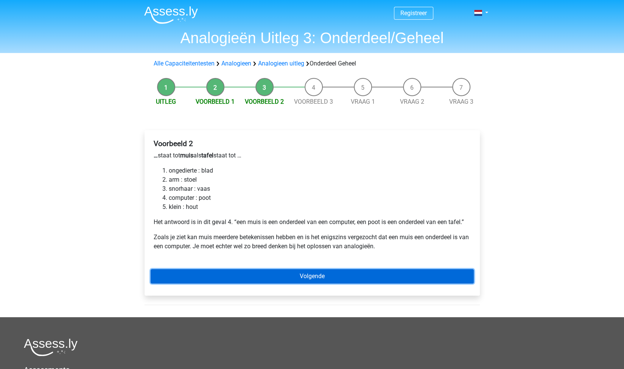
click at [344, 279] on link "Volgende" at bounding box center [312, 276] width 323 height 14
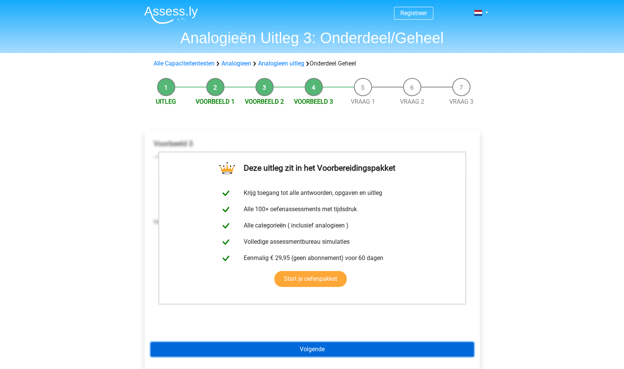
click at [308, 349] on link "Volgende" at bounding box center [312, 349] width 323 height 14
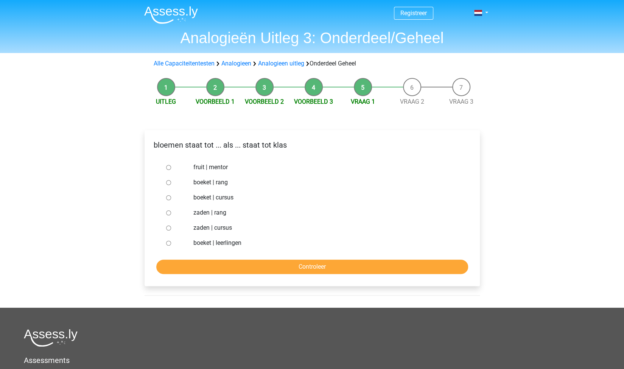
click at [220, 244] on label "boeket | leerlingen" at bounding box center [324, 242] width 262 height 9
click at [171, 244] on input "boeket | leerlingen" at bounding box center [168, 243] width 5 height 5
radio input "true"
click at [258, 263] on input "Controleer" at bounding box center [312, 267] width 312 height 14
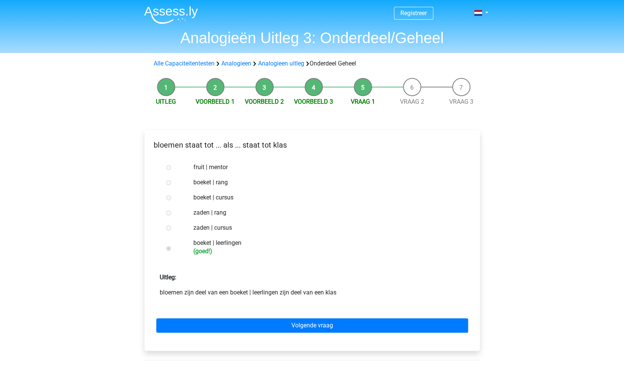
scroll to position [38, 0]
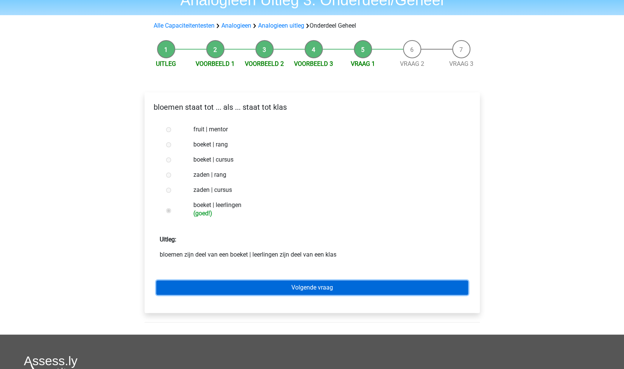
click at [313, 285] on link "Volgende vraag" at bounding box center [312, 287] width 312 height 14
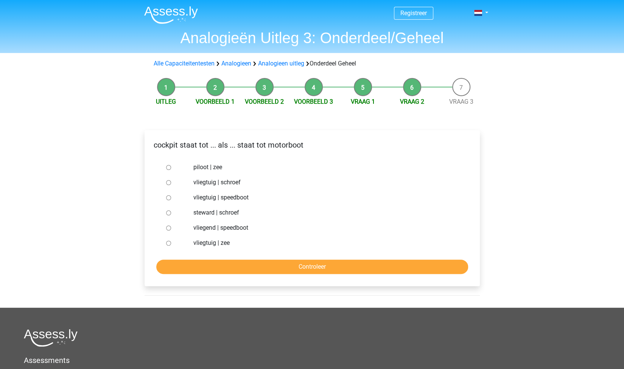
click at [211, 184] on label "vliegtuig | schroef" at bounding box center [324, 182] width 262 height 9
click at [171, 184] on input "vliegtuig | schroef" at bounding box center [168, 182] width 5 height 5
radio input "true"
click at [276, 261] on input "Controleer" at bounding box center [312, 267] width 312 height 14
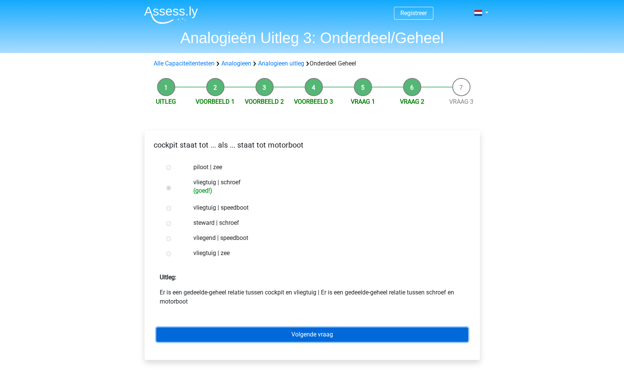
click at [321, 333] on link "Volgende vraag" at bounding box center [312, 334] width 312 height 14
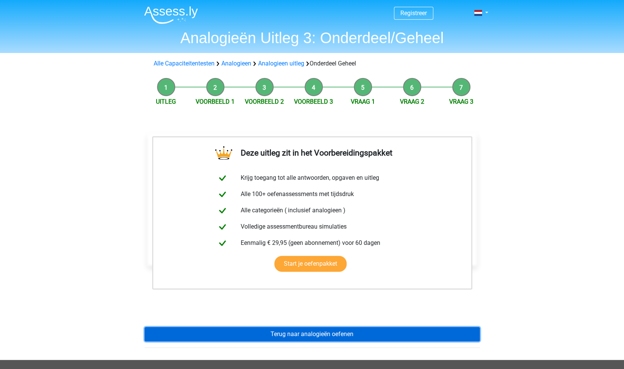
click at [318, 331] on link "Terug naar analogieën oefenen" at bounding box center [312, 334] width 335 height 14
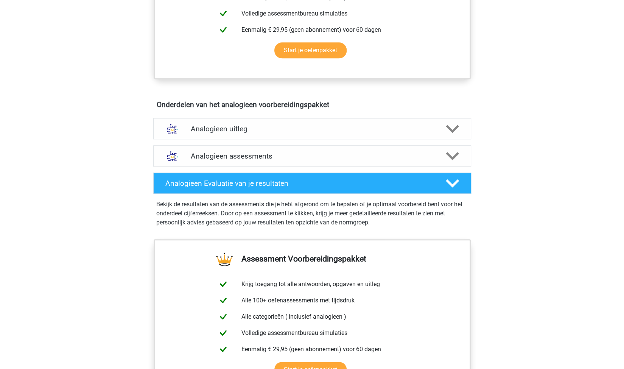
scroll to position [346, 0]
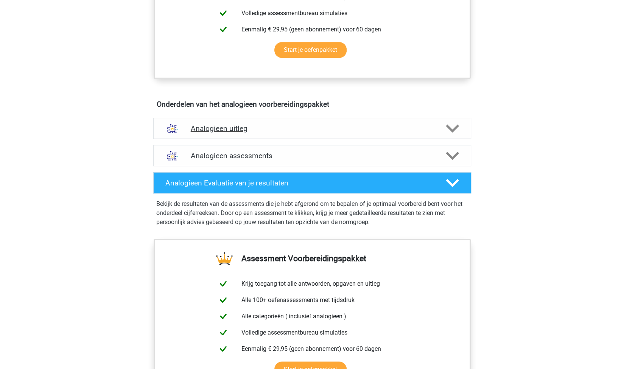
click at [265, 132] on div "Analogieen uitleg" at bounding box center [312, 128] width 318 height 21
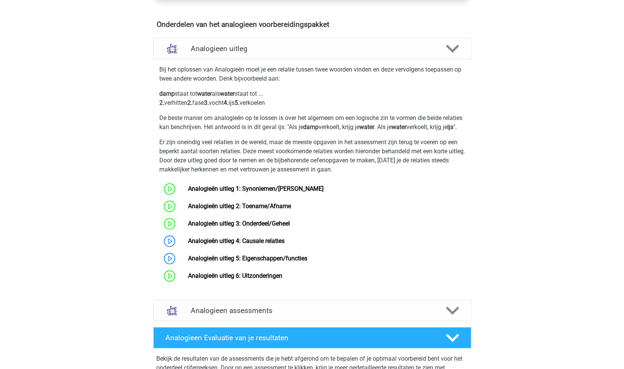
scroll to position [432, 0]
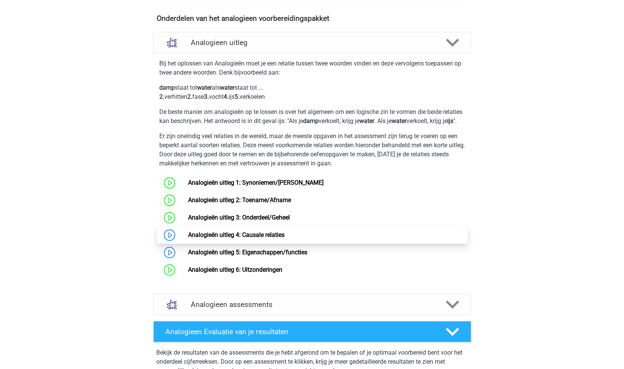
click at [264, 238] on link "Analogieën uitleg 4: Causale relaties" at bounding box center [236, 234] width 97 height 7
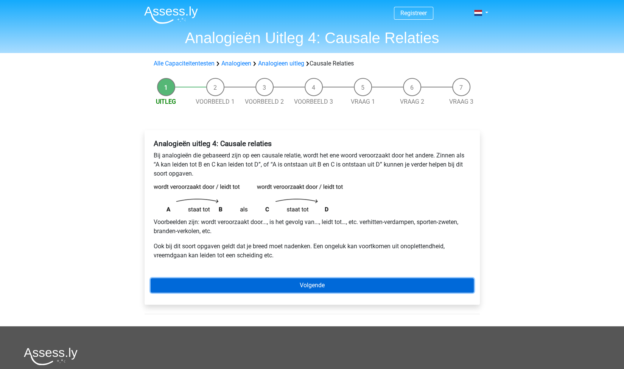
click at [314, 291] on link "Volgende" at bounding box center [312, 285] width 323 height 14
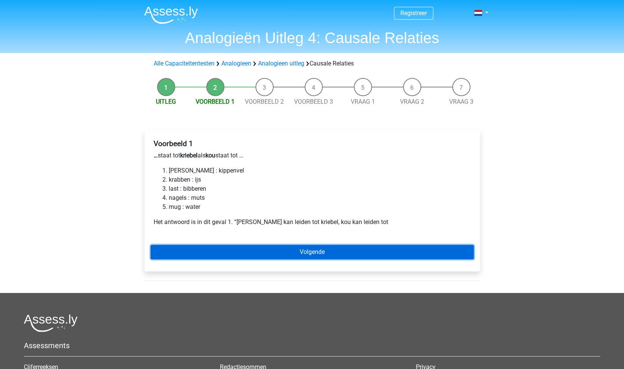
click at [295, 256] on link "Volgende" at bounding box center [312, 252] width 323 height 14
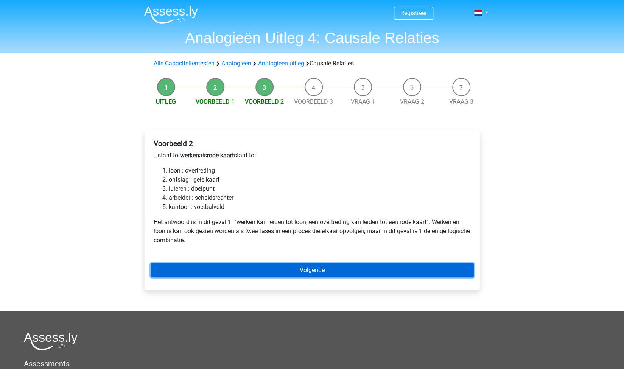
click at [320, 268] on link "Volgende" at bounding box center [312, 270] width 323 height 14
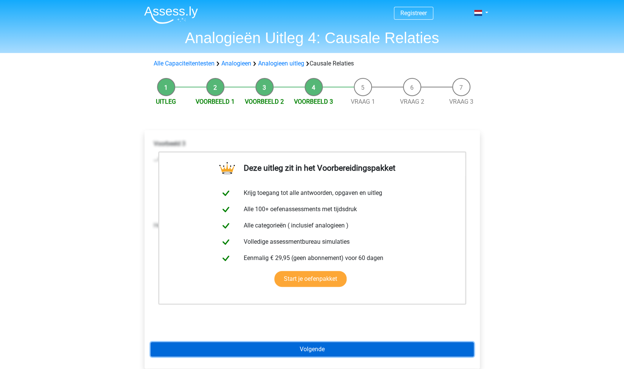
click at [304, 342] on link "Volgende" at bounding box center [312, 349] width 323 height 14
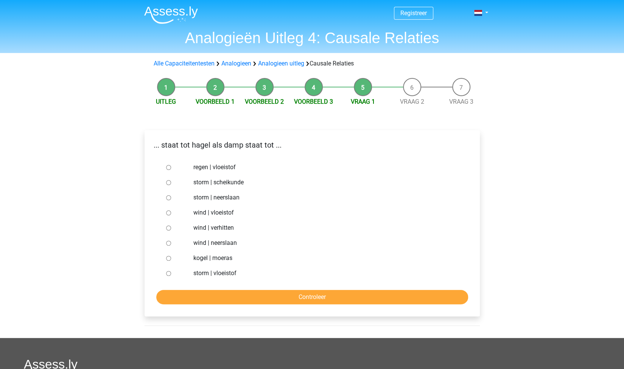
click at [219, 165] on label "regen | vloeistof" at bounding box center [324, 167] width 262 height 9
click at [171, 165] on input "regen | vloeistof" at bounding box center [168, 167] width 5 height 5
radio input "true"
click at [310, 299] on input "Controleer" at bounding box center [312, 297] width 312 height 14
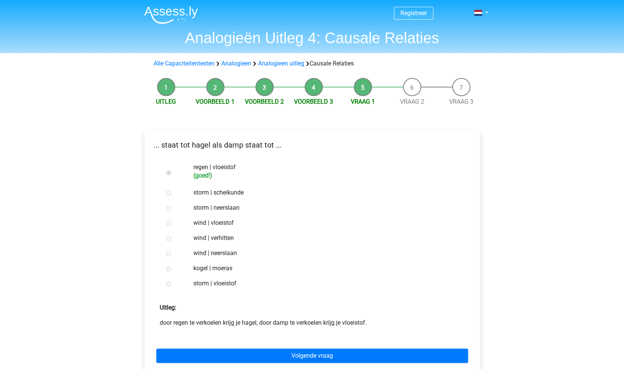
scroll to position [36, 0]
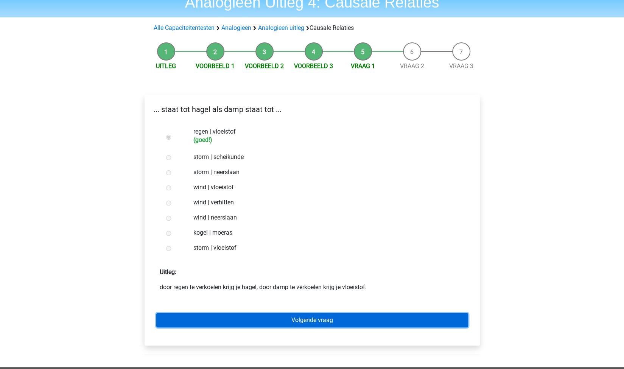
click at [342, 319] on link "Volgende vraag" at bounding box center [312, 320] width 312 height 14
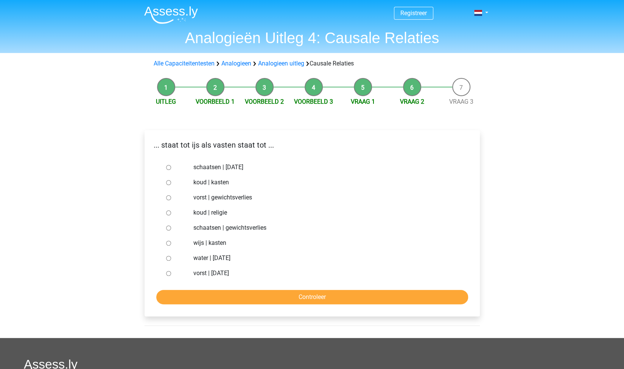
click at [205, 273] on label "vorst | [DATE]" at bounding box center [324, 273] width 262 height 9
click at [171, 273] on input "vorst | [DATE]" at bounding box center [168, 273] width 5 height 5
radio input "true"
click at [238, 294] on input "Controleer" at bounding box center [312, 297] width 312 height 14
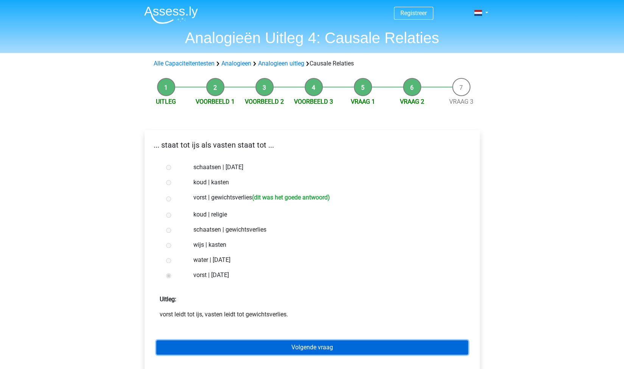
click at [310, 352] on link "Volgende vraag" at bounding box center [312, 347] width 312 height 14
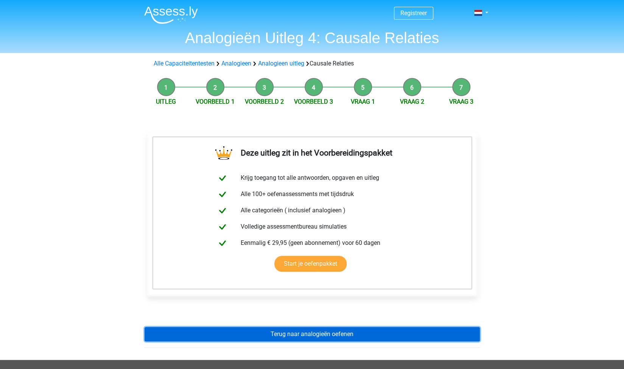
click at [307, 334] on link "Terug naar analogieën oefenen" at bounding box center [312, 334] width 335 height 14
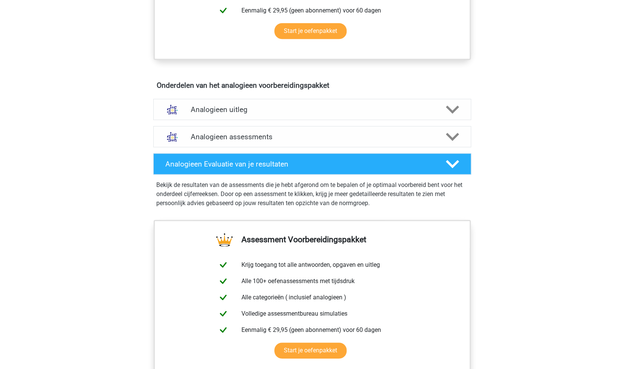
scroll to position [366, 0]
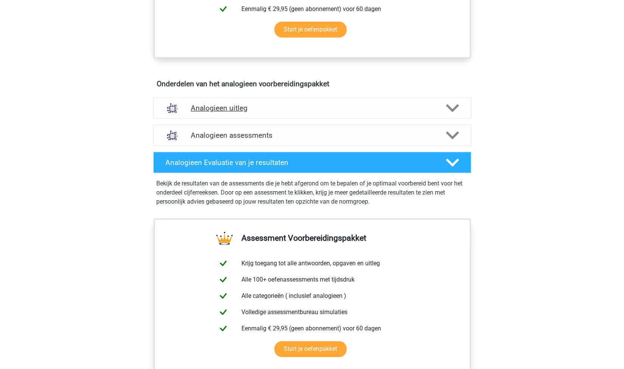
click at [292, 114] on div "Analogieen uitleg" at bounding box center [312, 107] width 318 height 21
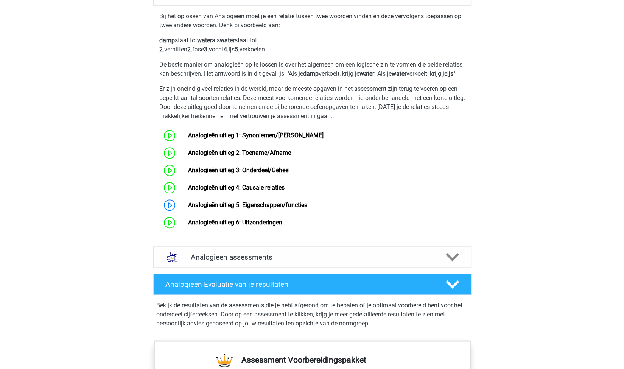
scroll to position [479, 0]
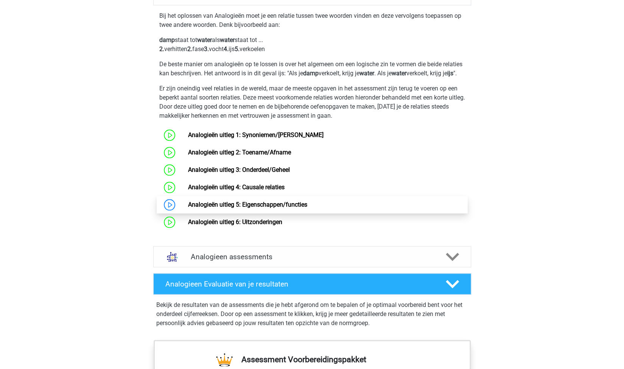
click at [279, 208] on link "Analogieën uitleg 5: Eigenschappen/functies" at bounding box center [247, 204] width 119 height 7
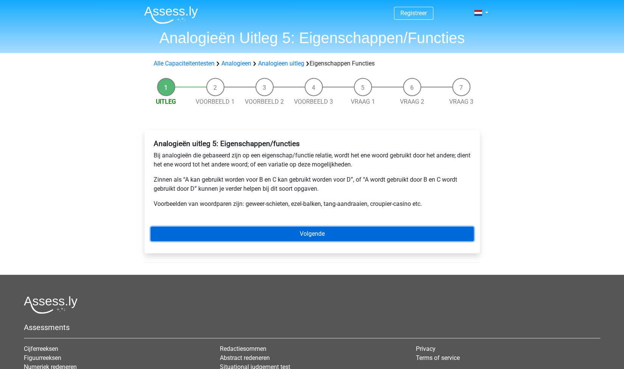
click at [246, 232] on link "Volgende" at bounding box center [312, 234] width 323 height 14
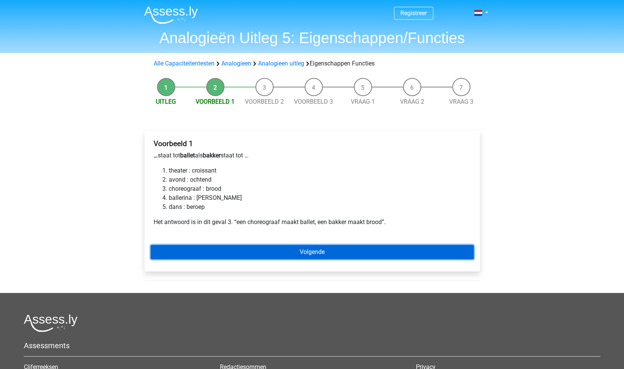
click at [233, 250] on link "Volgende" at bounding box center [312, 252] width 323 height 14
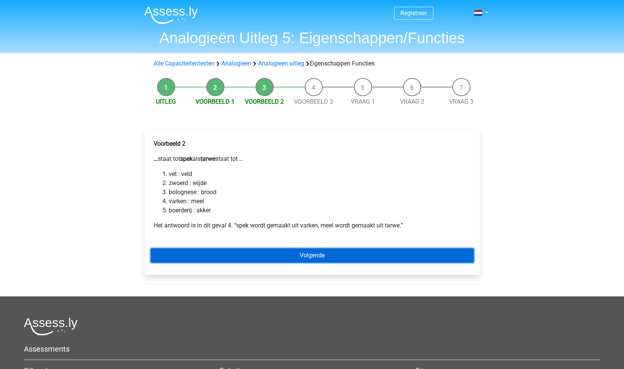
click at [249, 252] on link "Volgende" at bounding box center [312, 255] width 323 height 14
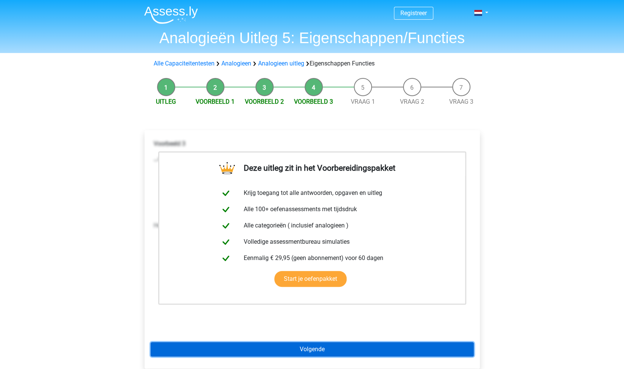
click at [311, 350] on link "Volgende" at bounding box center [312, 349] width 323 height 14
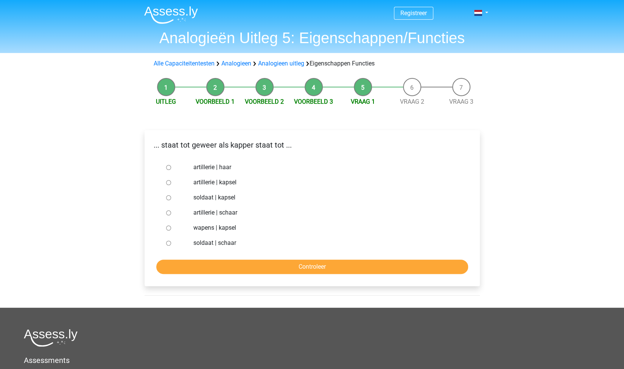
click at [213, 243] on label "soldaat | schaar" at bounding box center [324, 242] width 262 height 9
click at [171, 243] on input "soldaat | schaar" at bounding box center [168, 243] width 5 height 5
radio input "true"
click at [250, 266] on input "Controleer" at bounding box center [312, 267] width 312 height 14
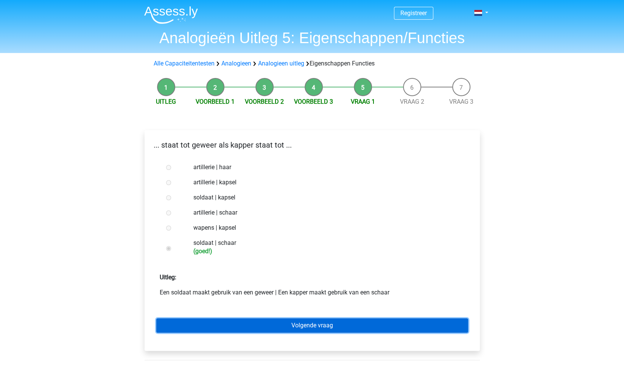
click at [317, 320] on link "Volgende vraag" at bounding box center [312, 325] width 312 height 14
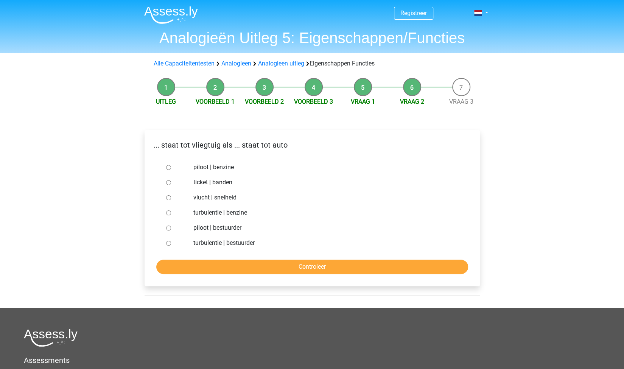
click at [233, 225] on label "piloot | bestuurder" at bounding box center [324, 227] width 262 height 9
click at [171, 226] on input "piloot | bestuurder" at bounding box center [168, 228] width 5 height 5
radio input "true"
click at [307, 272] on input "Controleer" at bounding box center [312, 267] width 312 height 14
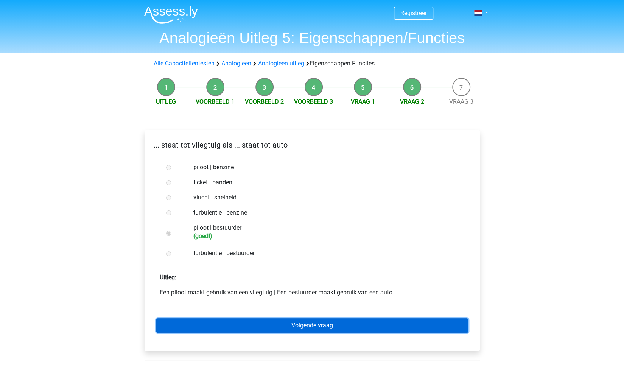
click at [313, 323] on link "Volgende vraag" at bounding box center [312, 325] width 312 height 14
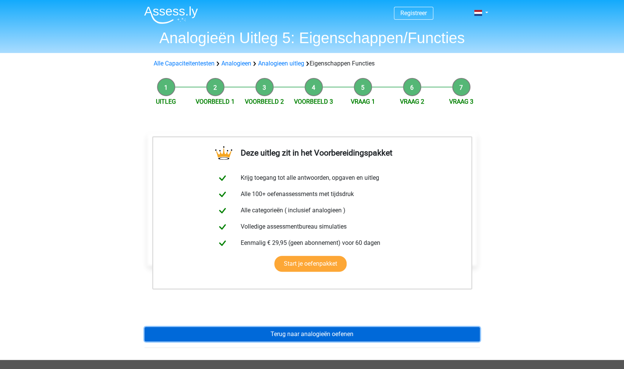
click at [325, 333] on link "Terug naar analogieën oefenen" at bounding box center [312, 334] width 335 height 14
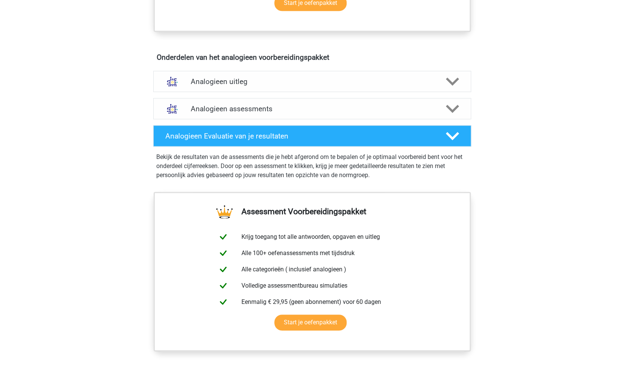
scroll to position [392, 0]
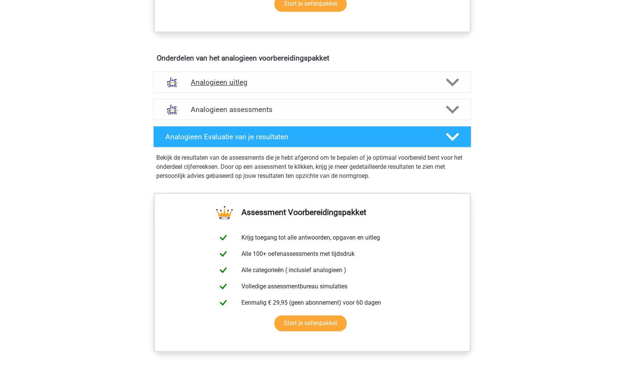
click at [267, 82] on h4 "Analogieen uitleg" at bounding box center [312, 82] width 243 height 9
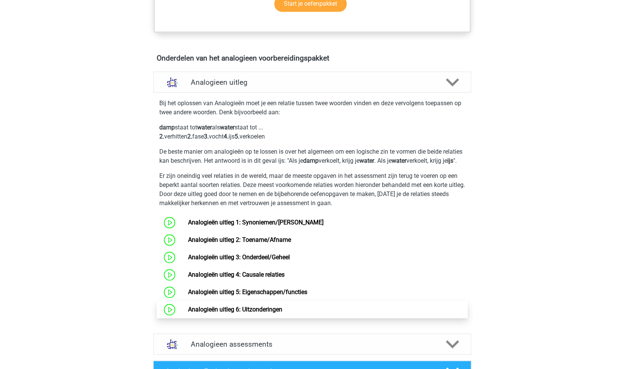
click at [263, 313] on link "Analogieën uitleg 6: Uitzonderingen" at bounding box center [235, 309] width 94 height 7
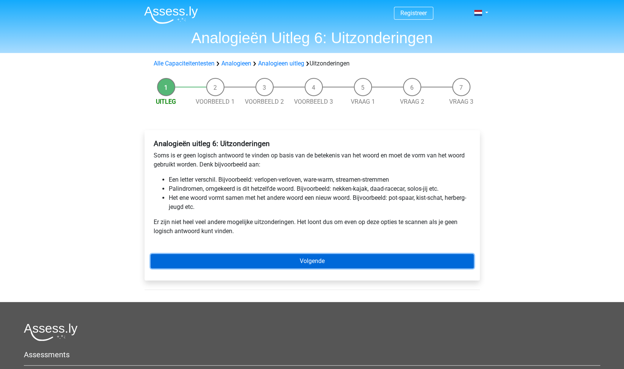
click at [310, 263] on link "Volgende" at bounding box center [312, 261] width 323 height 14
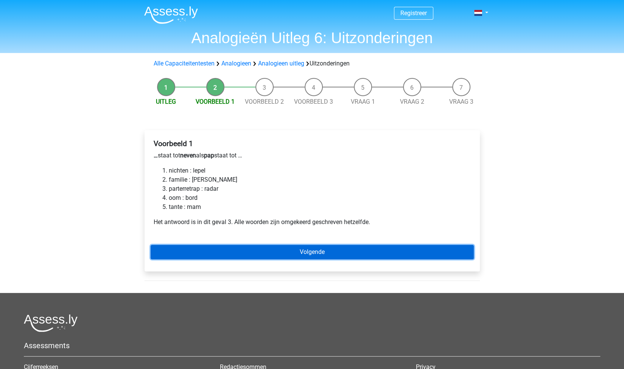
click at [246, 251] on link "Volgende" at bounding box center [312, 252] width 323 height 14
click at [288, 255] on link "Volgende" at bounding box center [312, 252] width 323 height 14
click at [314, 255] on link "Volgende" at bounding box center [312, 252] width 323 height 14
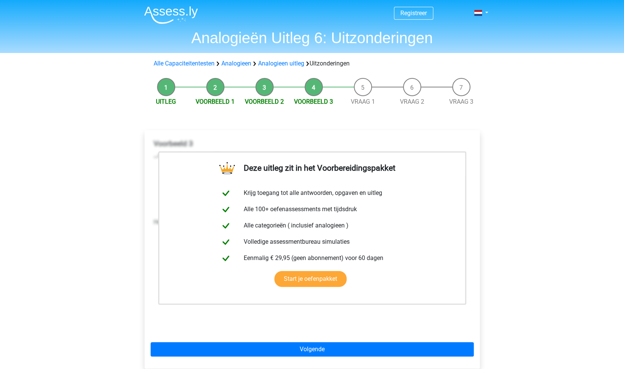
click at [267, 86] on li "Voorbeeld 2" at bounding box center [264, 92] width 49 height 28
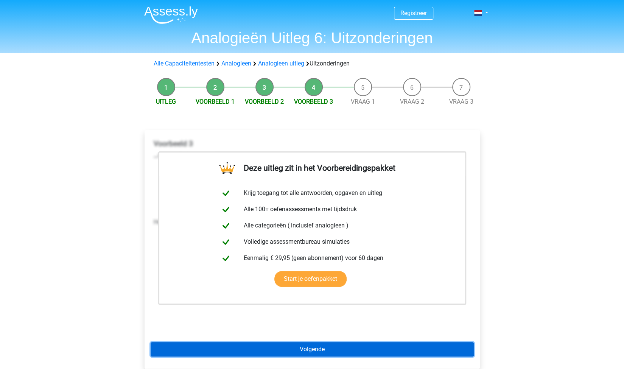
click at [310, 344] on link "Volgende" at bounding box center [312, 349] width 323 height 14
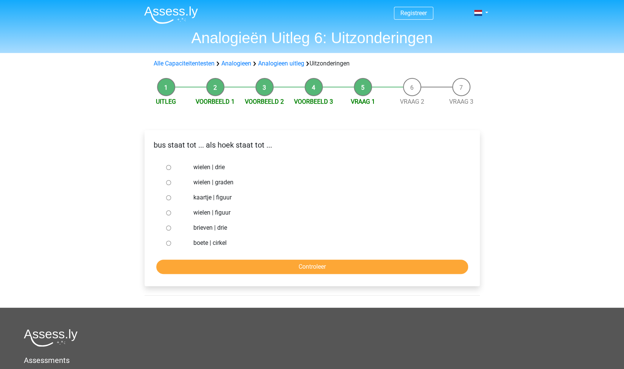
click at [227, 196] on label "kaartje | figuur" at bounding box center [324, 197] width 262 height 9
click at [171, 196] on input "kaartje | figuur" at bounding box center [168, 197] width 5 height 5
radio input "true"
click at [310, 266] on input "Controleer" at bounding box center [312, 267] width 312 height 14
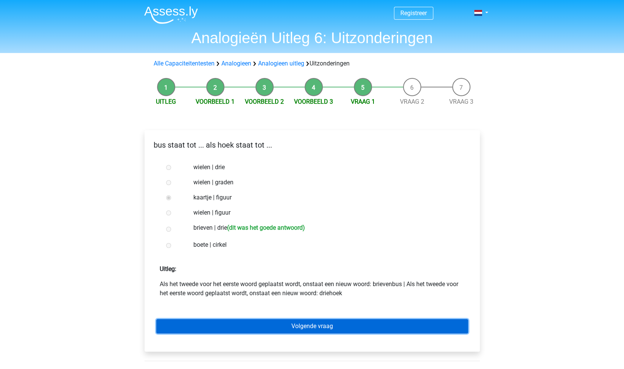
click at [304, 328] on link "Volgende vraag" at bounding box center [312, 326] width 312 height 14
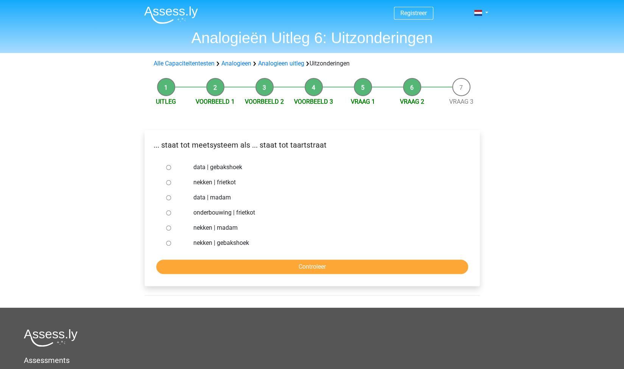
click at [228, 229] on label "nekken | madam" at bounding box center [324, 227] width 262 height 9
click at [171, 229] on input "nekken | madam" at bounding box center [168, 228] width 5 height 5
radio input "true"
click at [274, 268] on input "Controleer" at bounding box center [312, 267] width 312 height 14
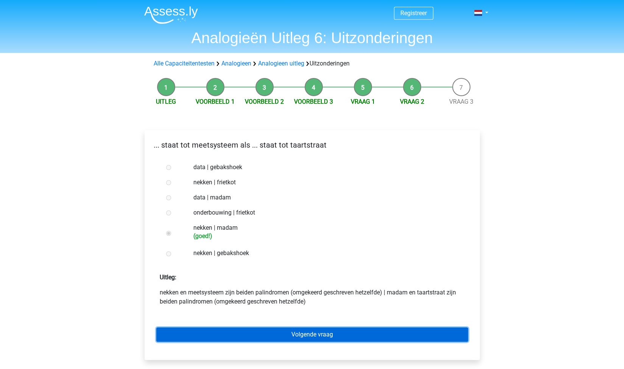
click at [326, 338] on link "Volgende vraag" at bounding box center [312, 334] width 312 height 14
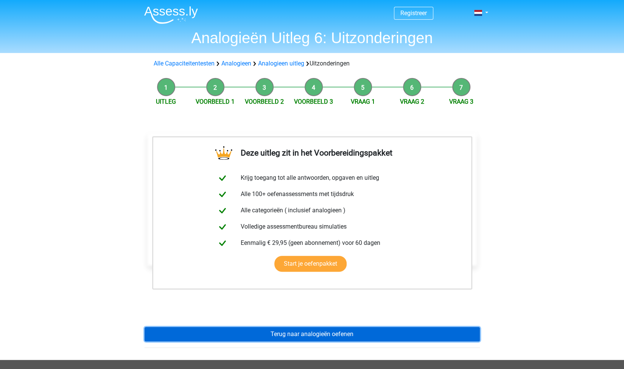
click at [332, 331] on link "Terug naar analogieën oefenen" at bounding box center [312, 334] width 335 height 14
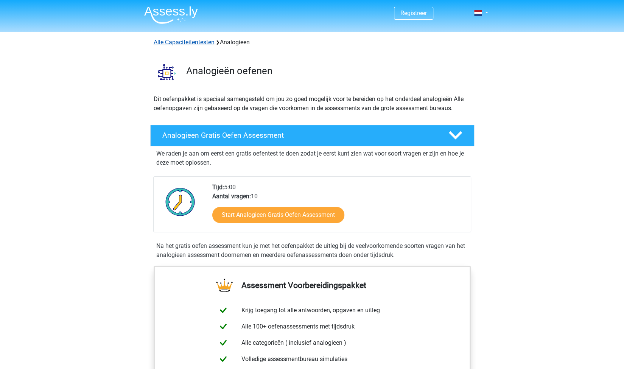
click at [192, 40] on link "Alle Capaciteitentesten" at bounding box center [184, 42] width 61 height 7
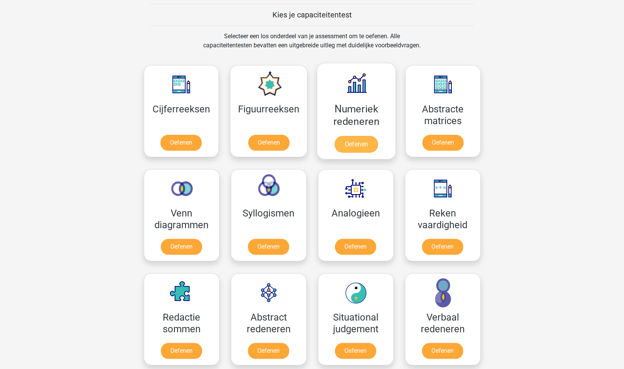
scroll to position [289, 0]
